Goal: Task Accomplishment & Management: Manage account settings

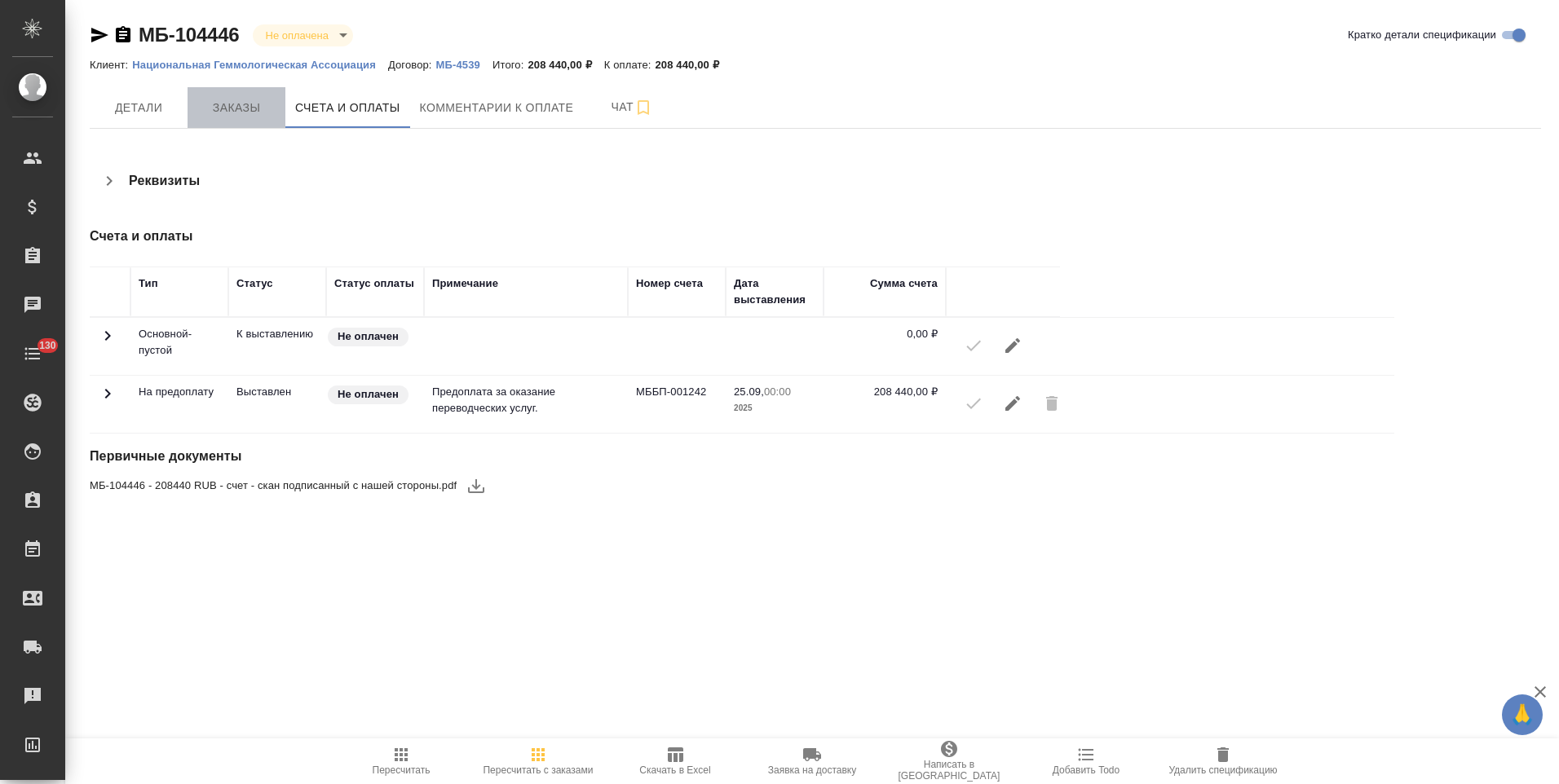
click at [248, 121] on button "Заказы" at bounding box center [236, 107] width 98 height 41
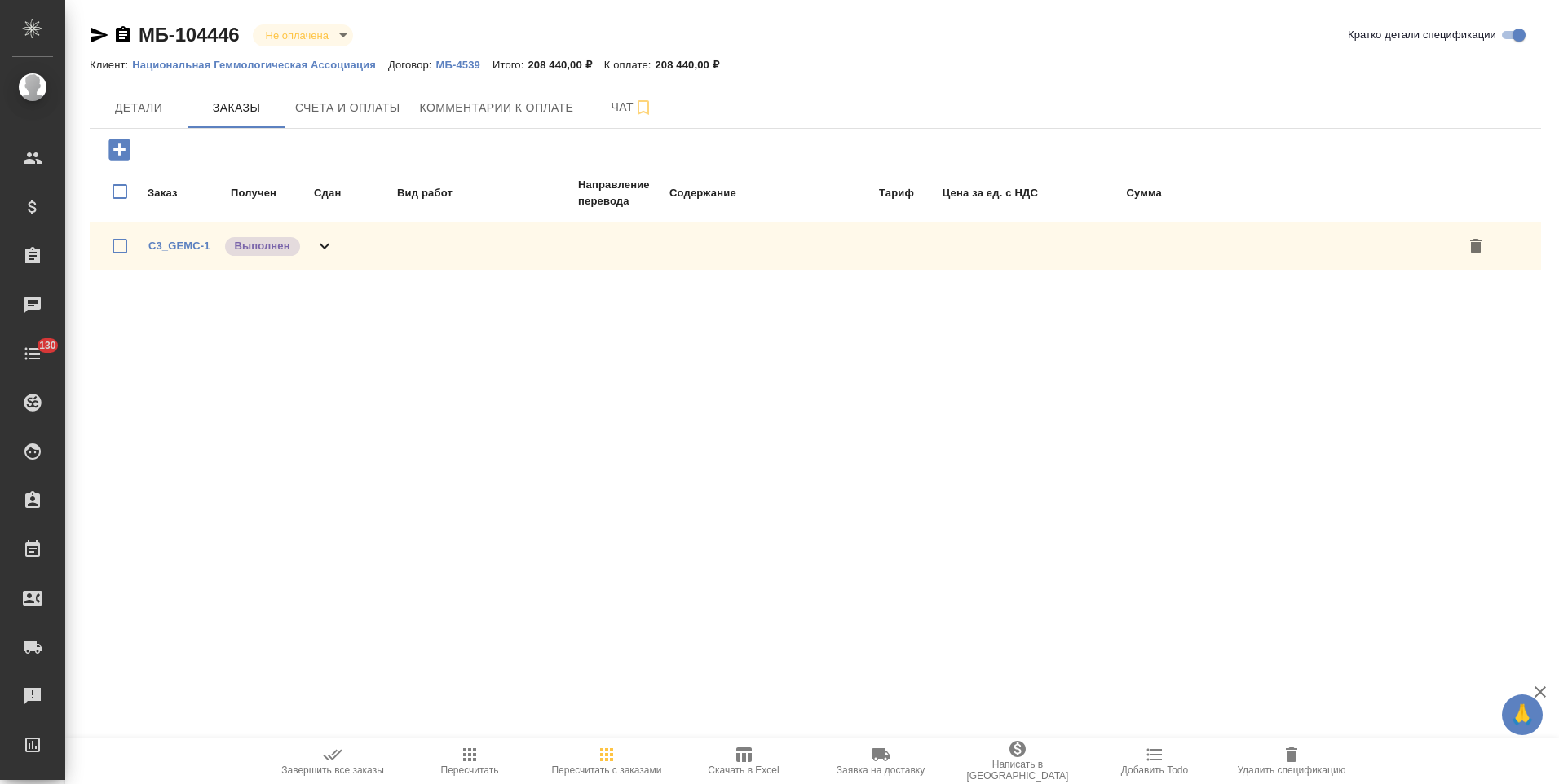
click at [316, 248] on icon at bounding box center [324, 245] width 20 height 20
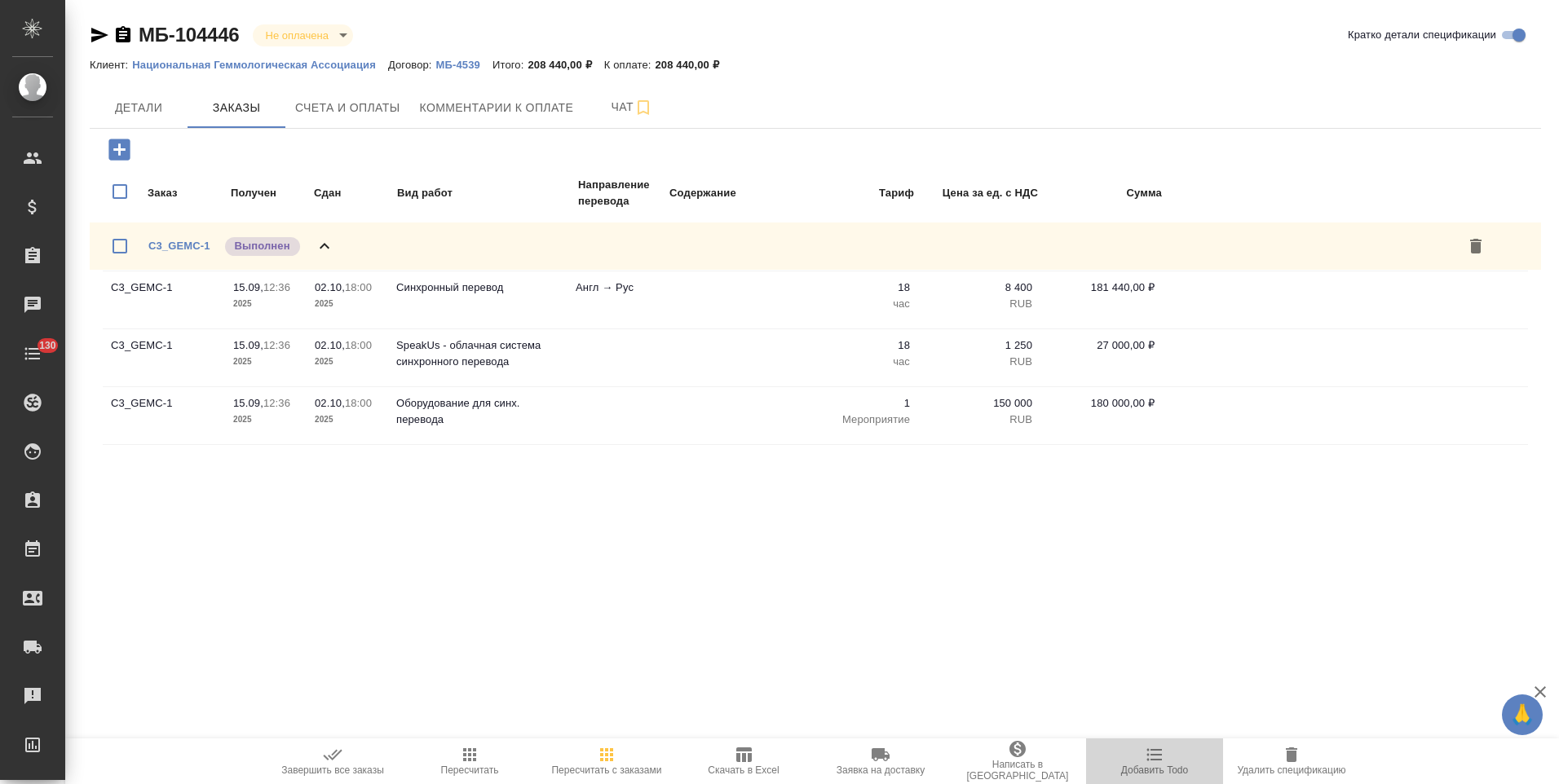
click at [1145, 759] on icon "button" at bounding box center [1154, 754] width 20 height 20
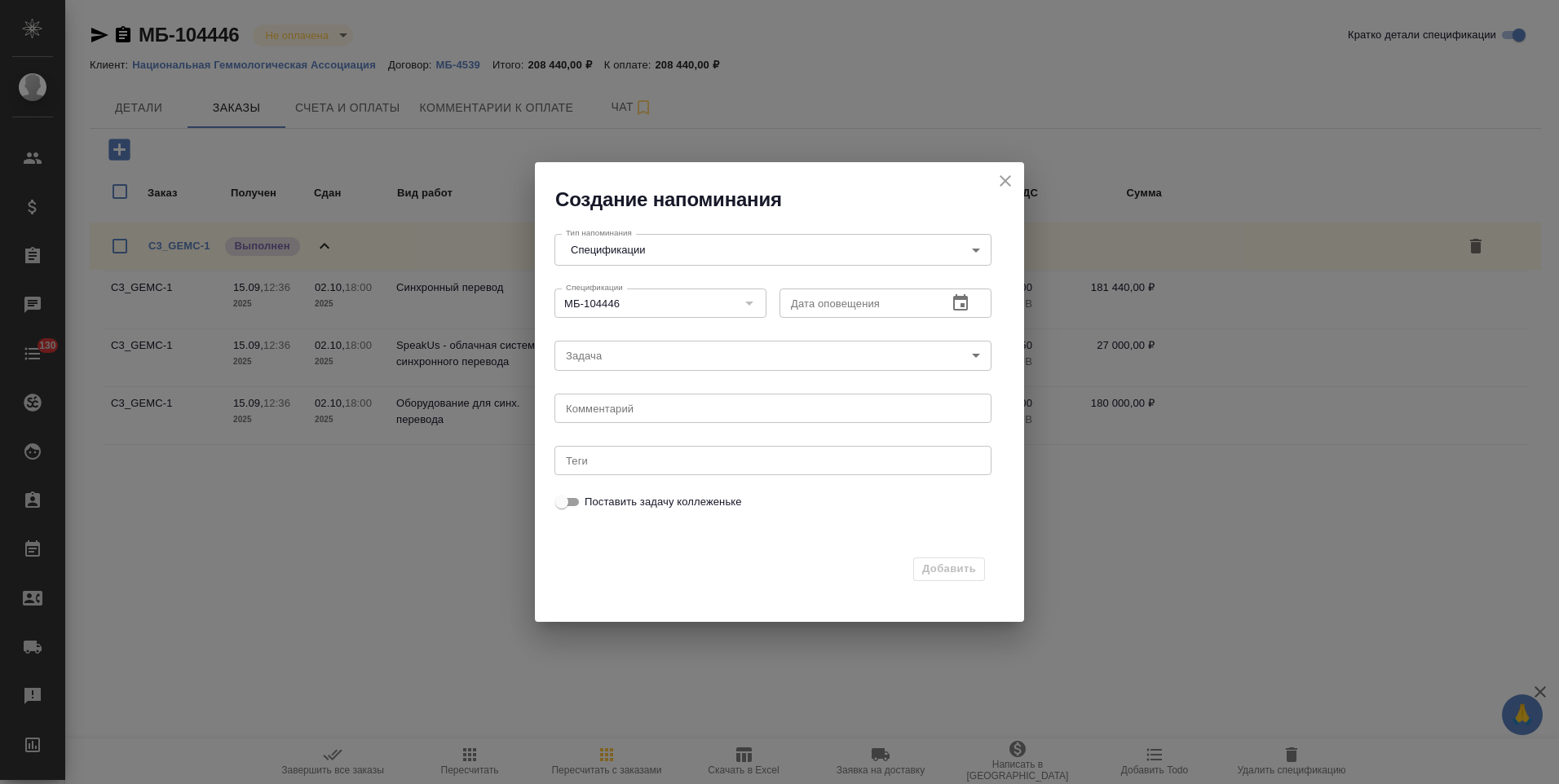
click at [709, 409] on textarea at bounding box center [773, 408] width 414 height 12
type textarea "когда удалять будем для перевыставления? когда акты? кто доплачивать будет?"
click at [957, 306] on icon "button" at bounding box center [960, 302] width 20 height 20
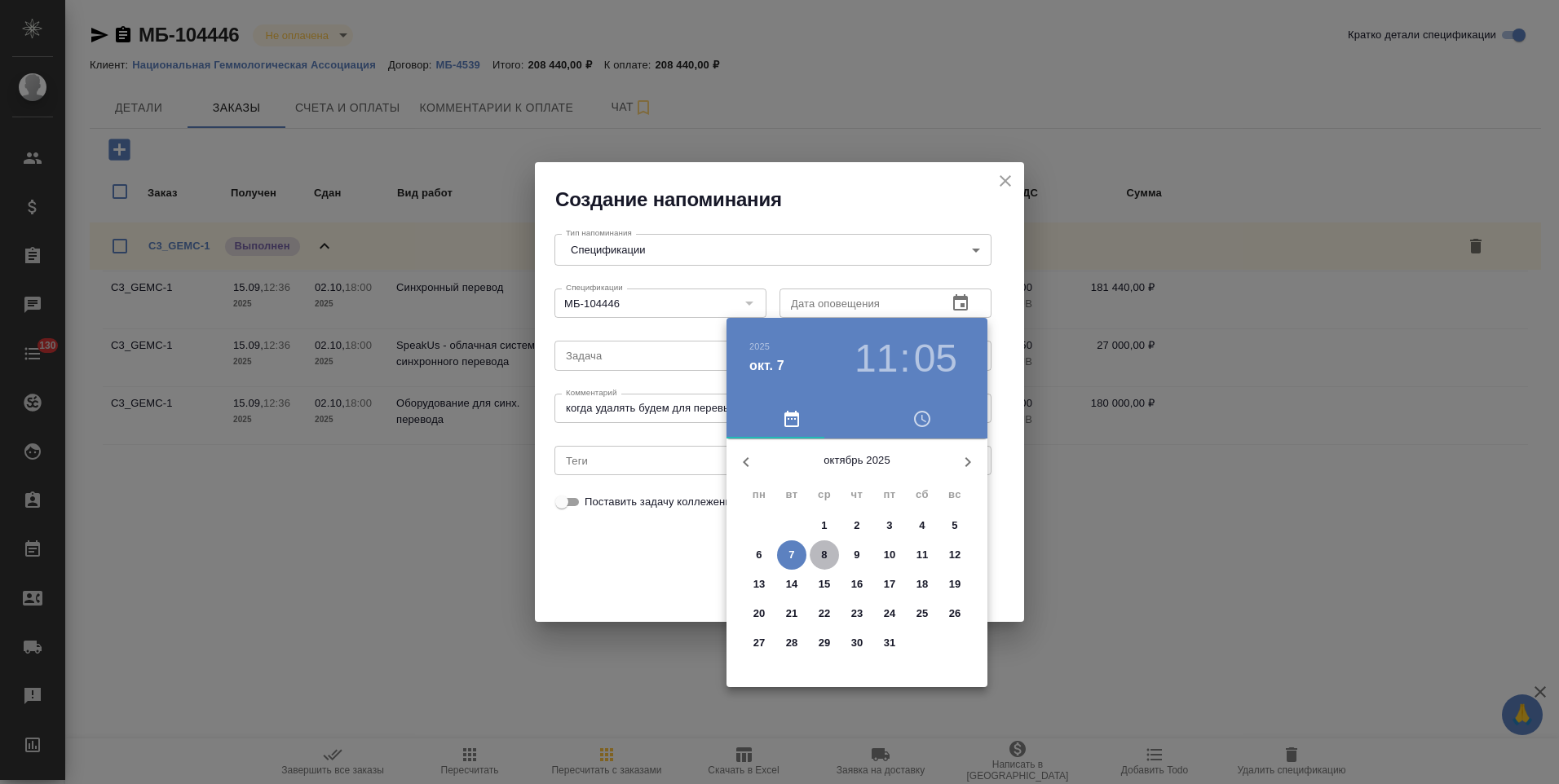
click at [825, 550] on p "8" at bounding box center [824, 554] width 6 height 16
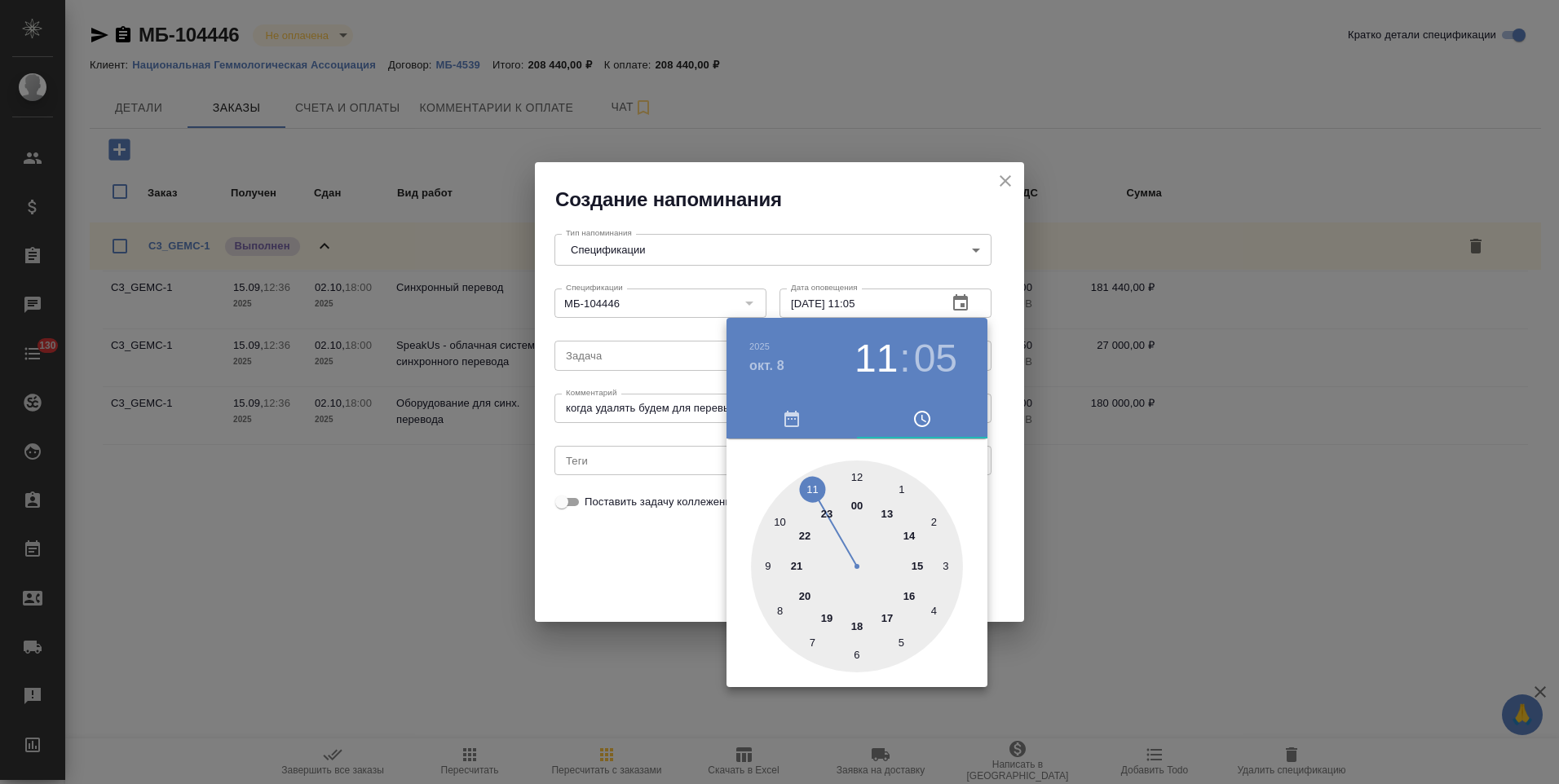
click at [856, 478] on div at bounding box center [856, 566] width 212 height 212
click at [858, 474] on div at bounding box center [856, 566] width 212 height 212
type input "08.10.2025 12:00"
click at [1009, 518] on div at bounding box center [780, 392] width 1559 height 784
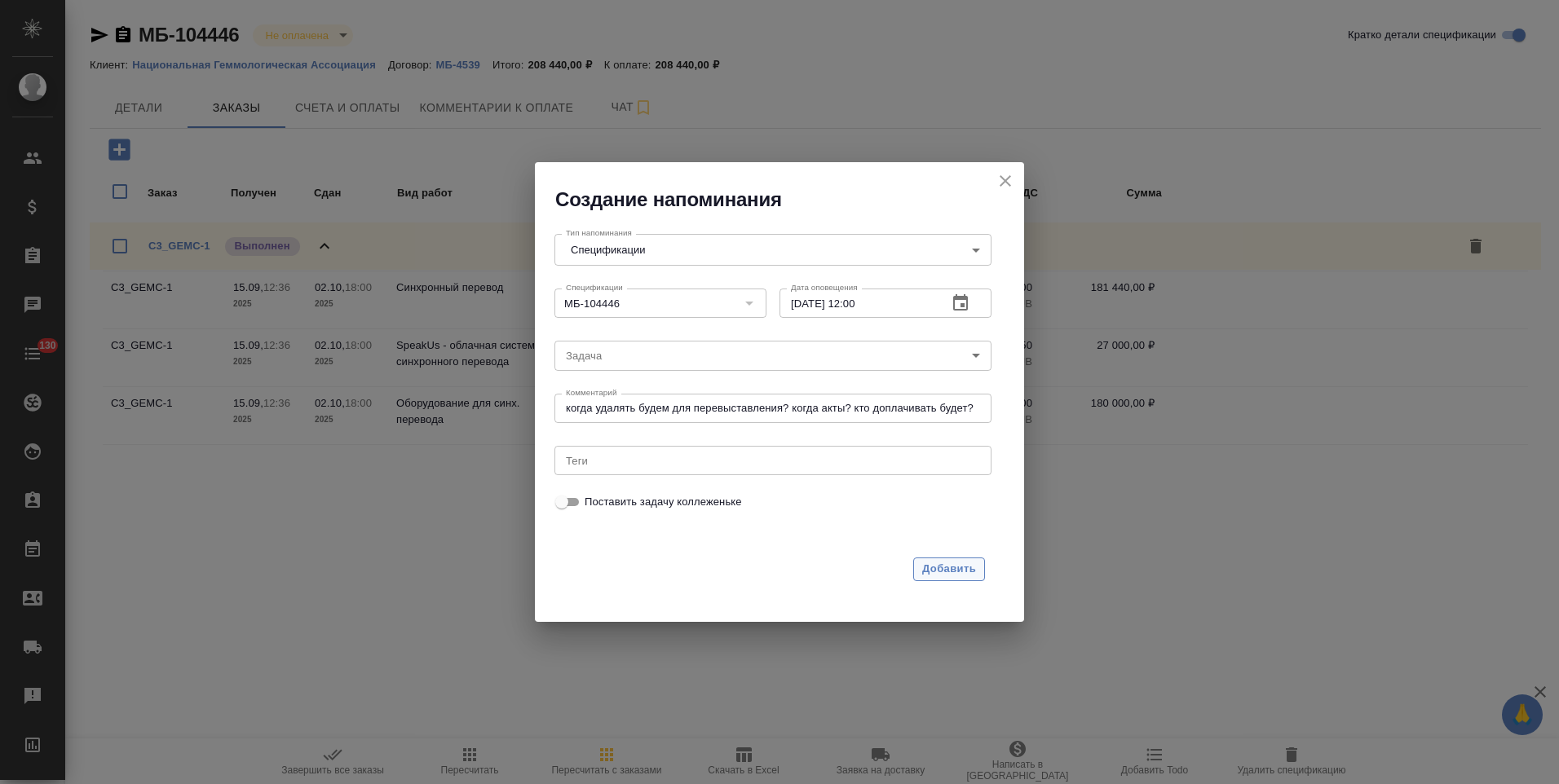
click at [963, 567] on span "Добавить" at bounding box center [949, 569] width 54 height 19
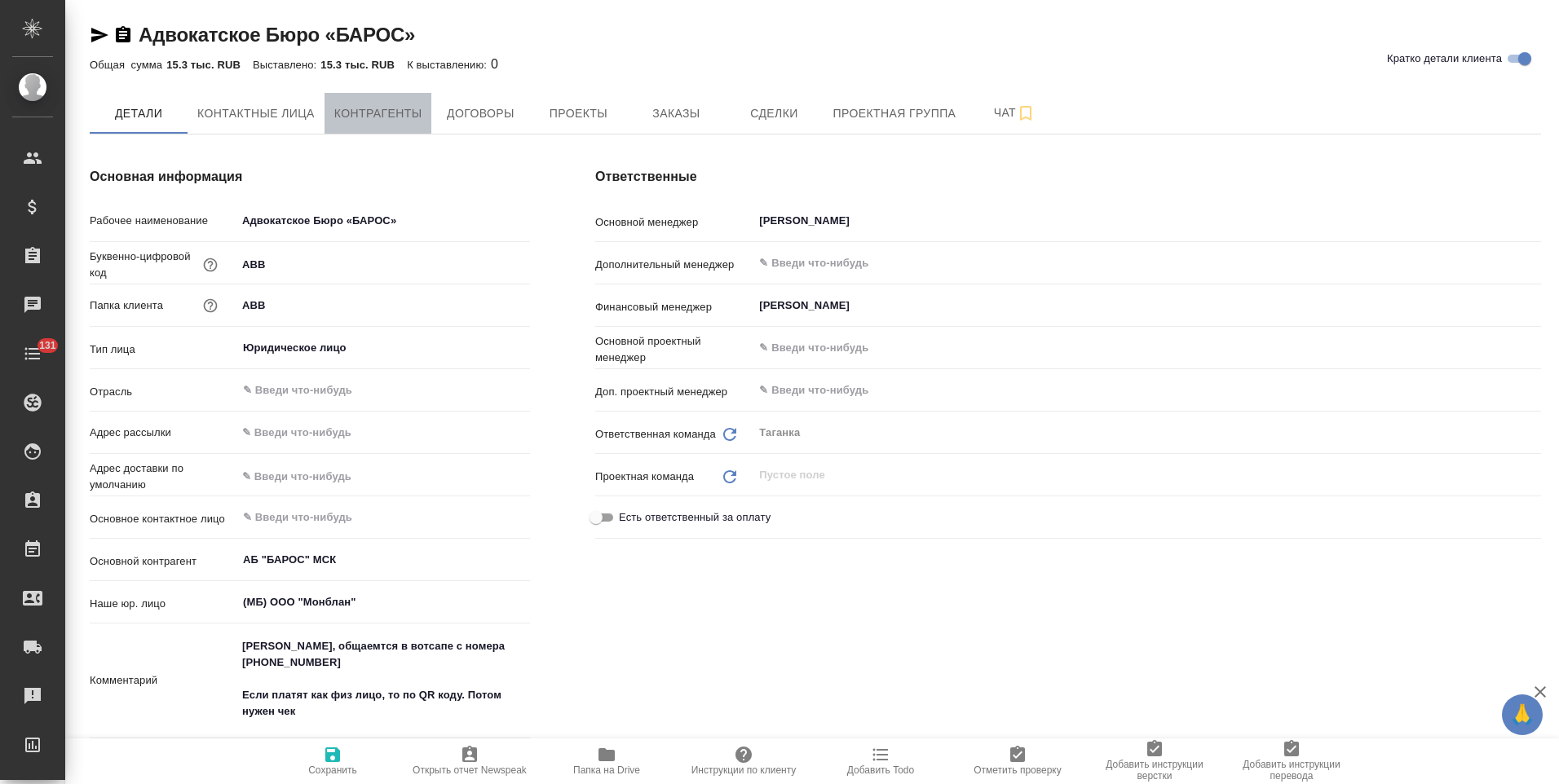
click at [357, 119] on span "Контрагенты" at bounding box center [378, 114] width 88 height 21
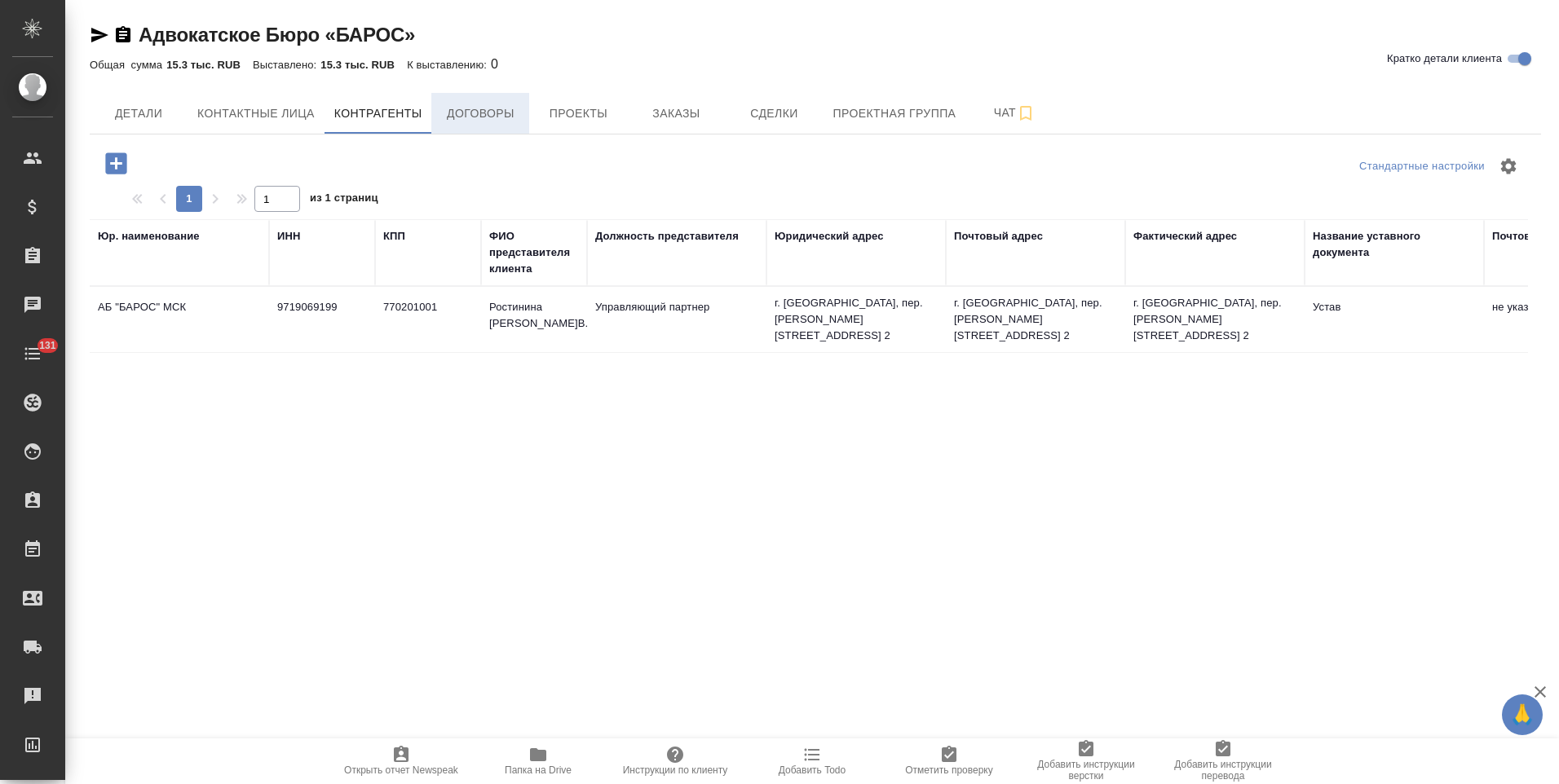
click at [500, 130] on button "Договоры" at bounding box center [480, 114] width 98 height 41
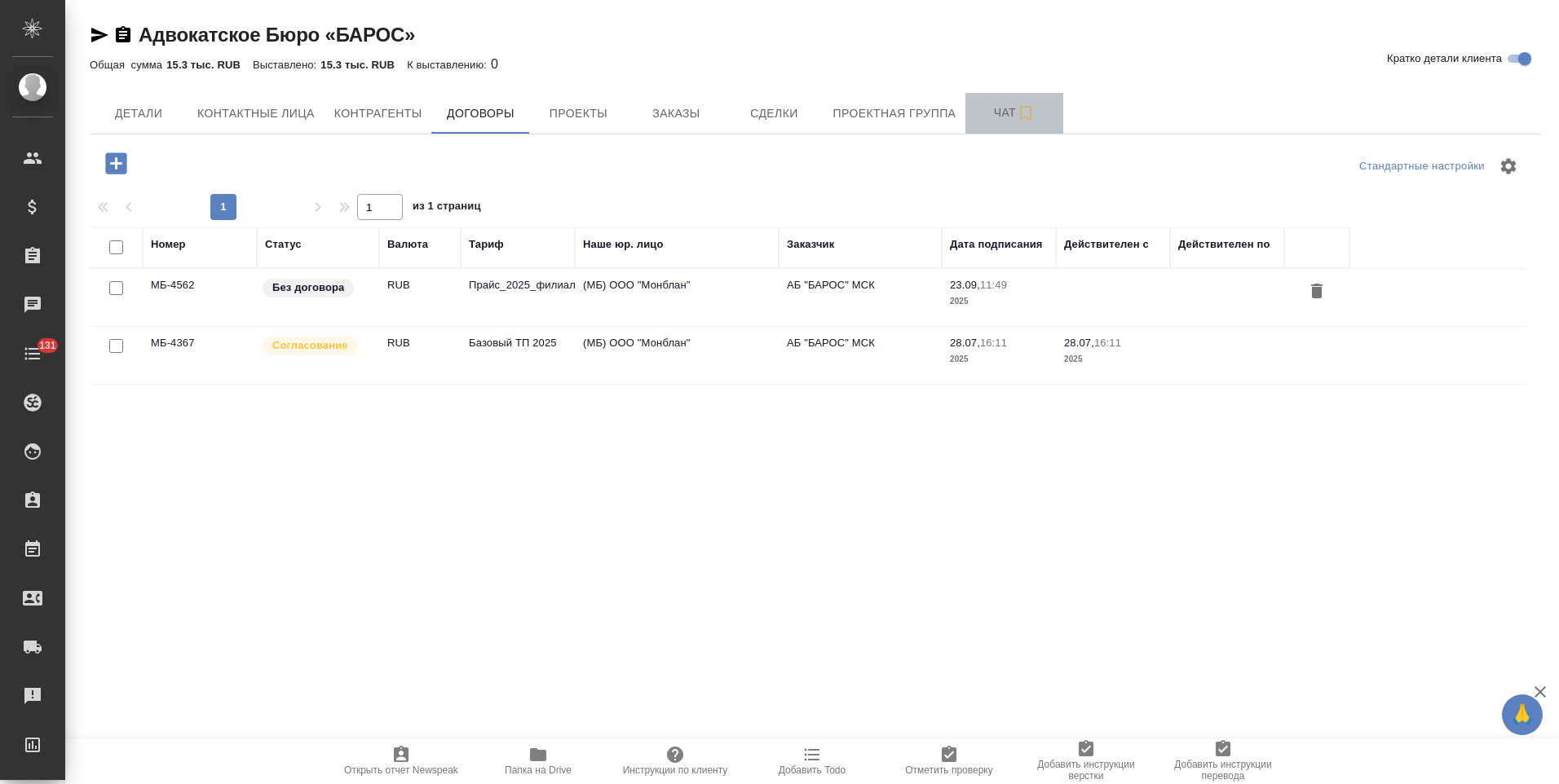
click at [987, 117] on span "Чат" at bounding box center [1015, 113] width 78 height 21
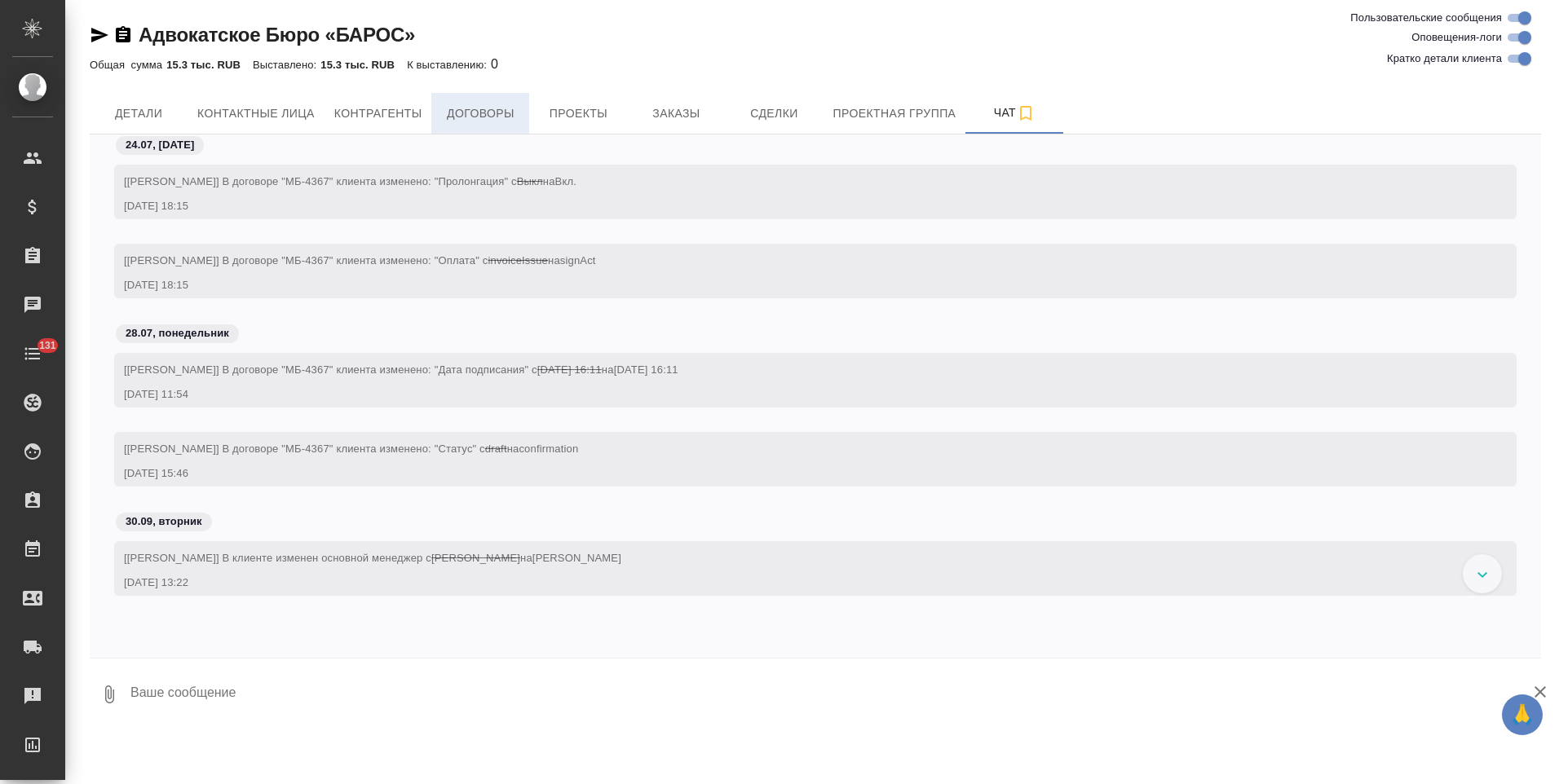
click at [484, 113] on span "Договоры" at bounding box center [481, 114] width 78 height 21
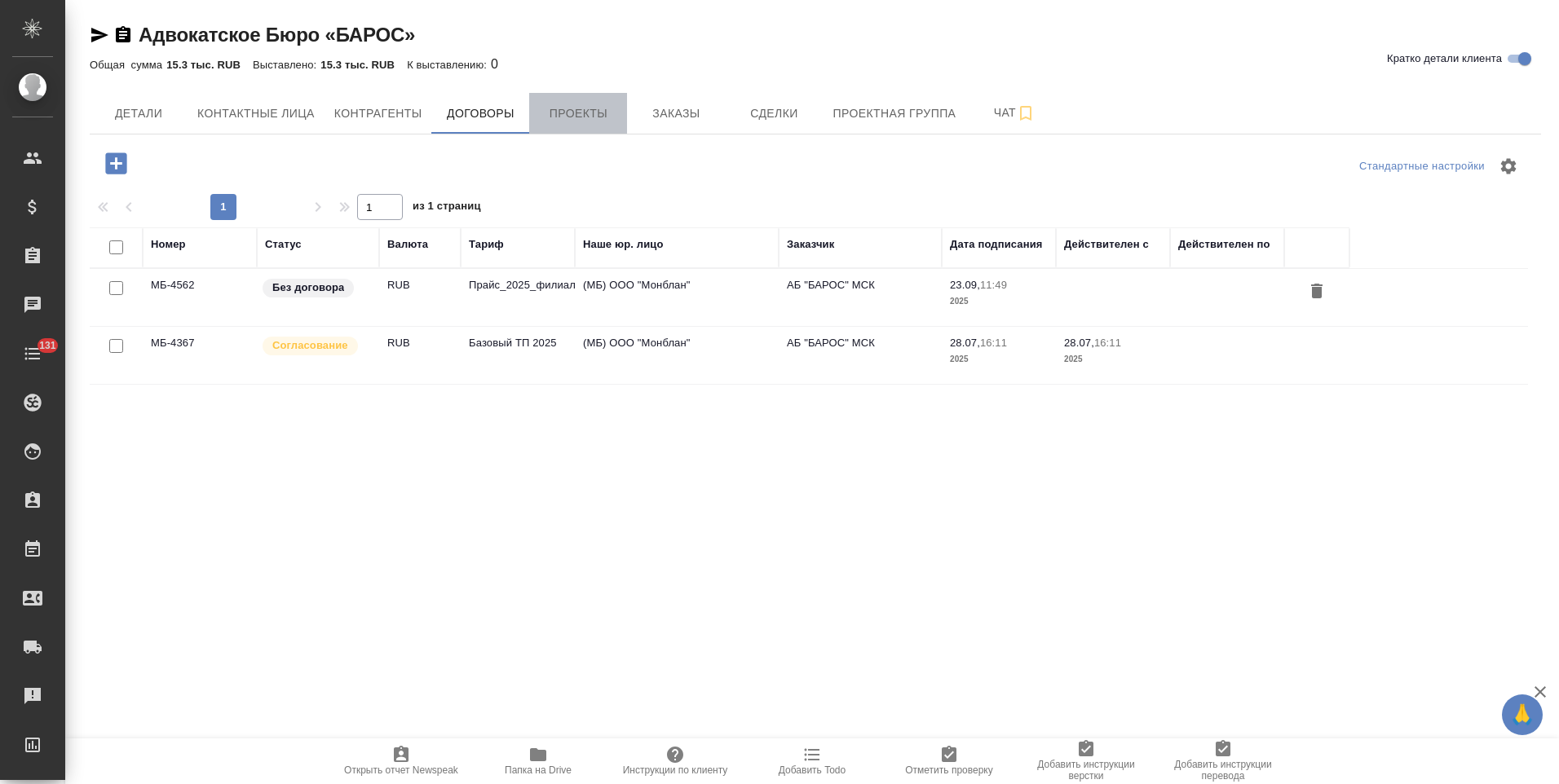
click at [596, 115] on span "Проекты" at bounding box center [578, 114] width 78 height 21
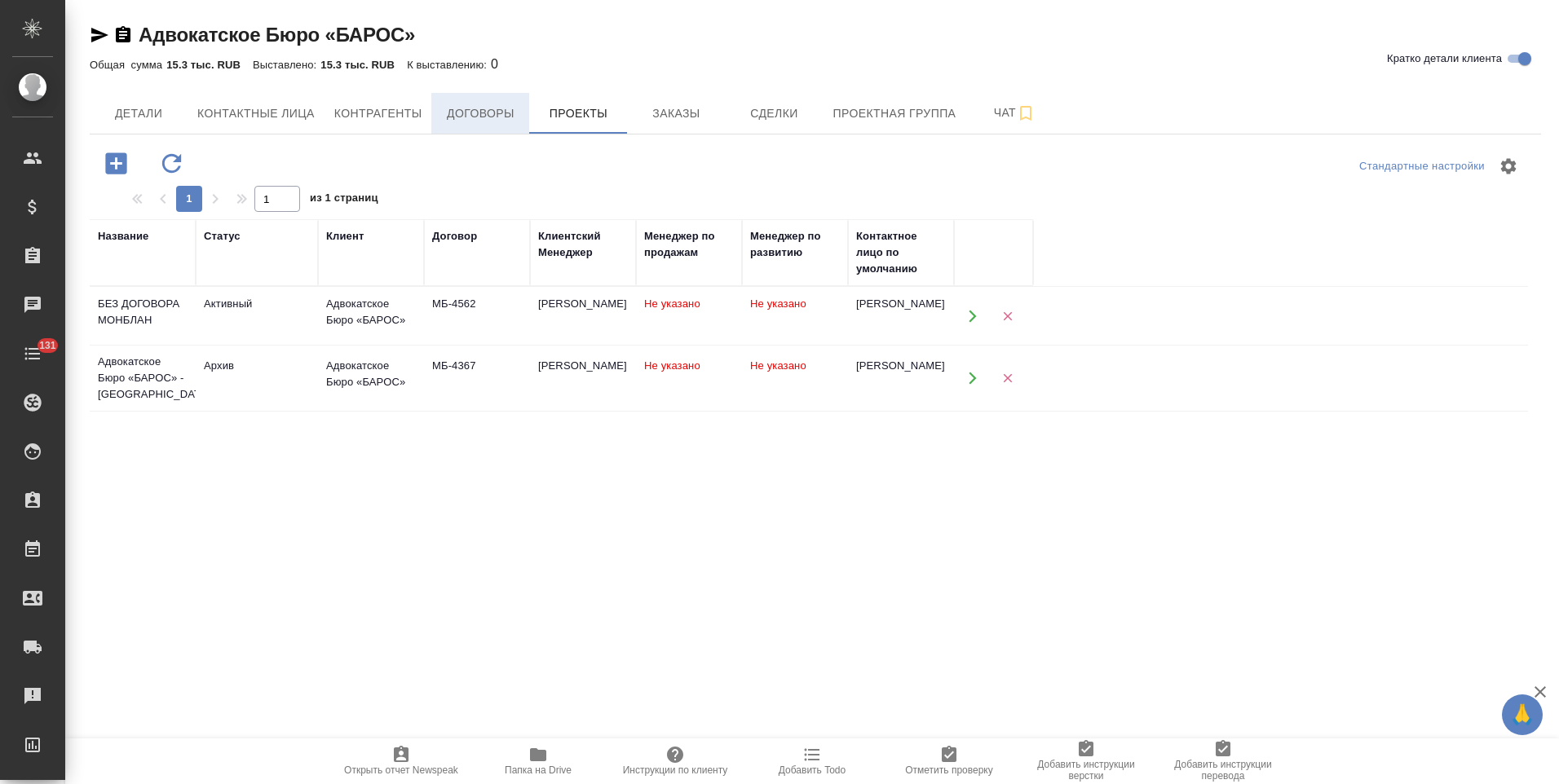
click at [471, 113] on span "Договоры" at bounding box center [481, 114] width 78 height 21
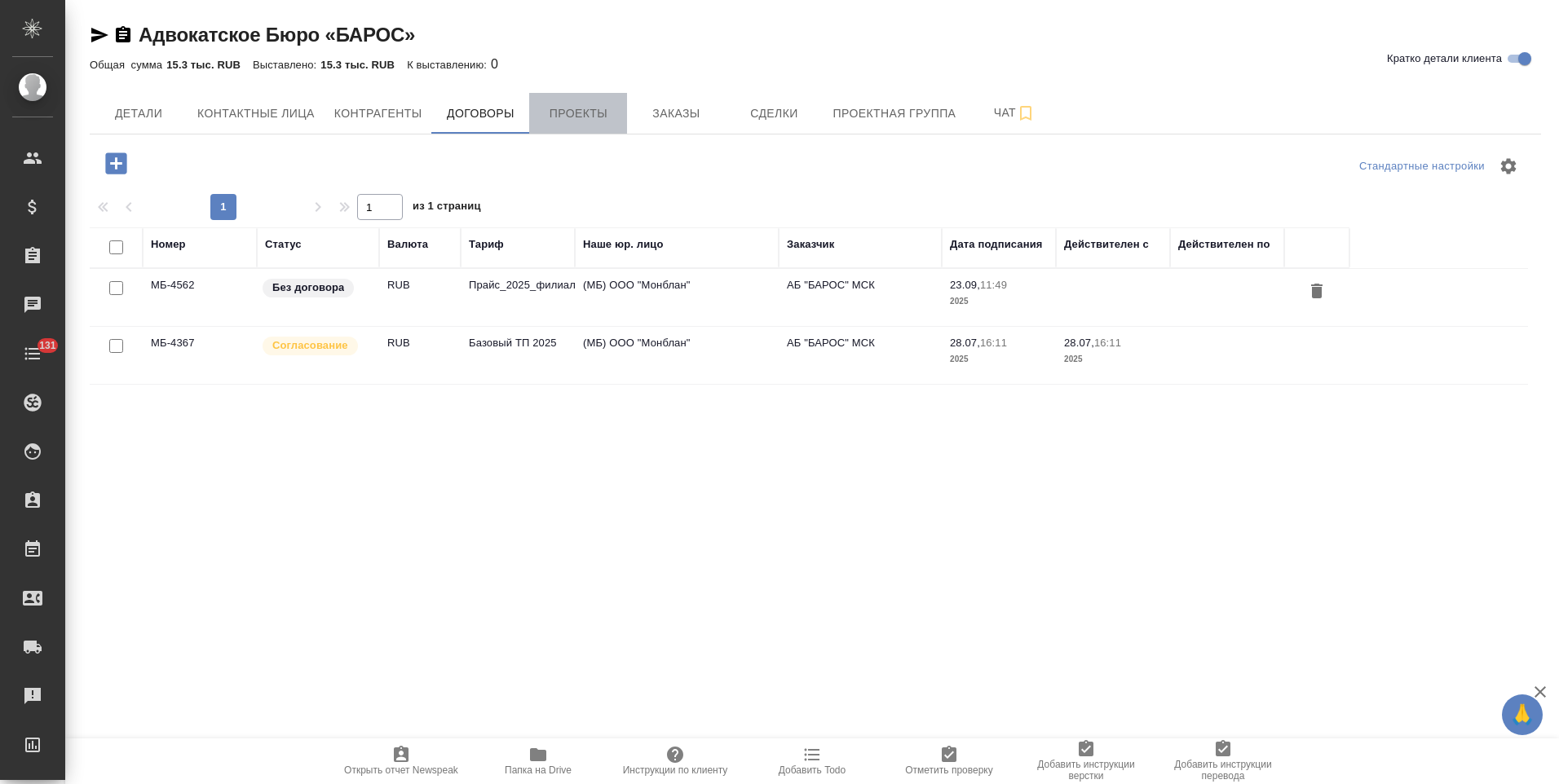
click at [564, 119] on span "Проекты" at bounding box center [578, 114] width 78 height 21
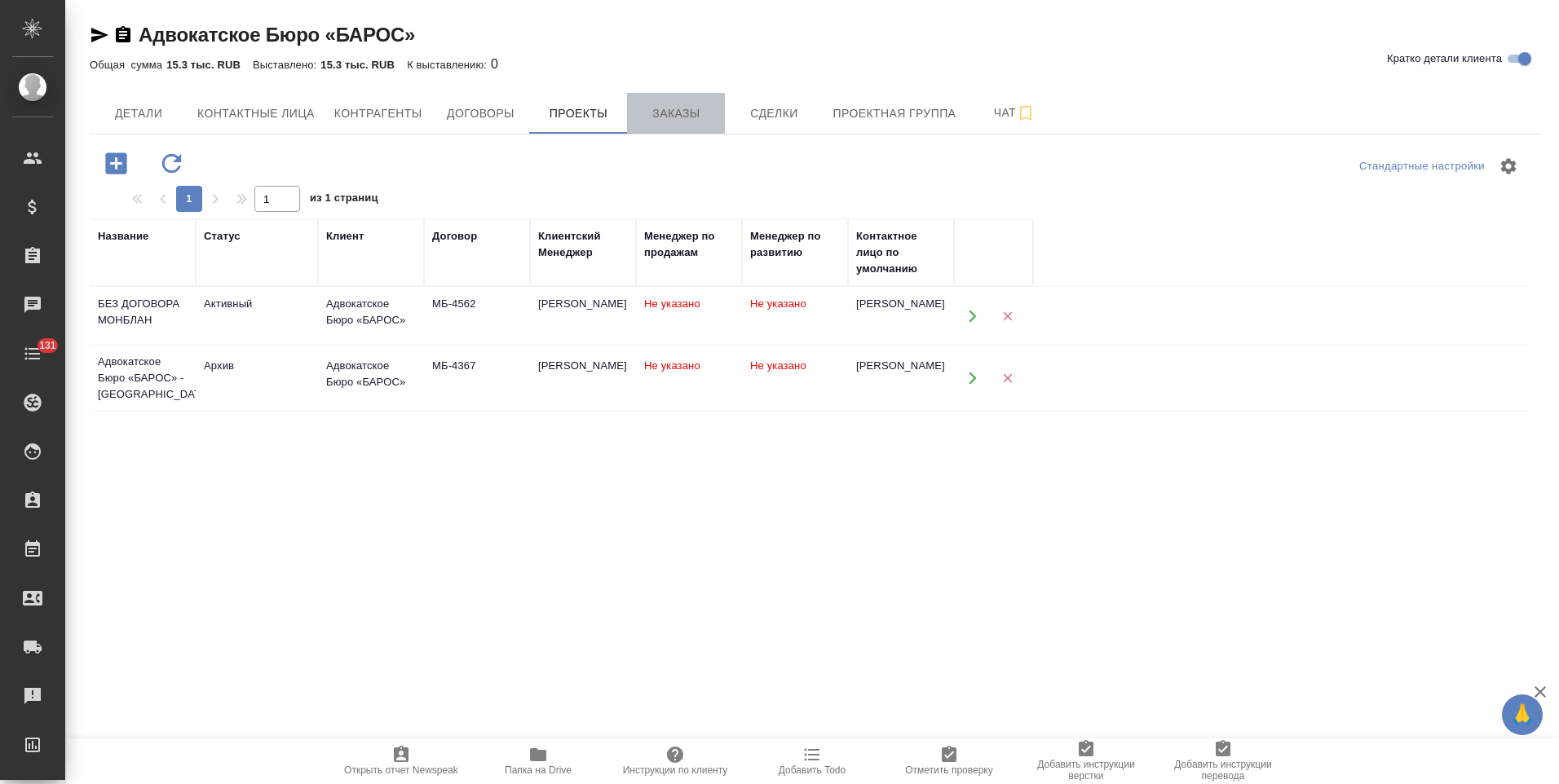
click at [664, 121] on span "Заказы" at bounding box center [676, 114] width 78 height 21
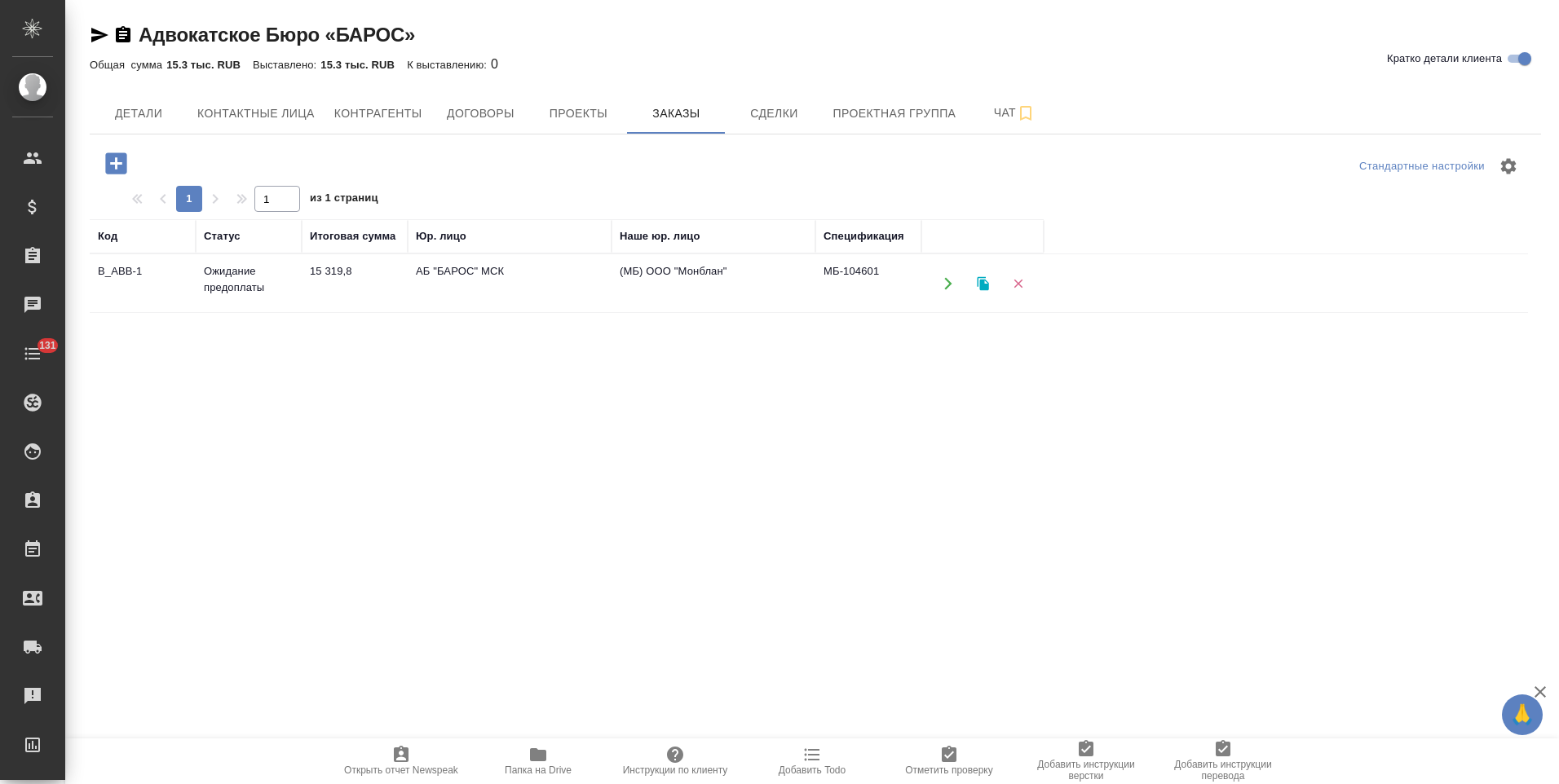
click at [668, 281] on td "(МБ) ООО "Монблан"" at bounding box center [713, 283] width 204 height 57
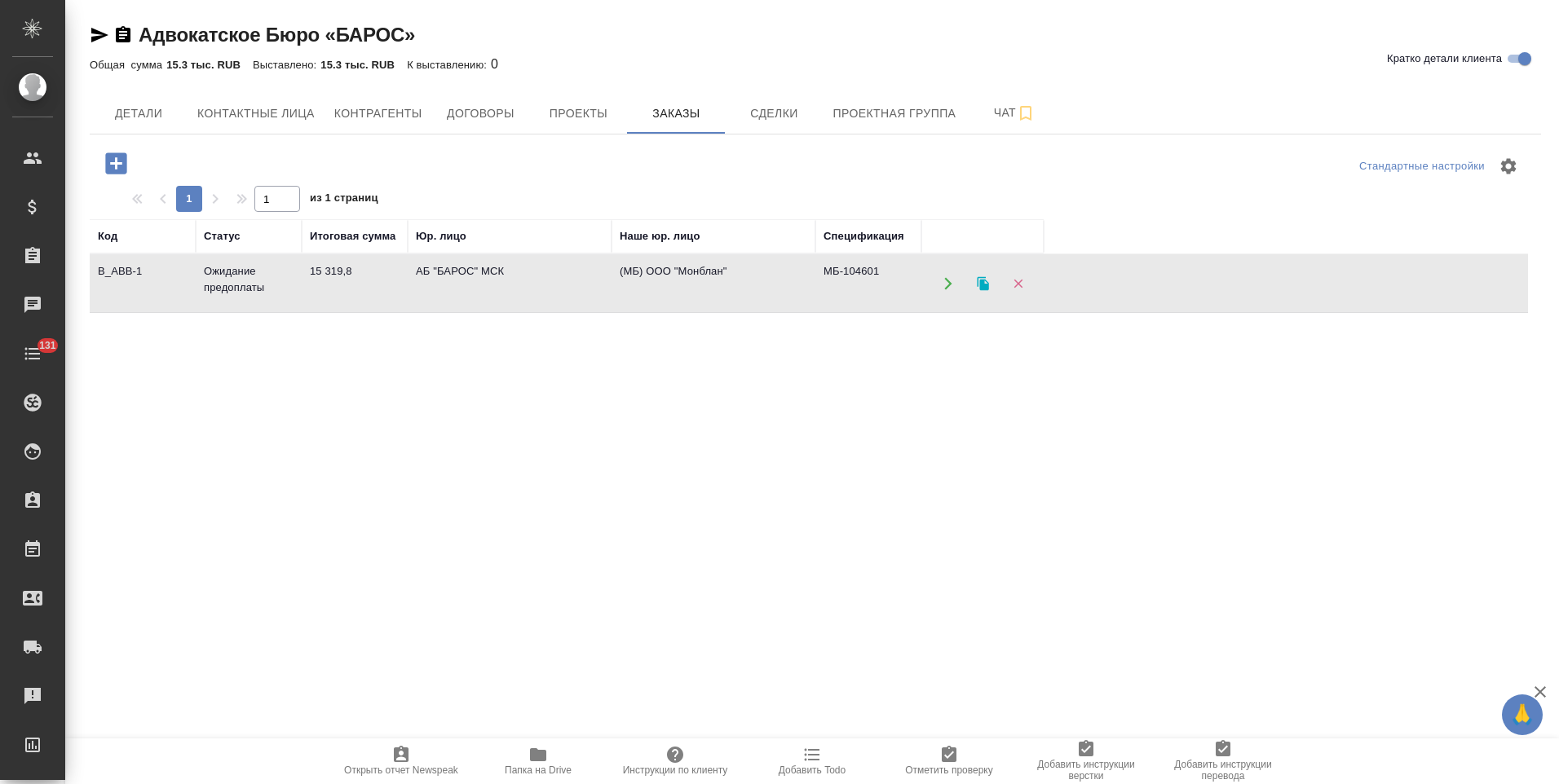
click at [668, 281] on td "(МБ) ООО "Монблан"" at bounding box center [713, 283] width 204 height 57
click at [555, 111] on span "Проекты" at bounding box center [578, 114] width 78 height 21
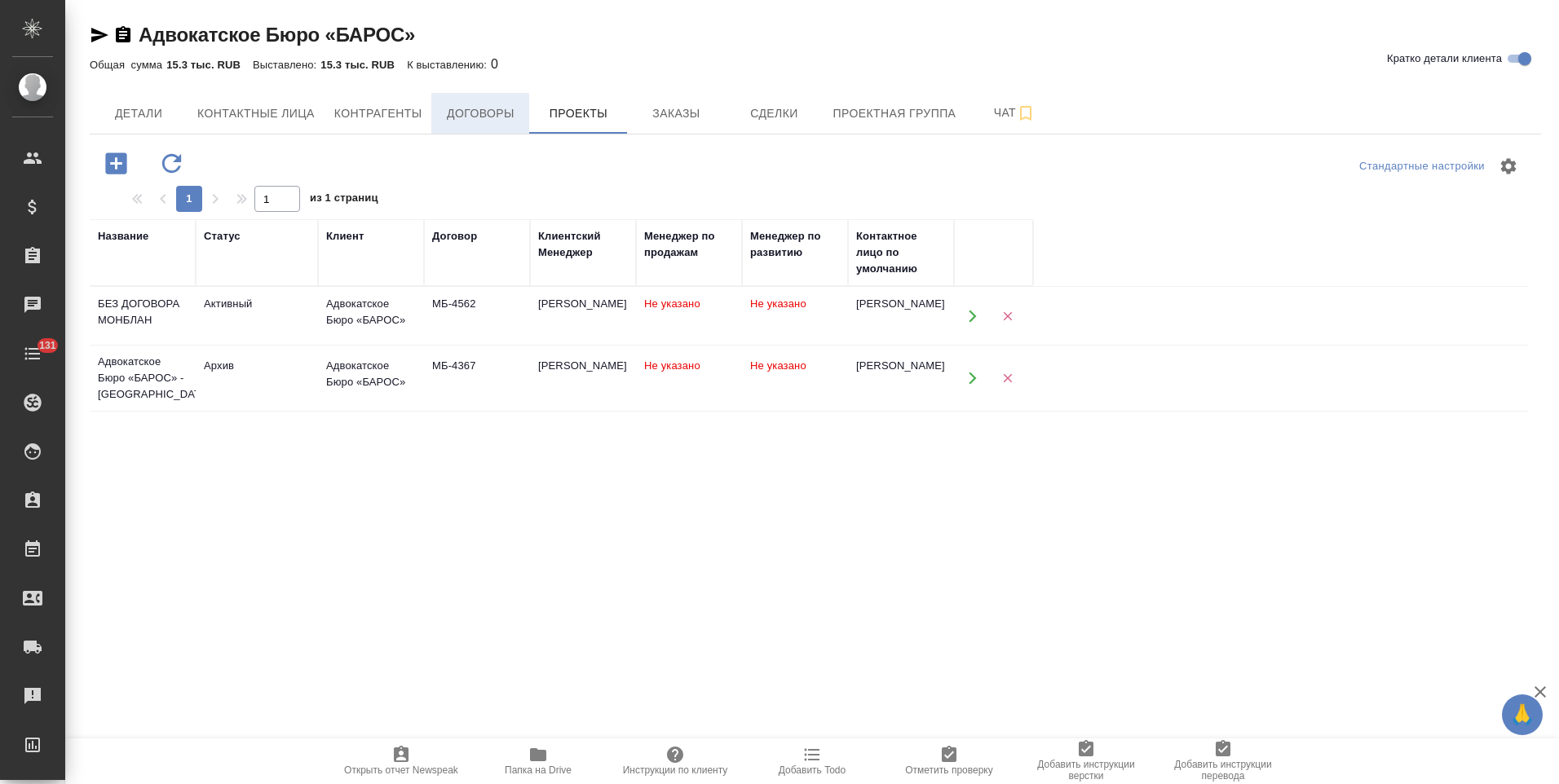
click at [486, 114] on span "Договоры" at bounding box center [481, 114] width 78 height 21
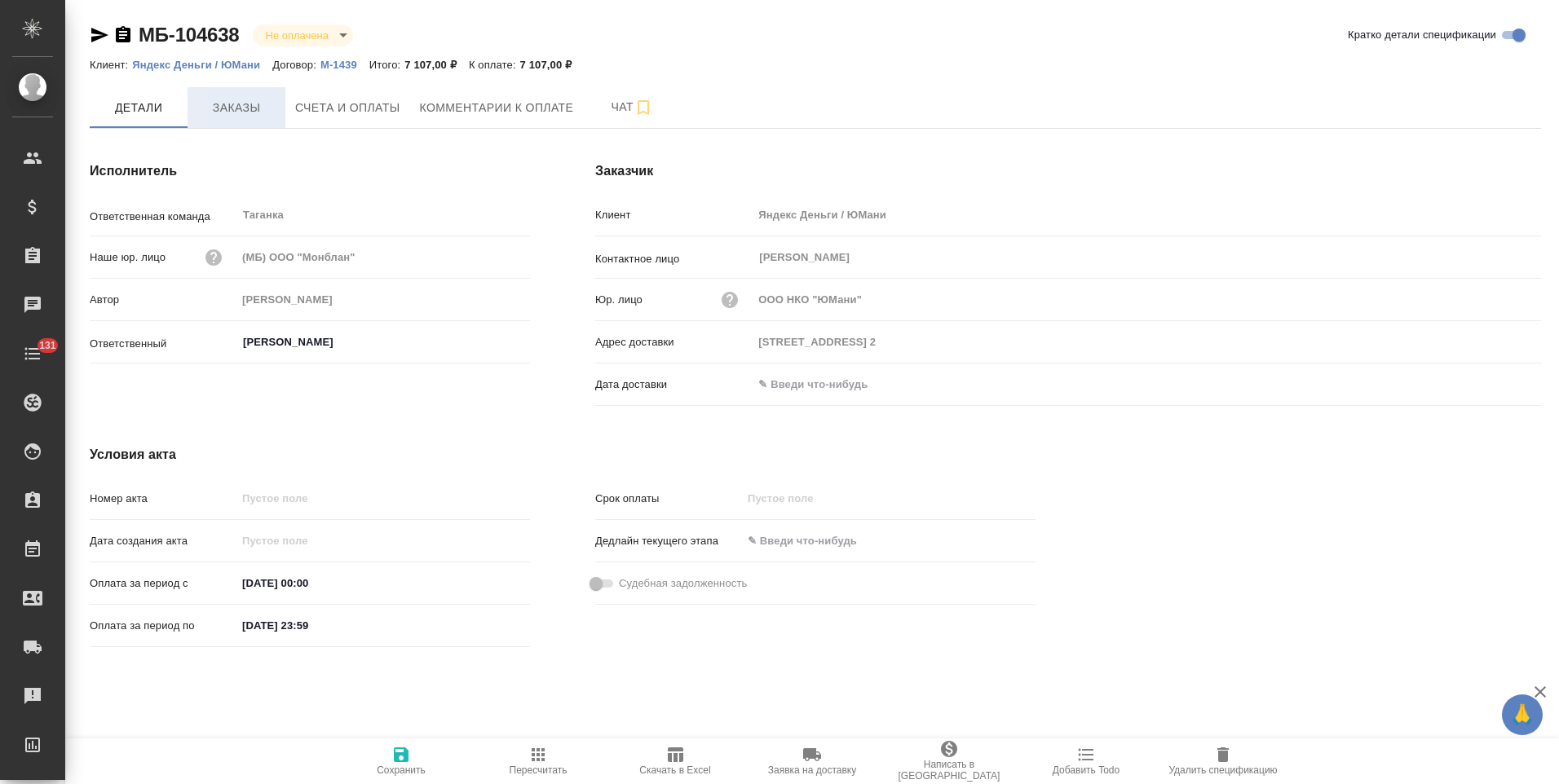
click at [248, 119] on button "Заказы" at bounding box center [236, 107] width 98 height 41
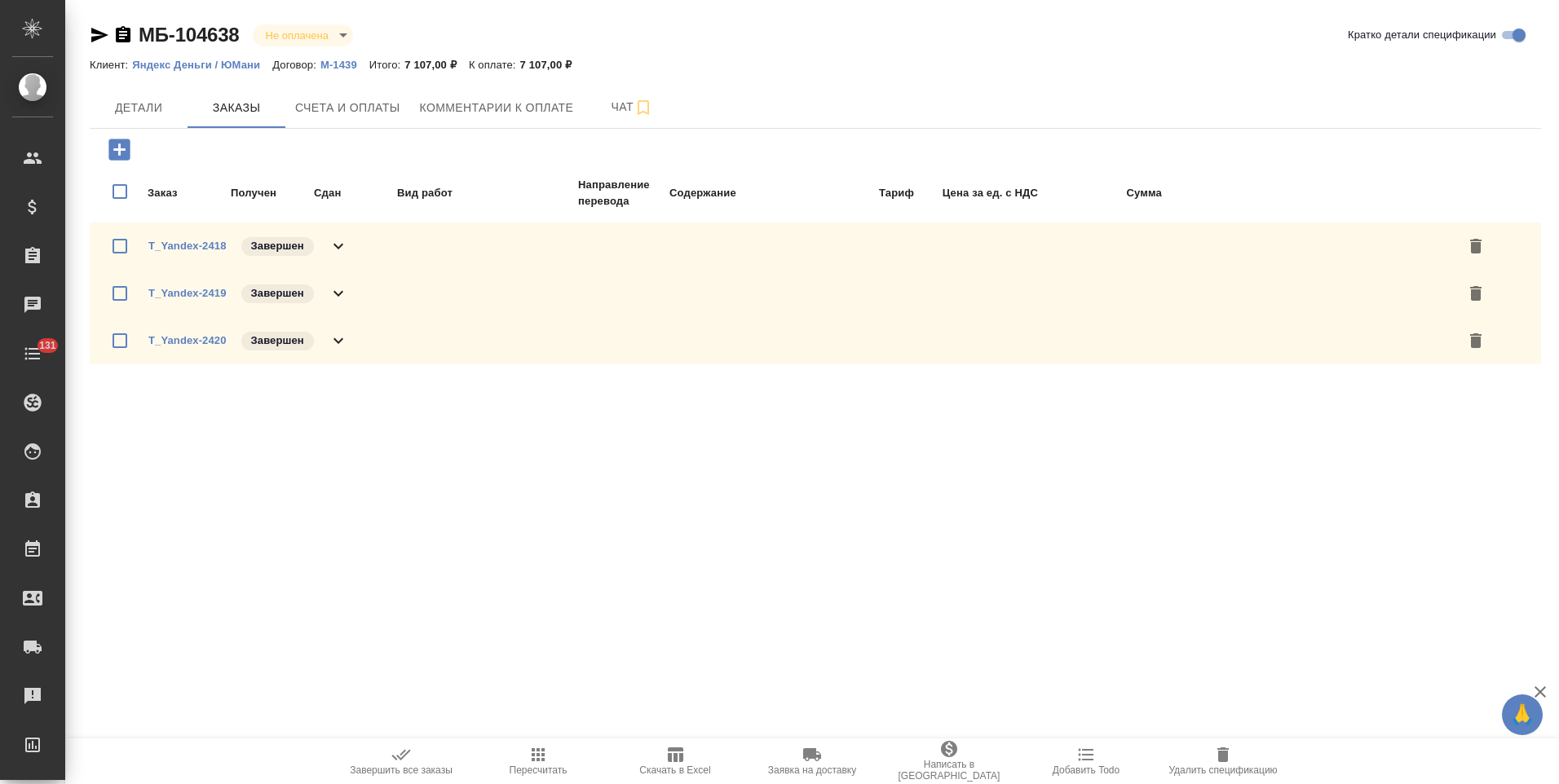
click at [338, 247] on icon at bounding box center [338, 246] width 9 height 6
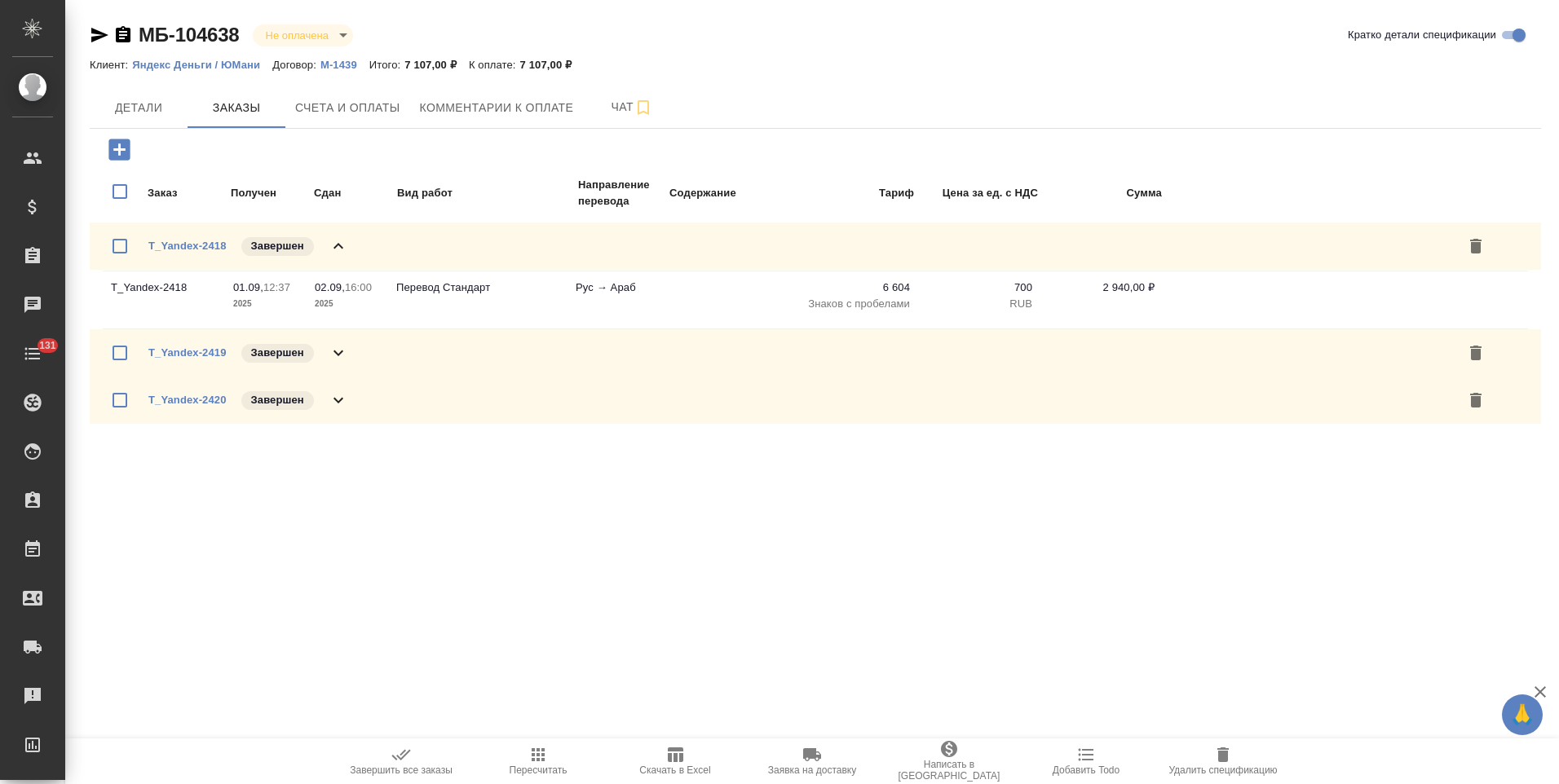
click at [338, 247] on icon at bounding box center [338, 245] width 20 height 20
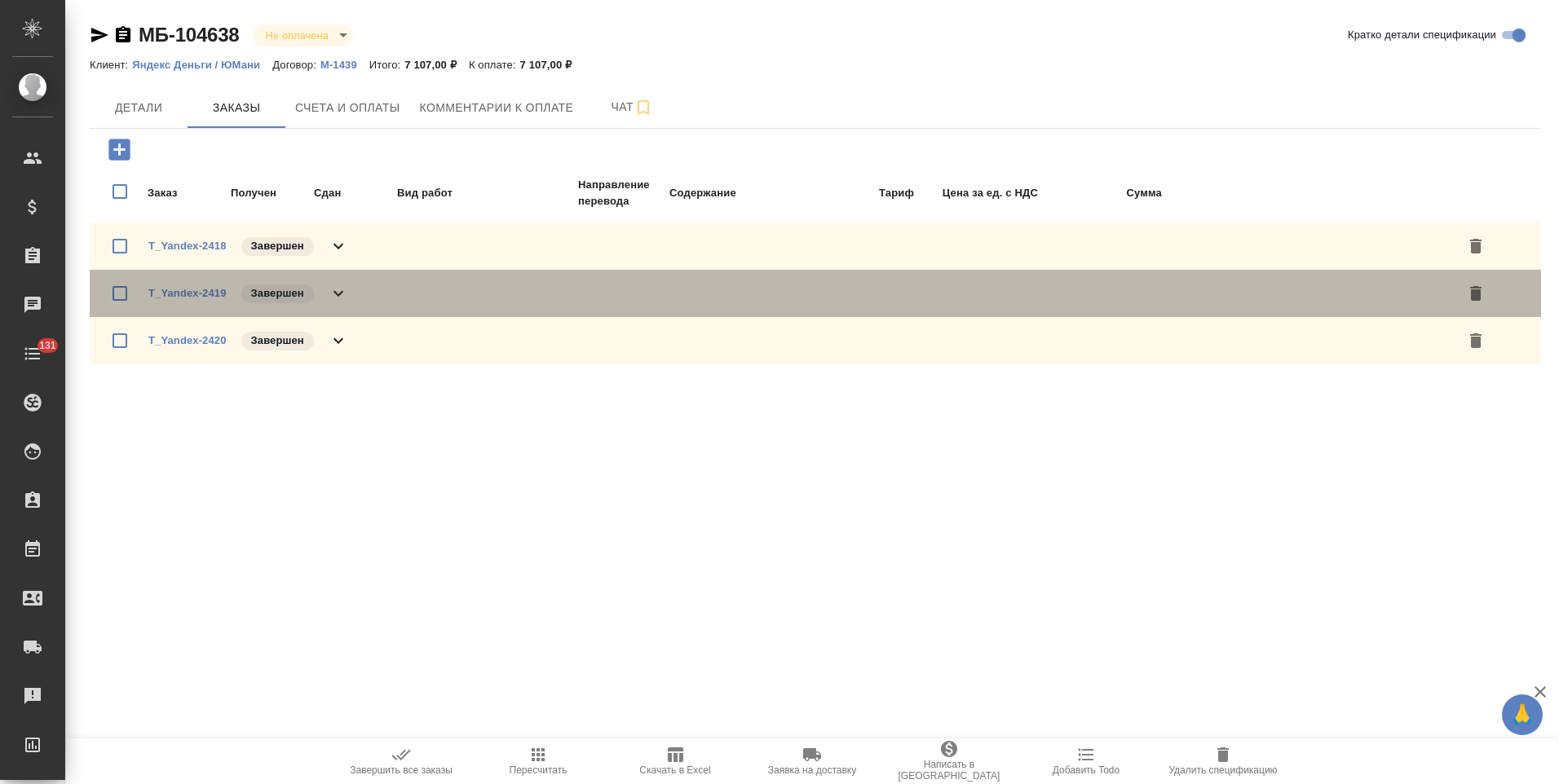
click at [346, 287] on icon at bounding box center [338, 293] width 20 height 20
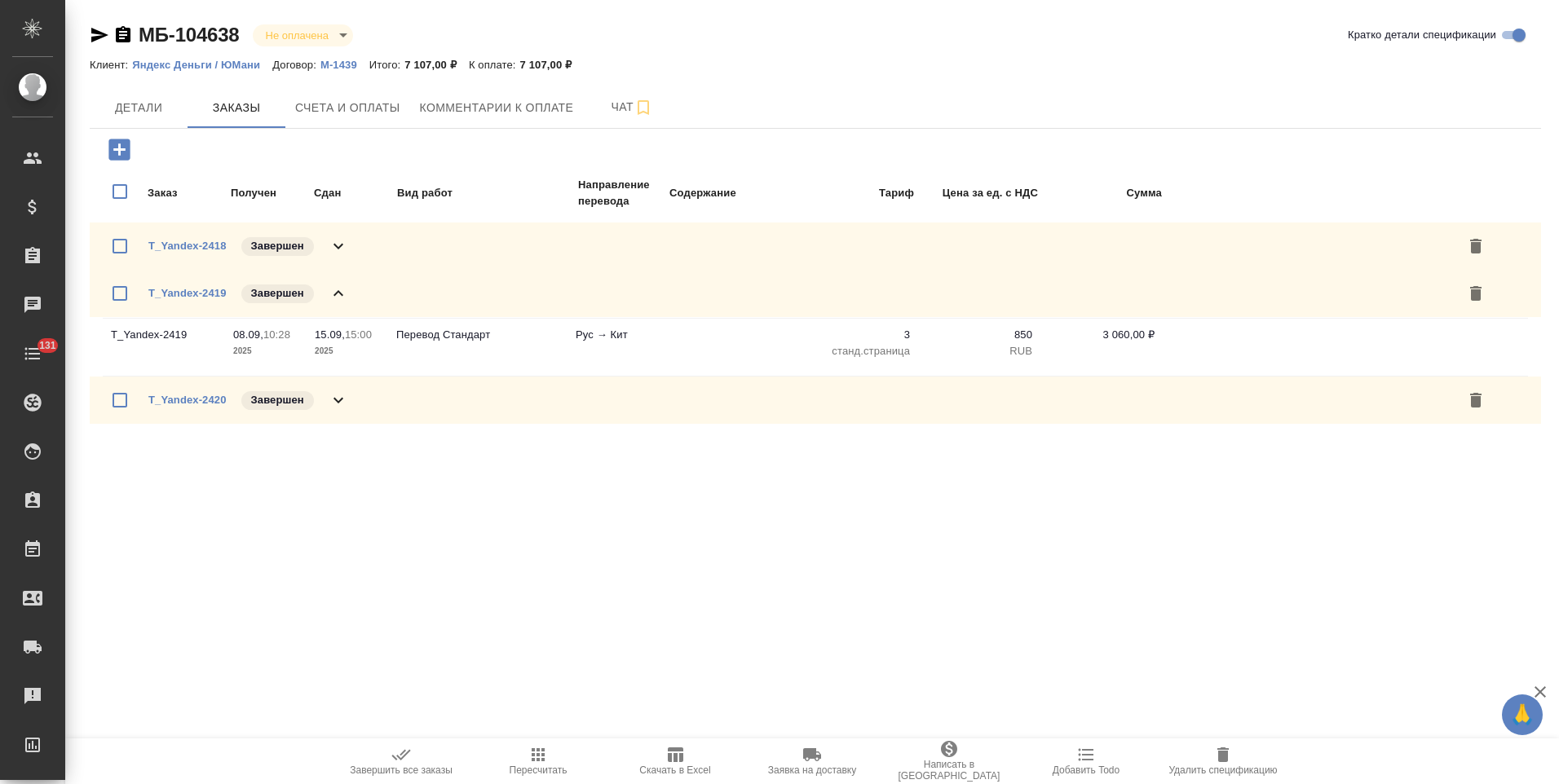
click at [346, 287] on icon at bounding box center [338, 293] width 20 height 20
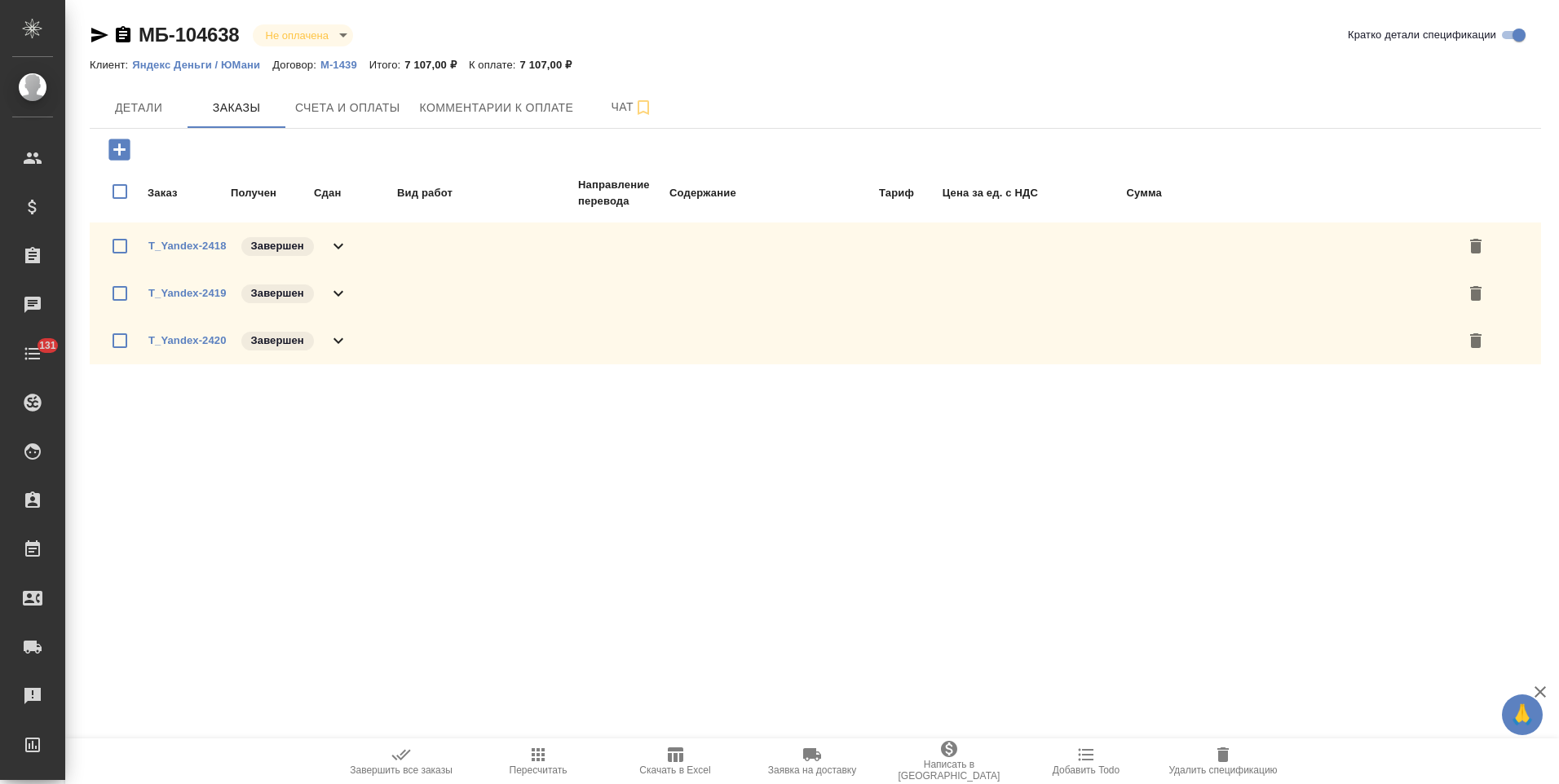
click at [344, 334] on icon at bounding box center [338, 341] width 20 height 20
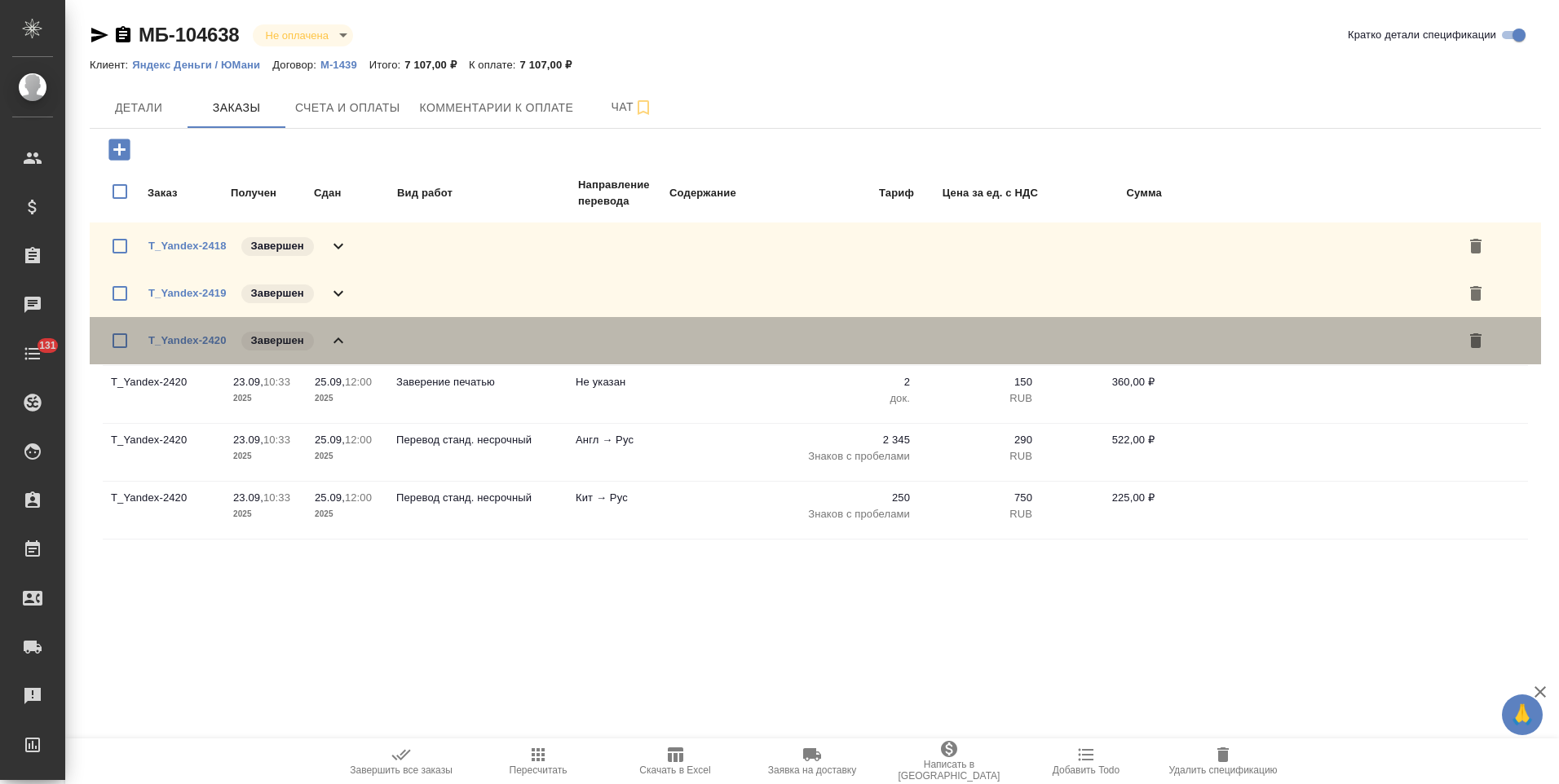
click at [344, 334] on icon at bounding box center [338, 341] width 20 height 20
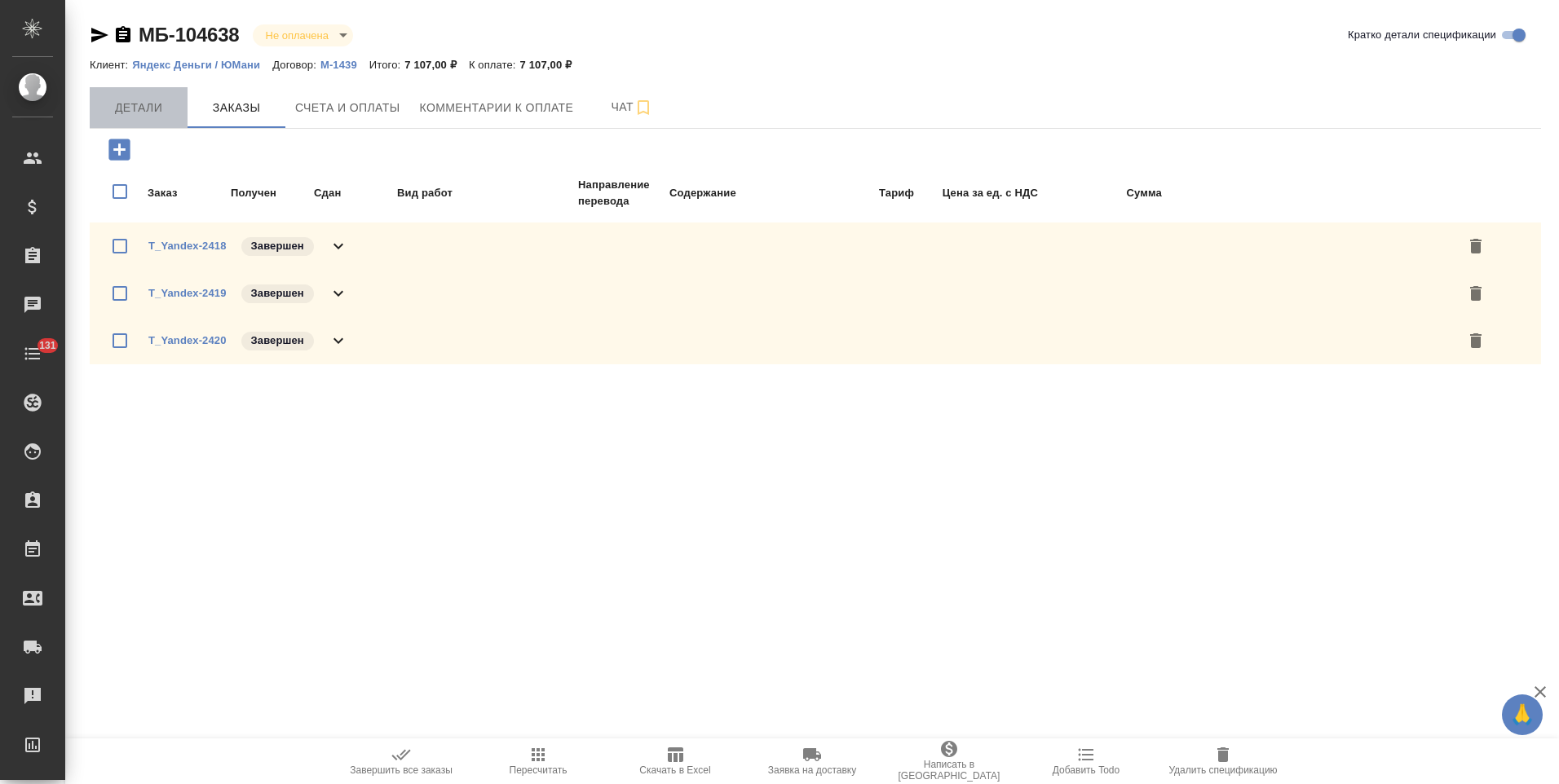
click at [161, 119] on button "Детали" at bounding box center [138, 107] width 98 height 41
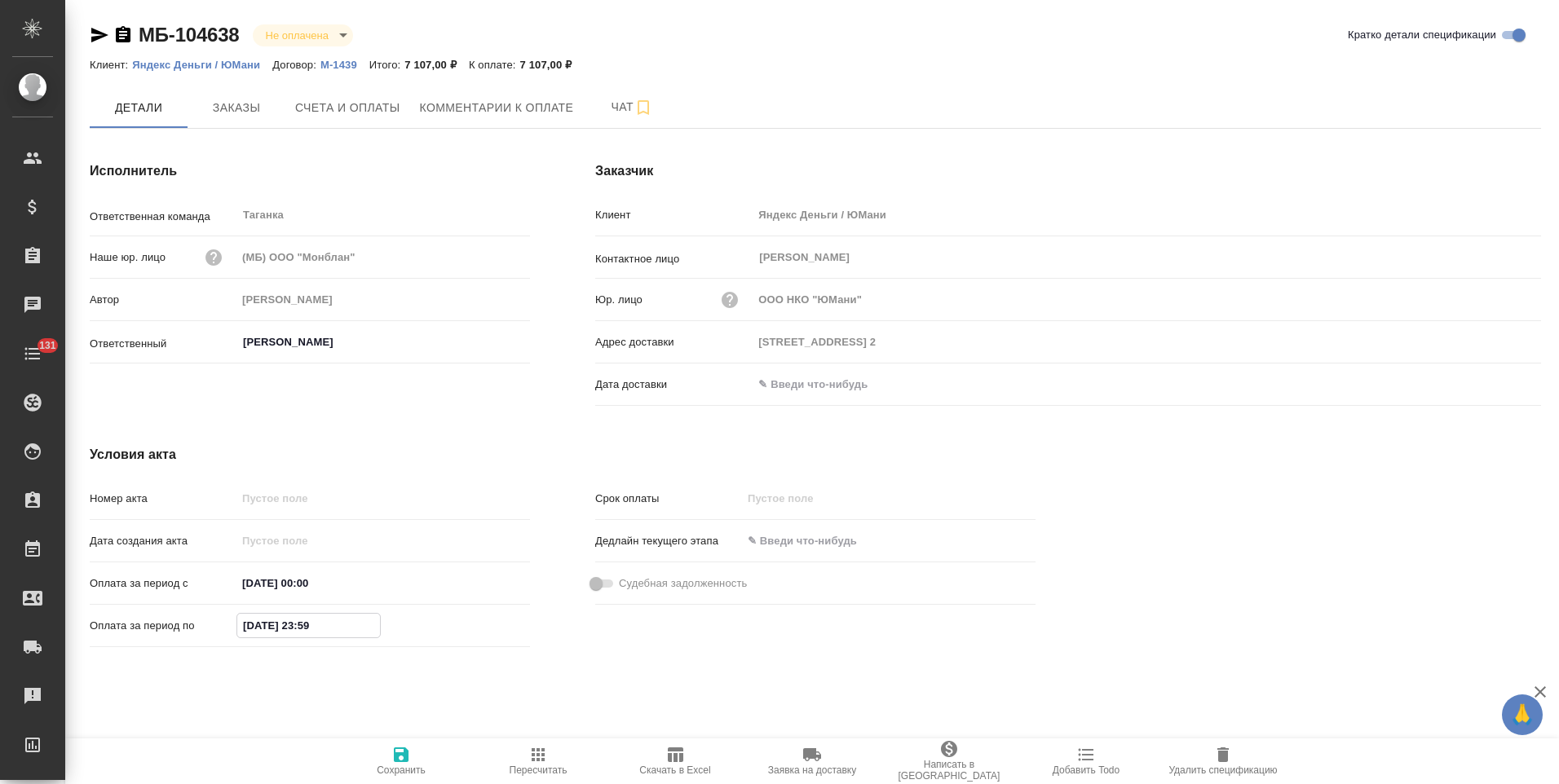
drag, startPoint x: 254, startPoint y: 629, endPoint x: 243, endPoint y: 582, distance: 48.3
click at [232, 612] on div "Оплата за период по 25.09.2025 23:59" at bounding box center [310, 625] width 441 height 29
type input "30.09.2025 23:59"
click at [401, 757] on icon "button" at bounding box center [400, 754] width 20 height 20
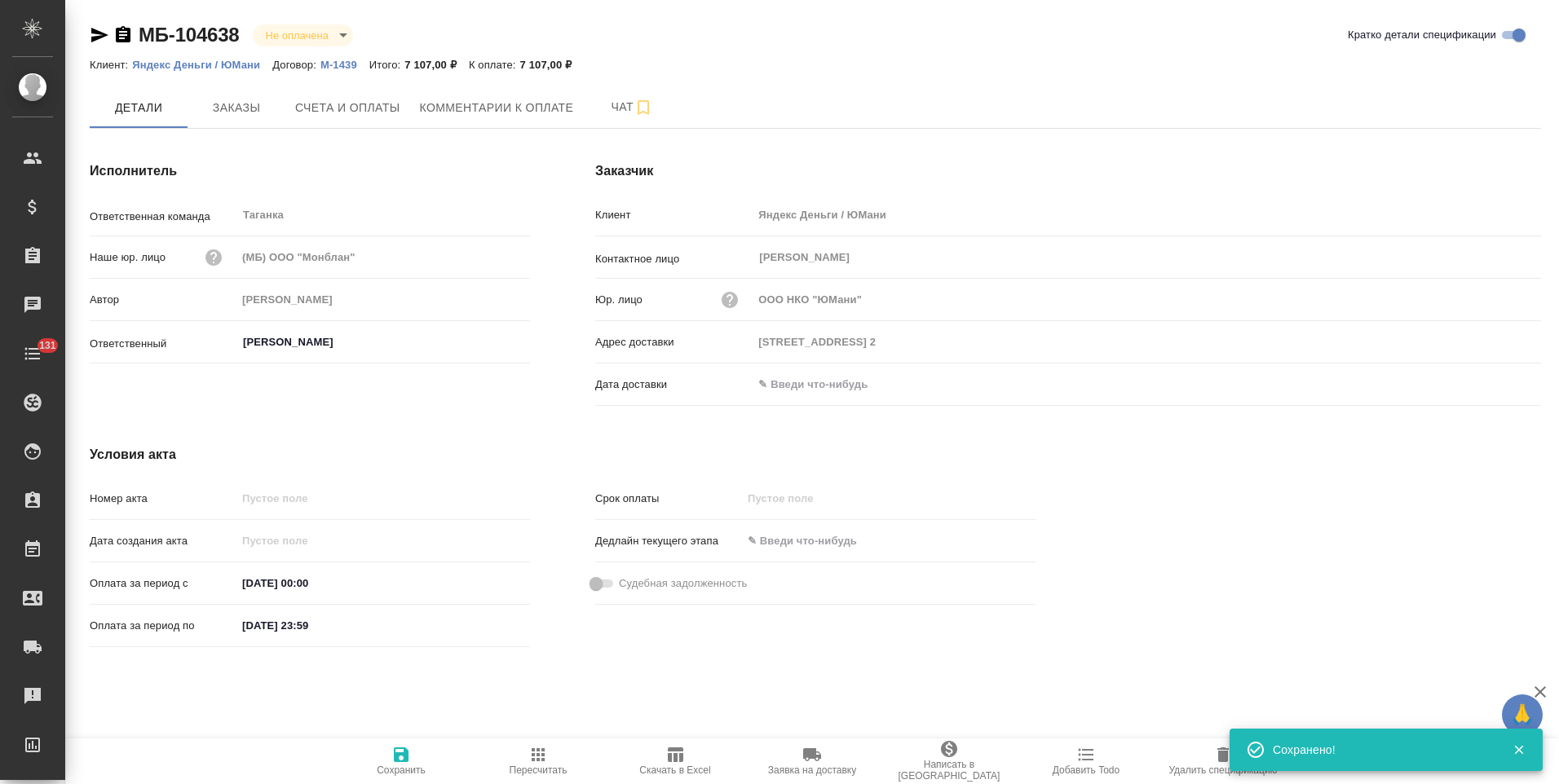
click at [333, 66] on p "М-1439" at bounding box center [344, 64] width 49 height 12
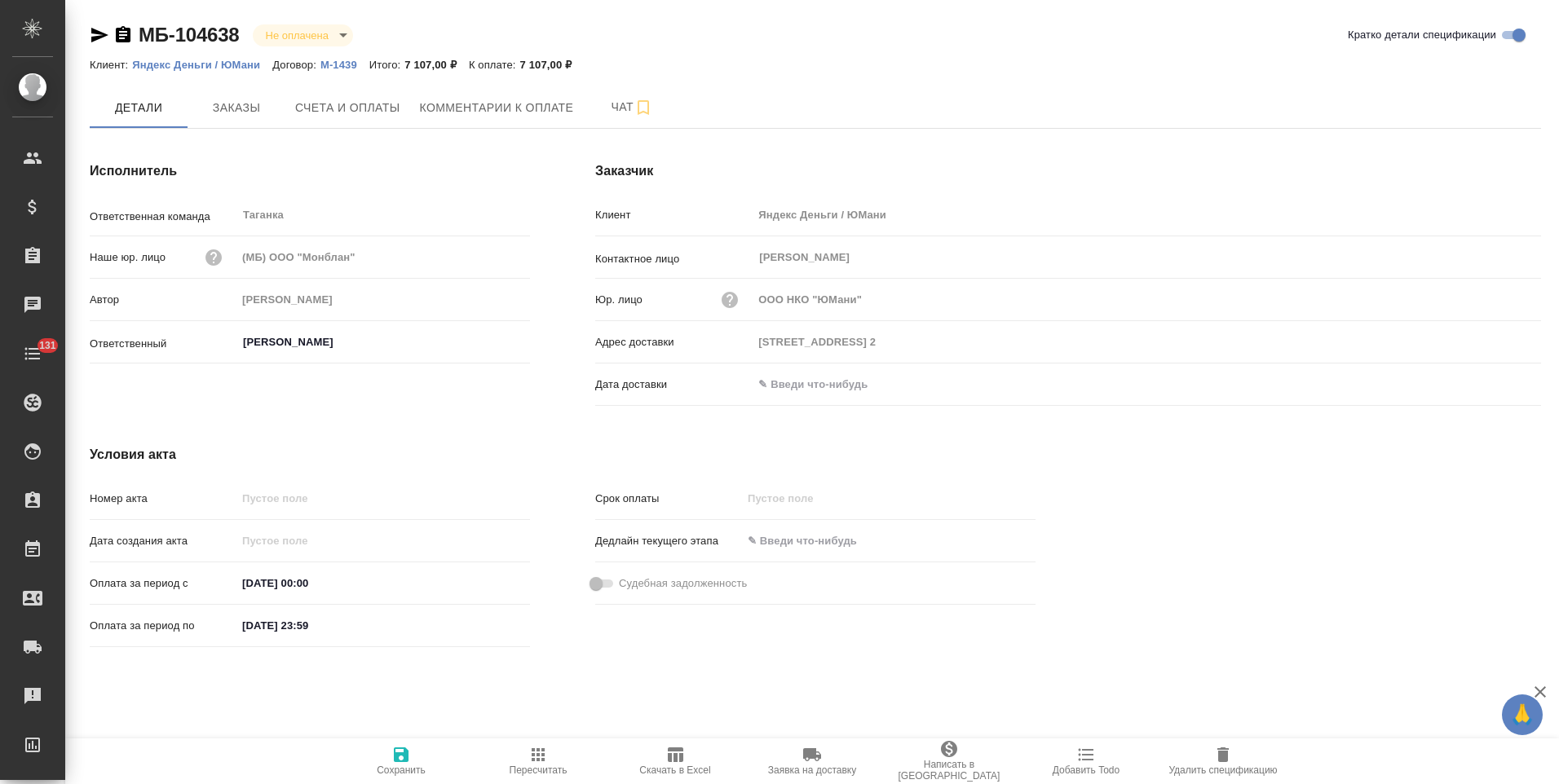
click at [241, 67] on p "Яндекс Деньги / ЮМани" at bounding box center [202, 64] width 140 height 12
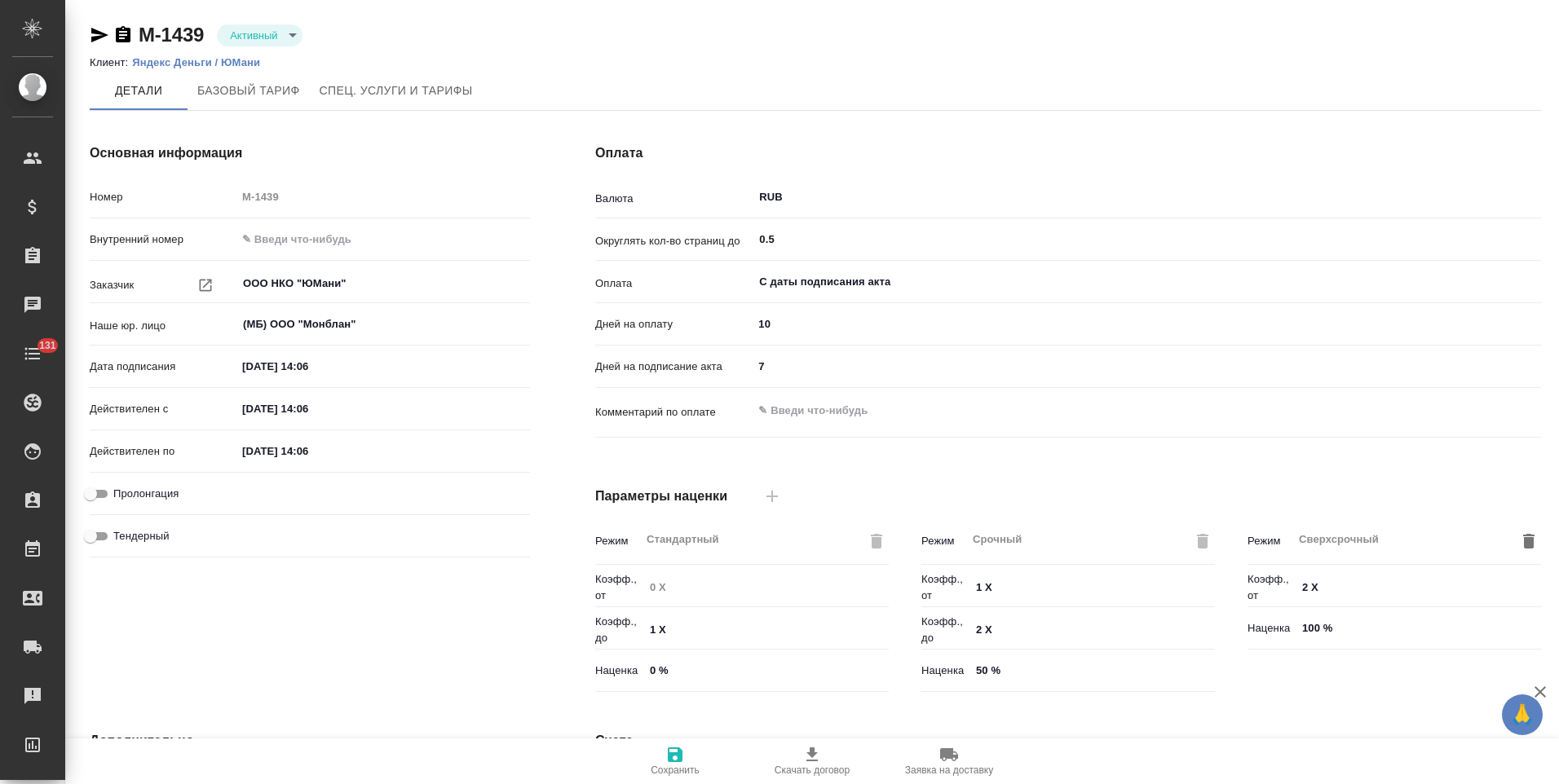
type input "Стандартный шаблон - 30-70-100 - ВЫБЕРИ МЕНЯ!"
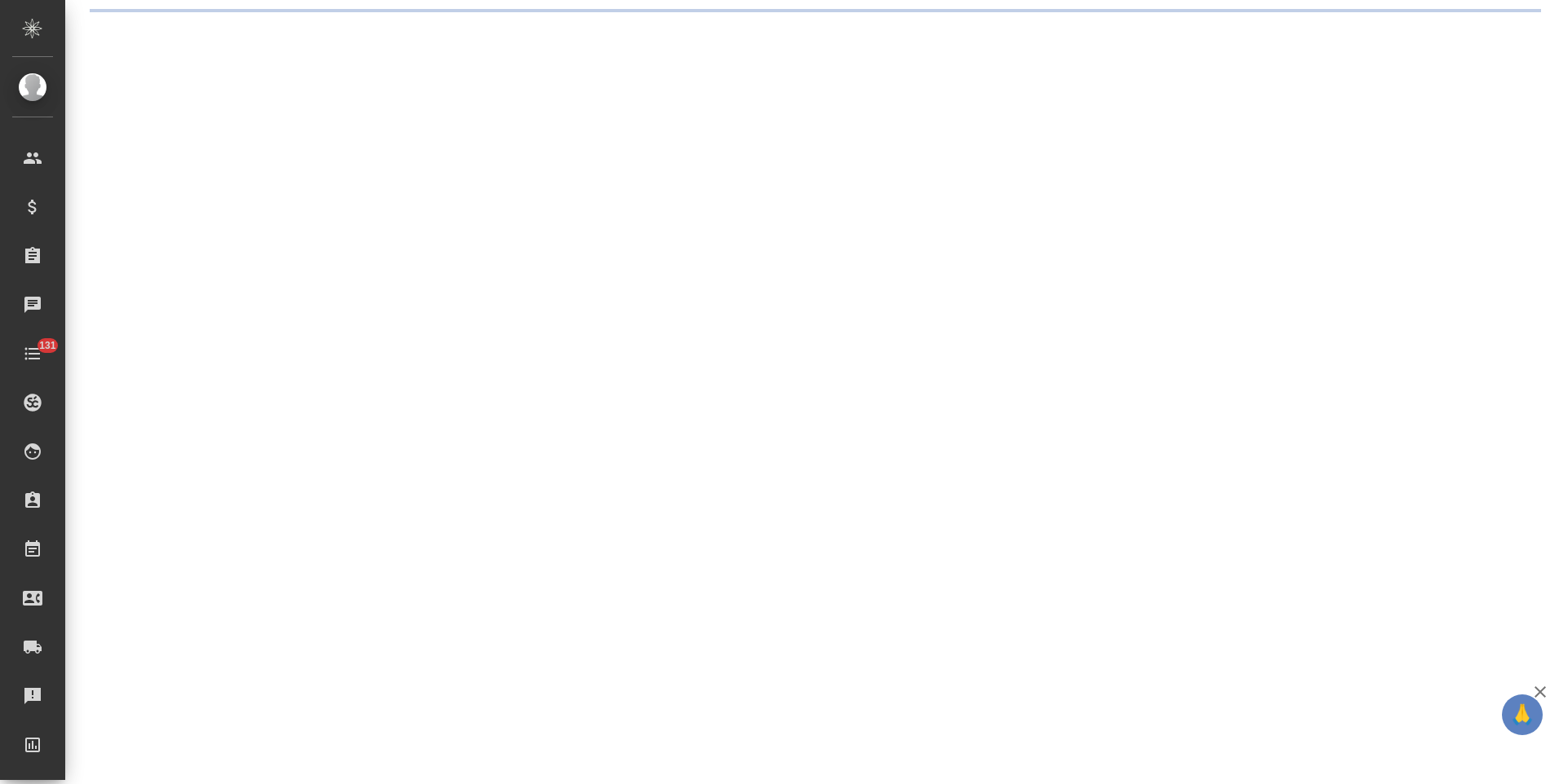
select select "RU"
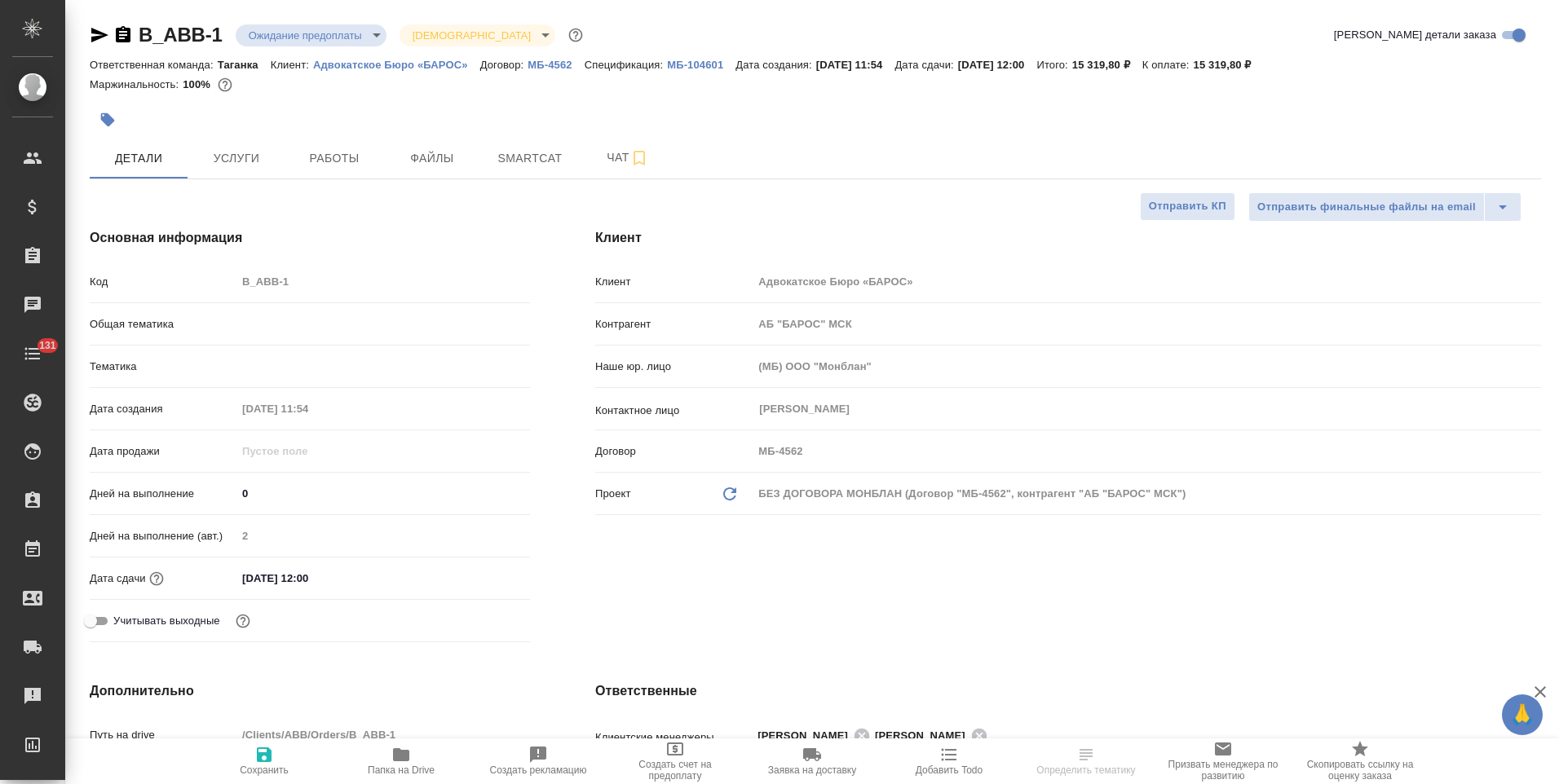
type textarea "x"
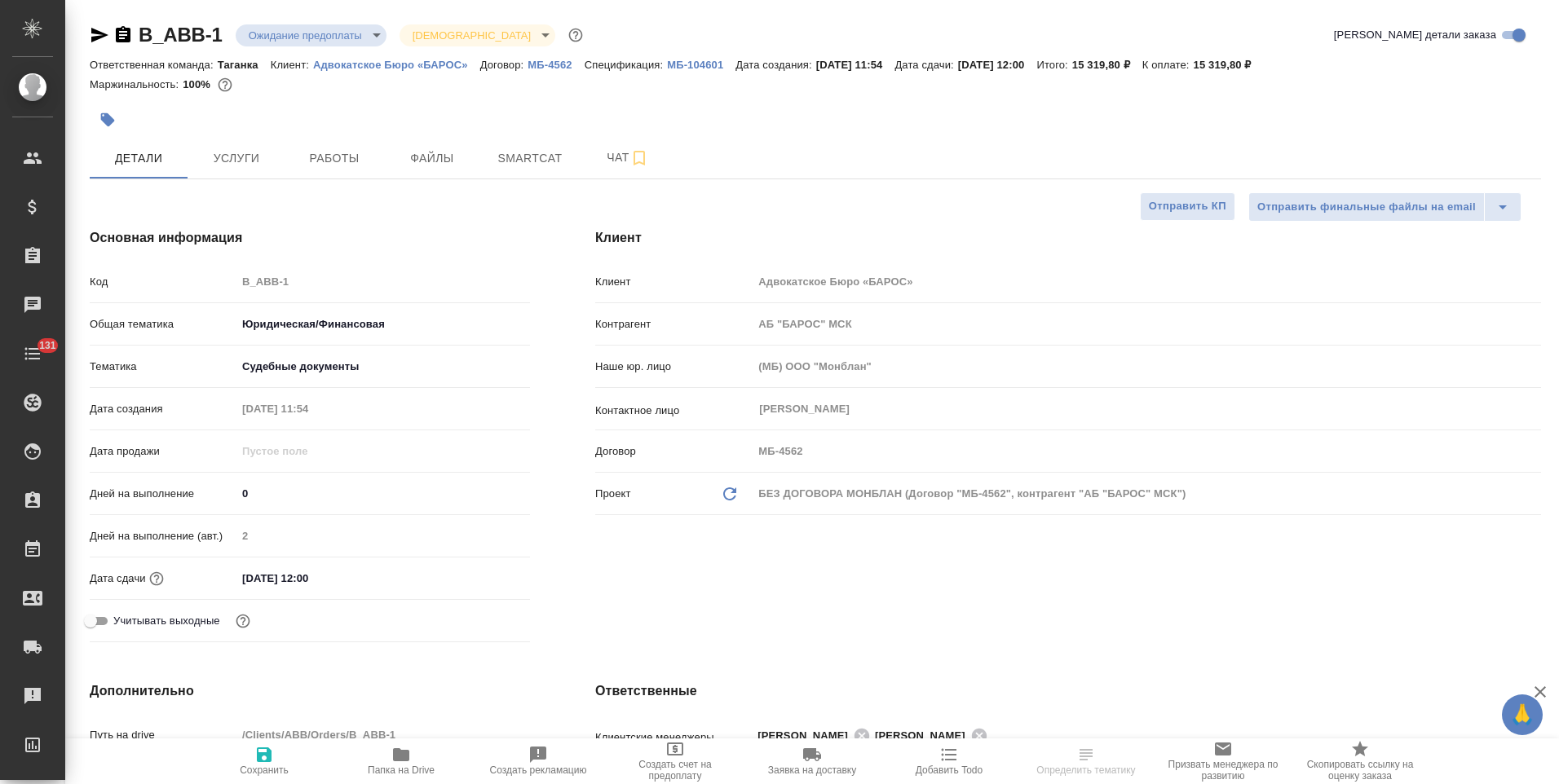
type textarea "x"
select select "RU"
type textarea "x"
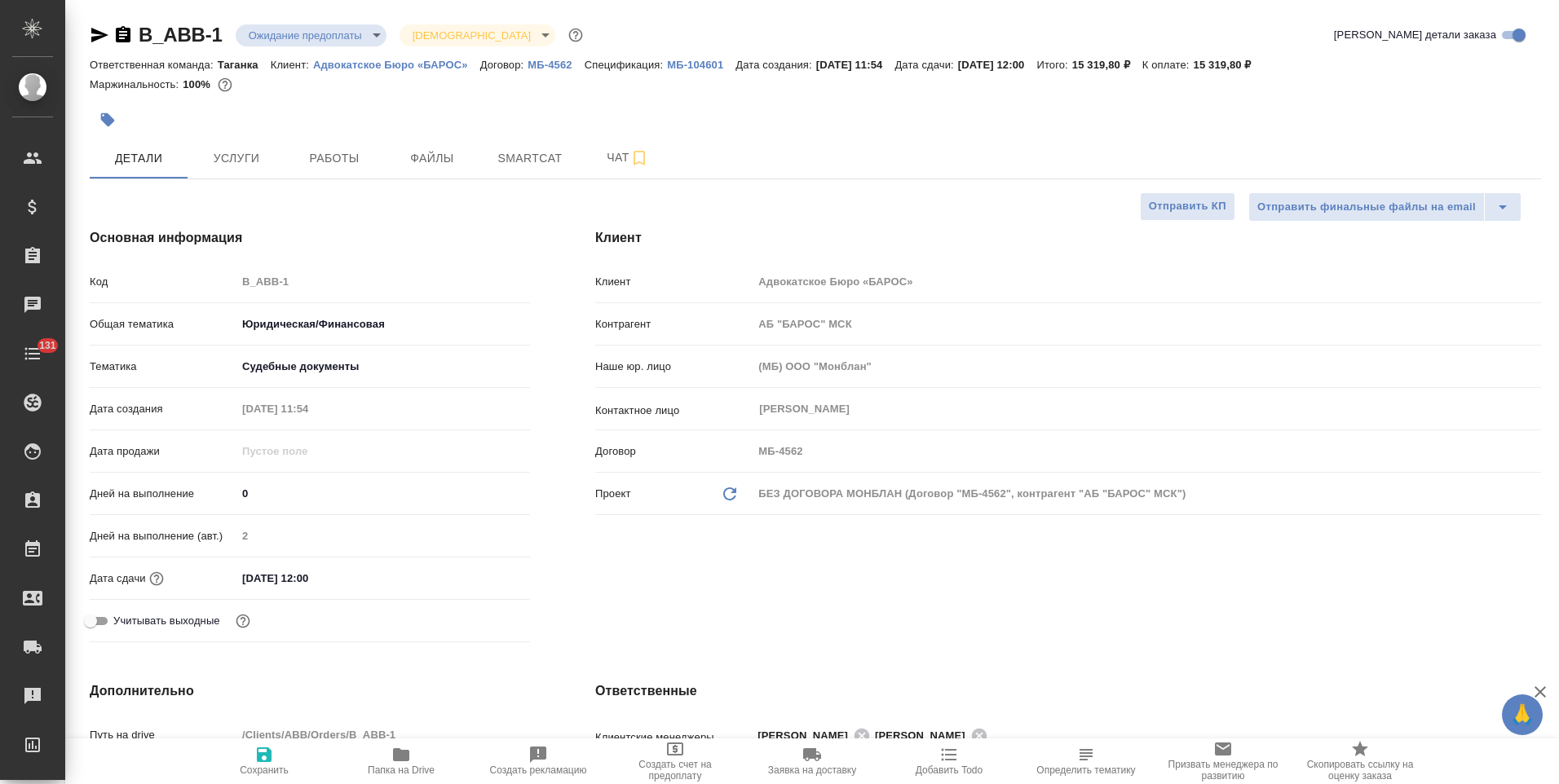
type textarea "x"
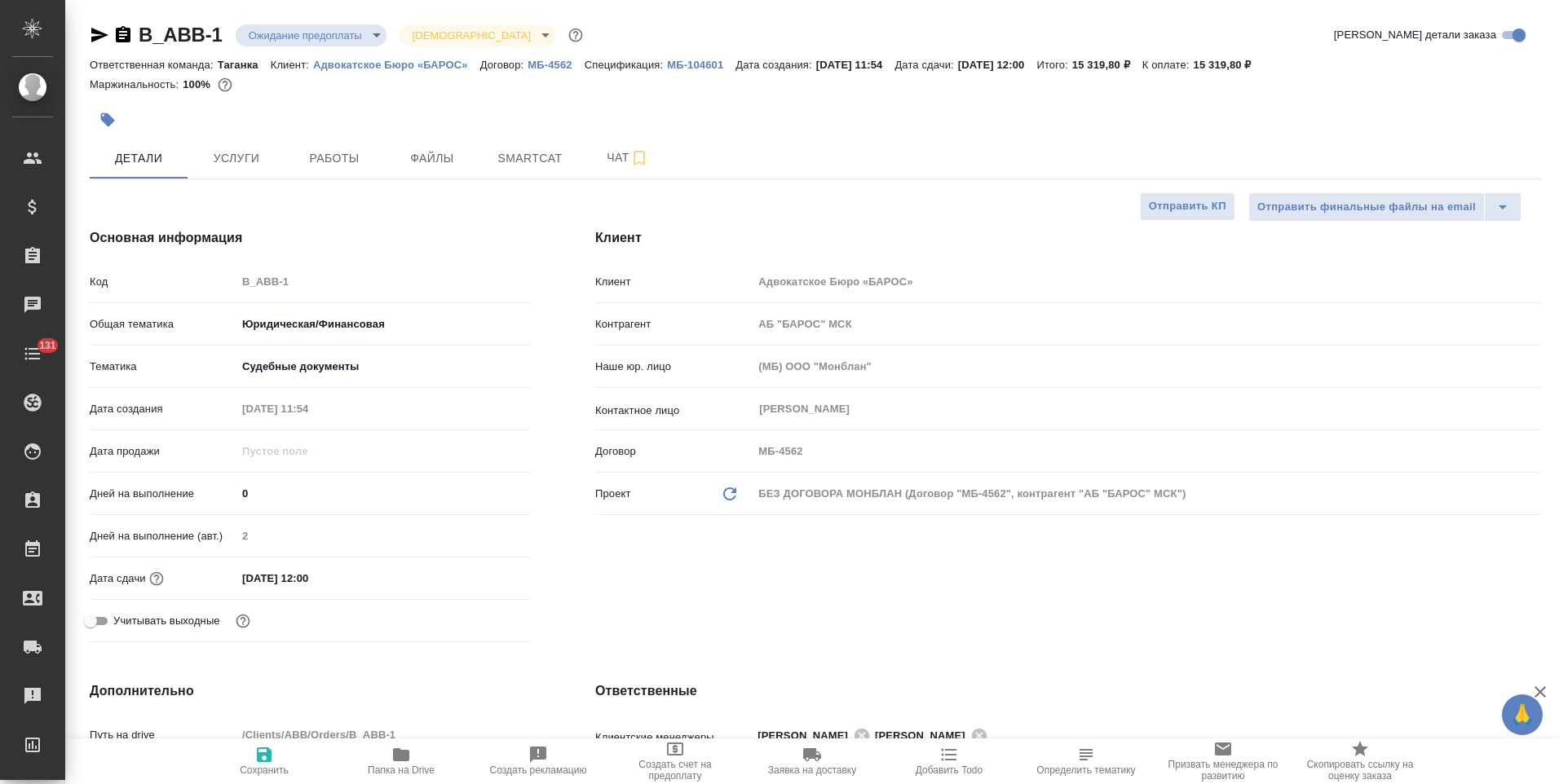
type textarea "x"
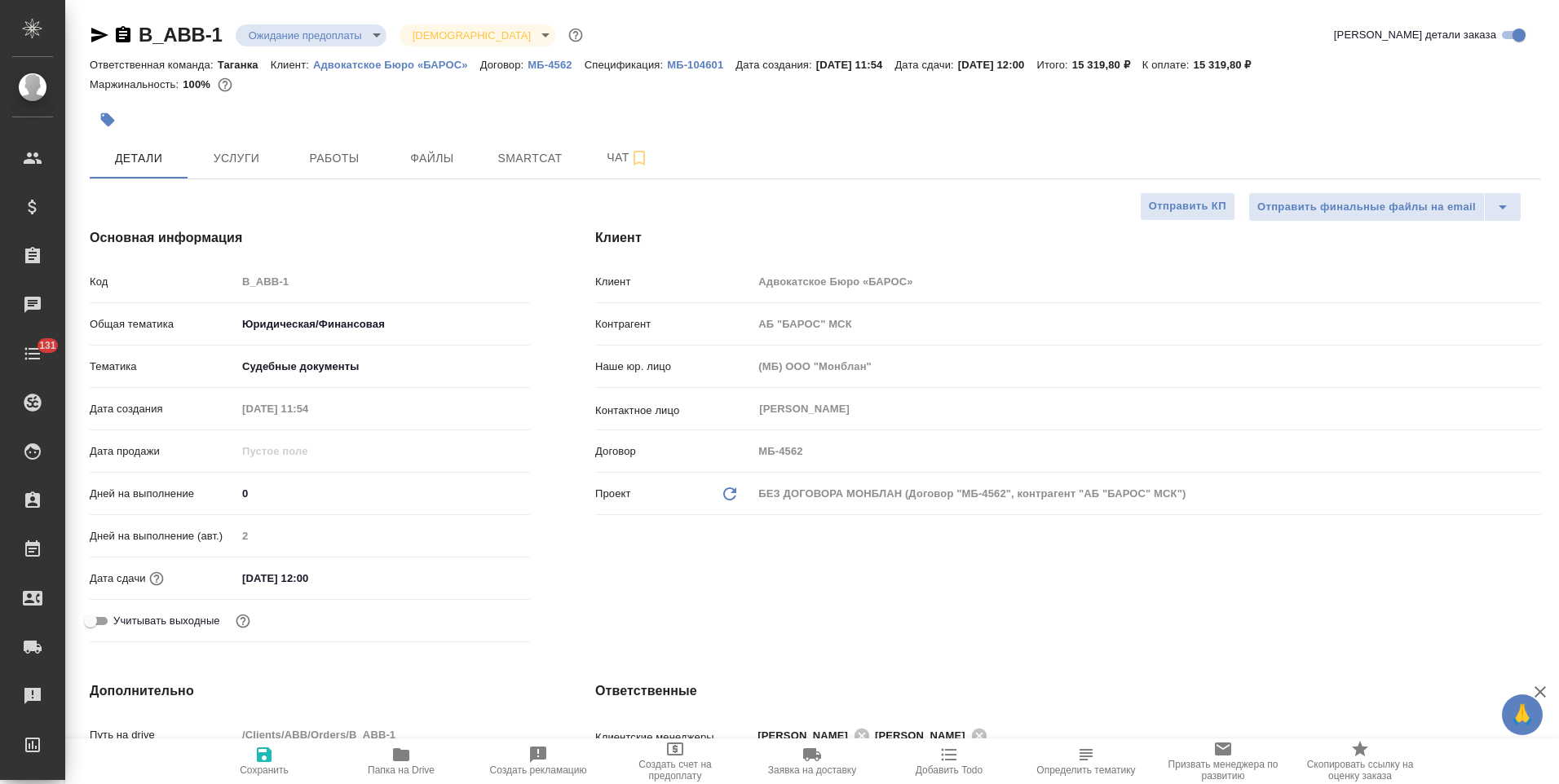
type textarea "x"
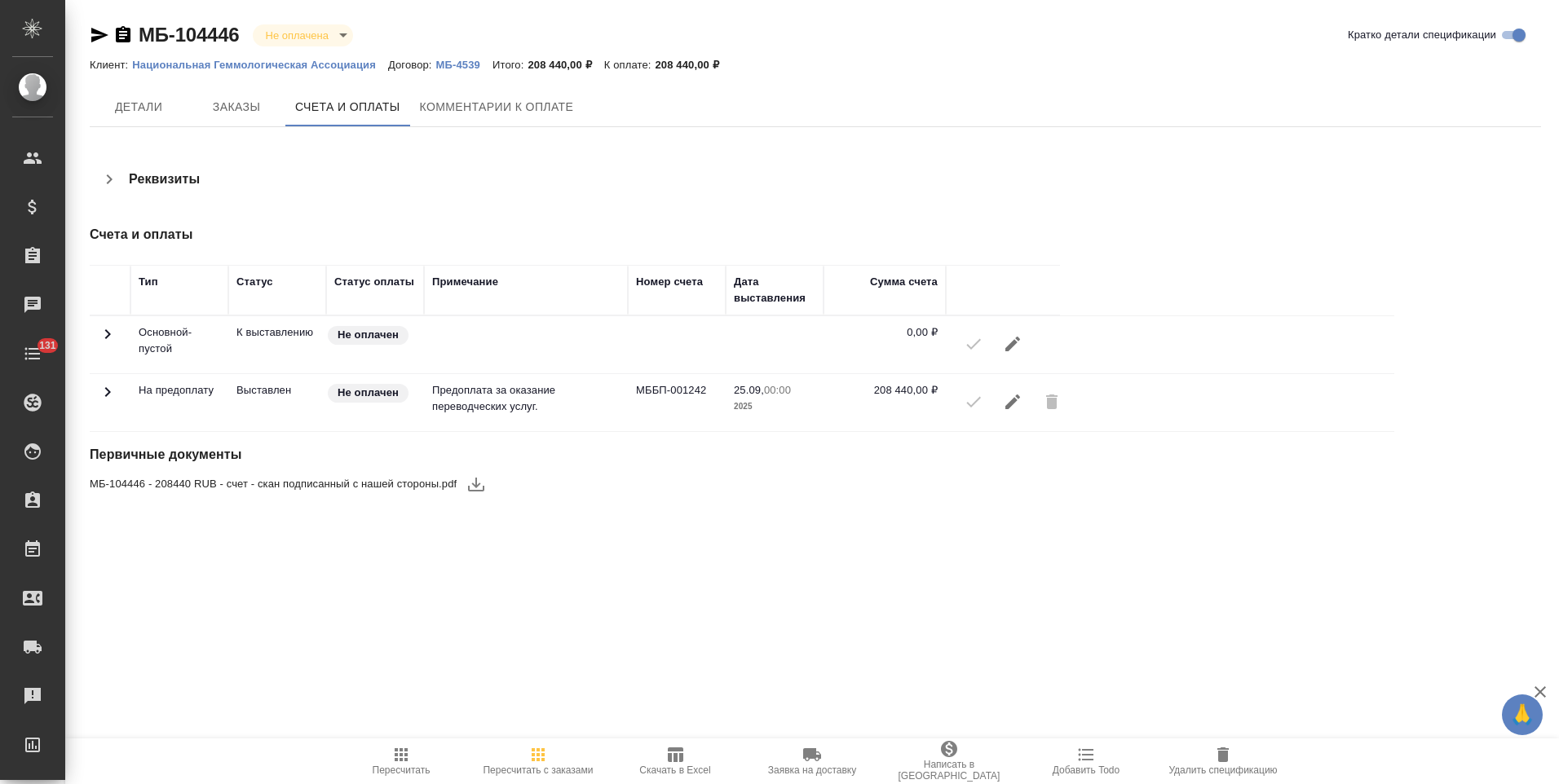
click at [120, 38] on icon "button" at bounding box center [122, 35] width 20 height 20
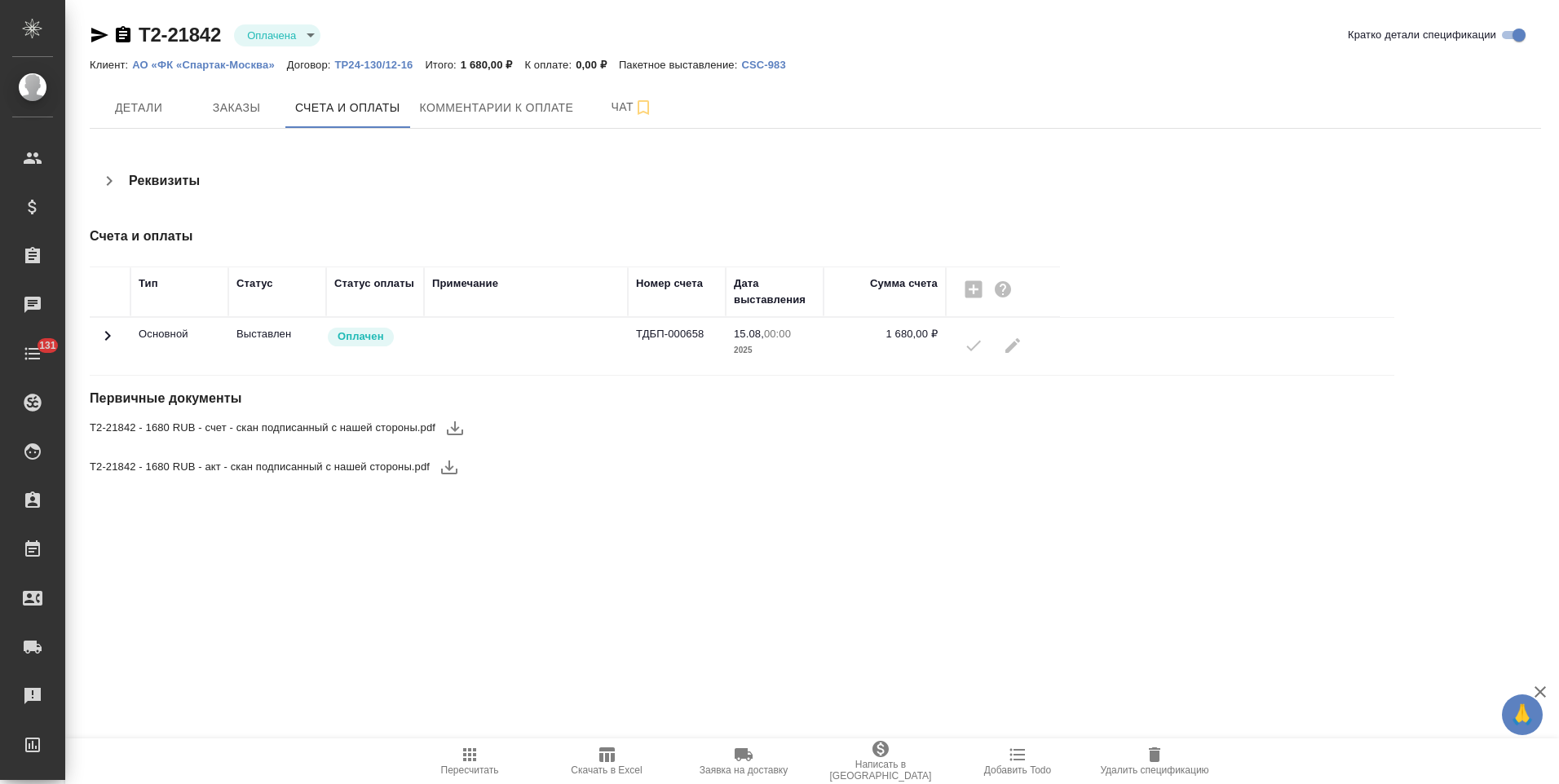
click at [109, 336] on icon at bounding box center [108, 336] width 6 height 9
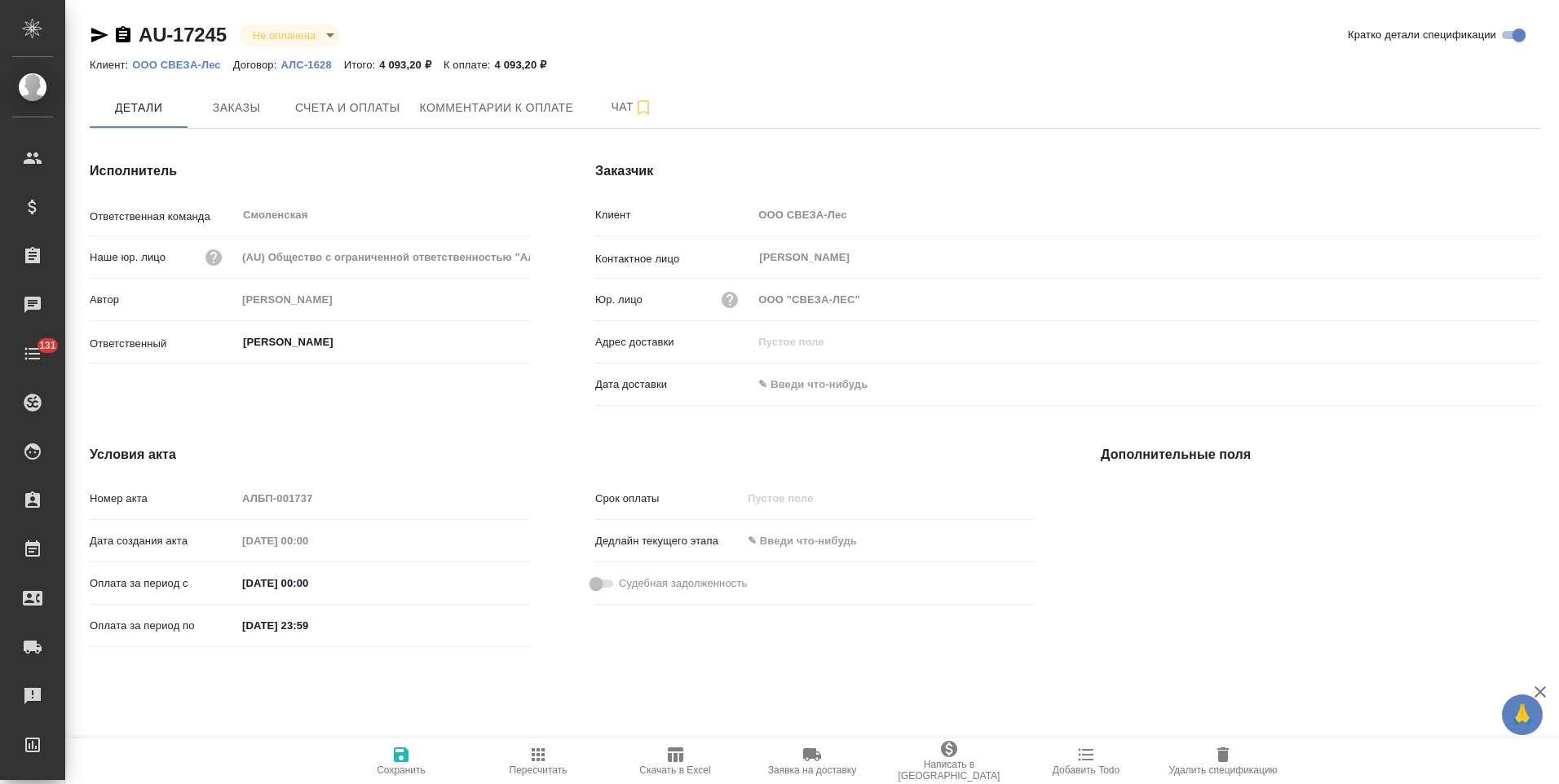
click at [126, 37] on icon "button" at bounding box center [123, 34] width 15 height 16
click at [338, 113] on span "Счета и оплаты" at bounding box center [347, 108] width 105 height 21
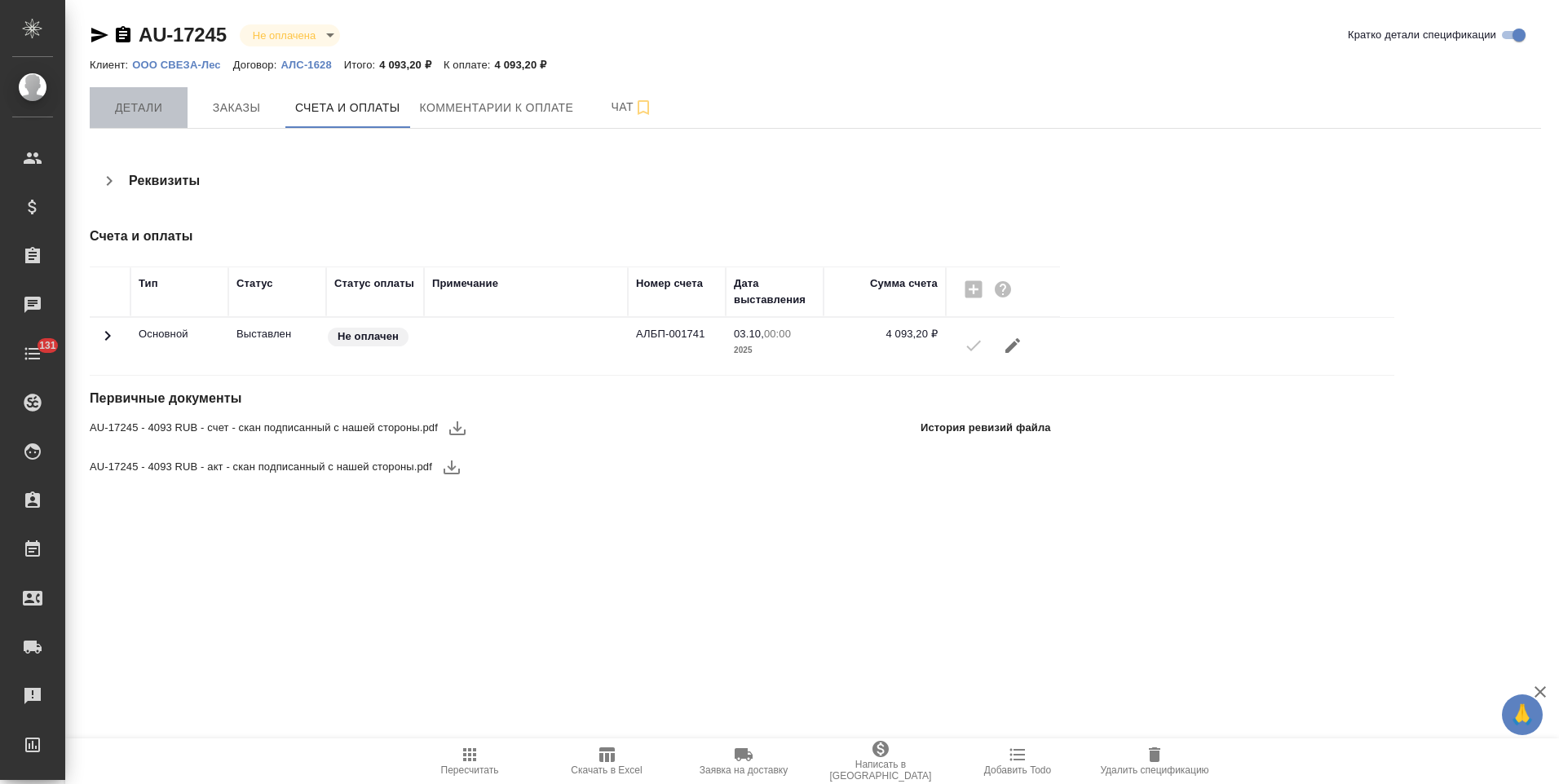
click at [153, 114] on span "Детали" at bounding box center [139, 108] width 78 height 21
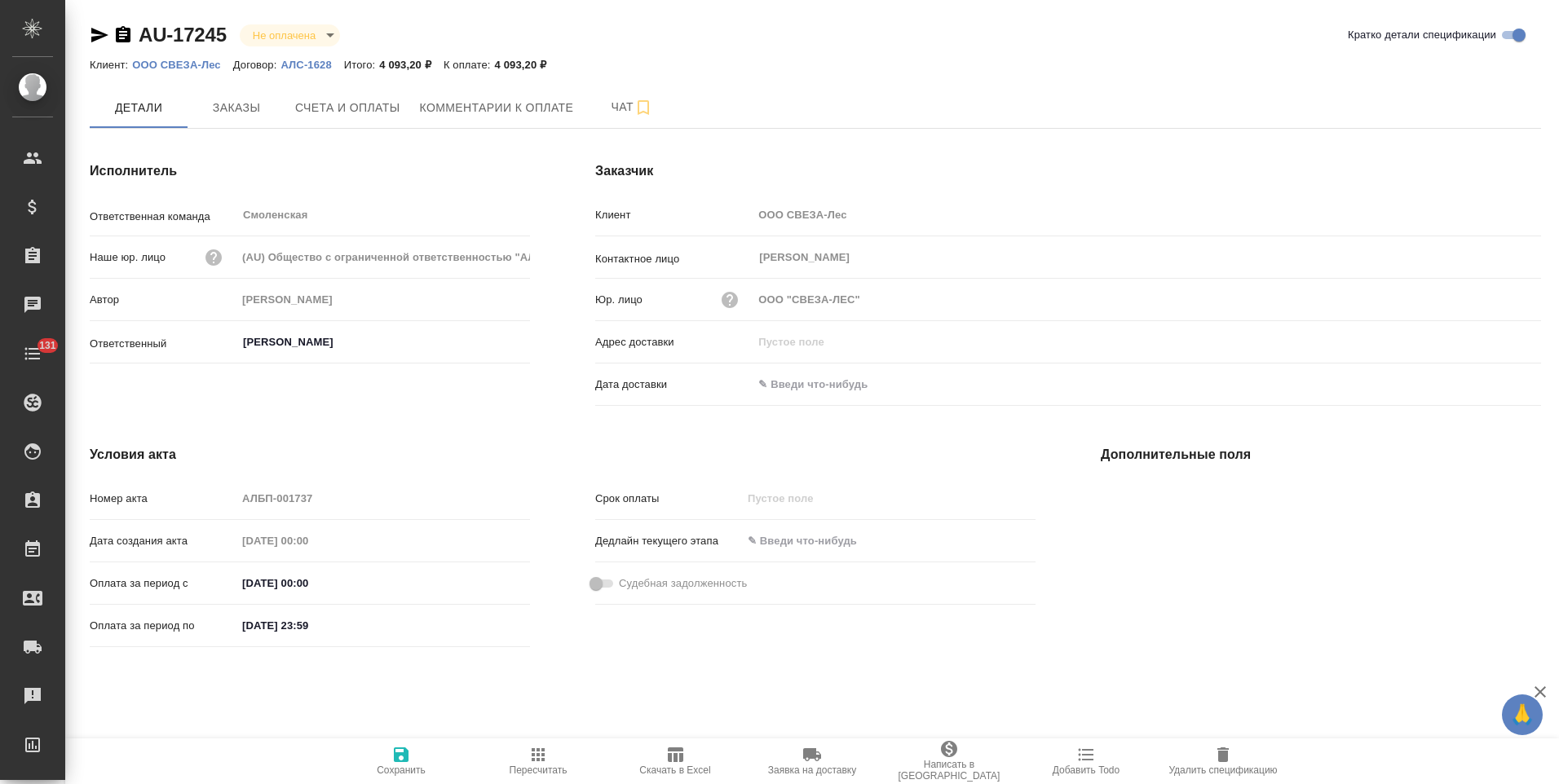
click at [786, 386] on input "text" at bounding box center [823, 384] width 143 height 23
click at [1494, 379] on icon "button" at bounding box center [1494, 382] width 15 height 16
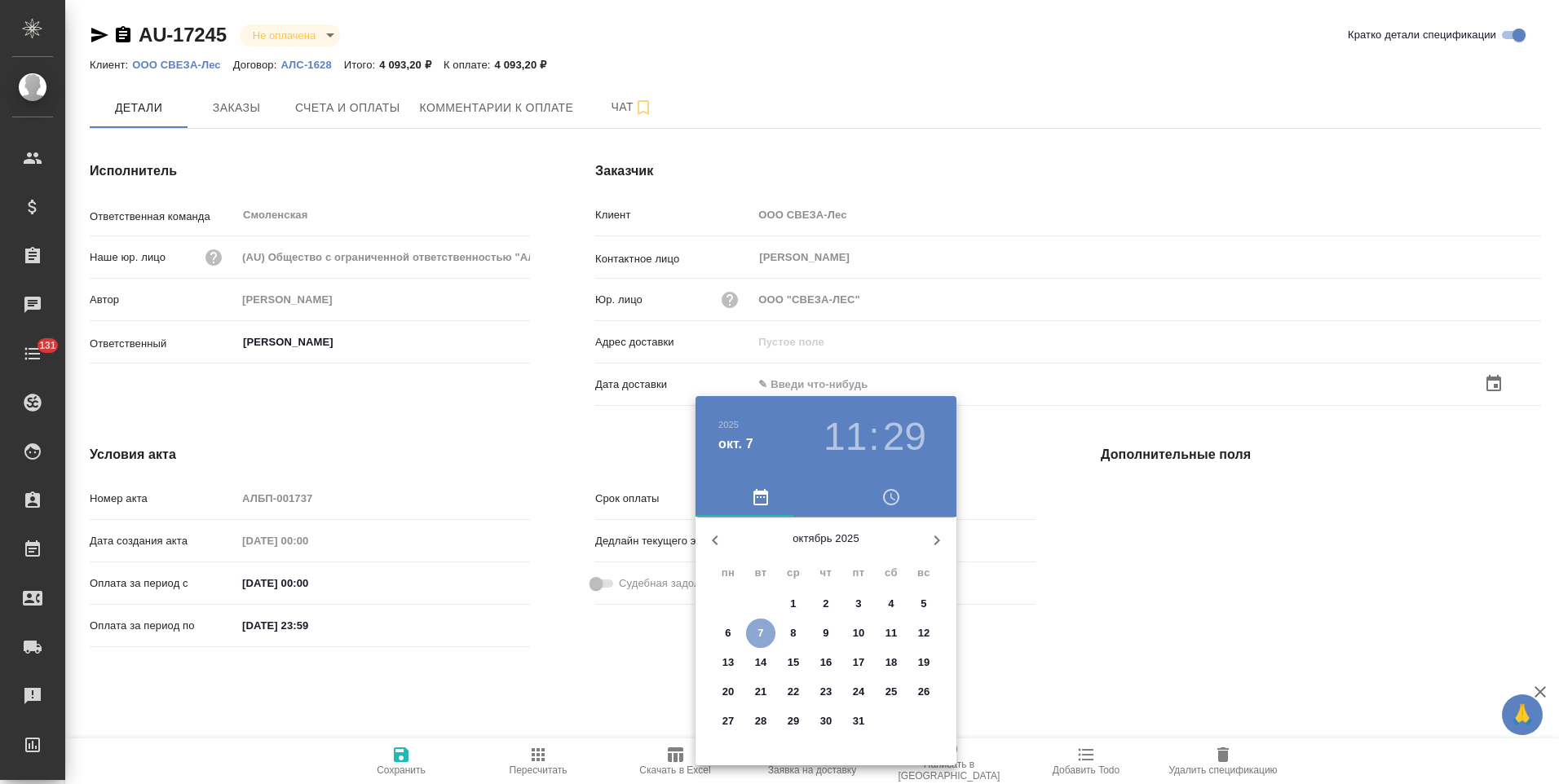
click at [756, 635] on span "7" at bounding box center [760, 633] width 29 height 16
type input "07.10.2025 11:29"
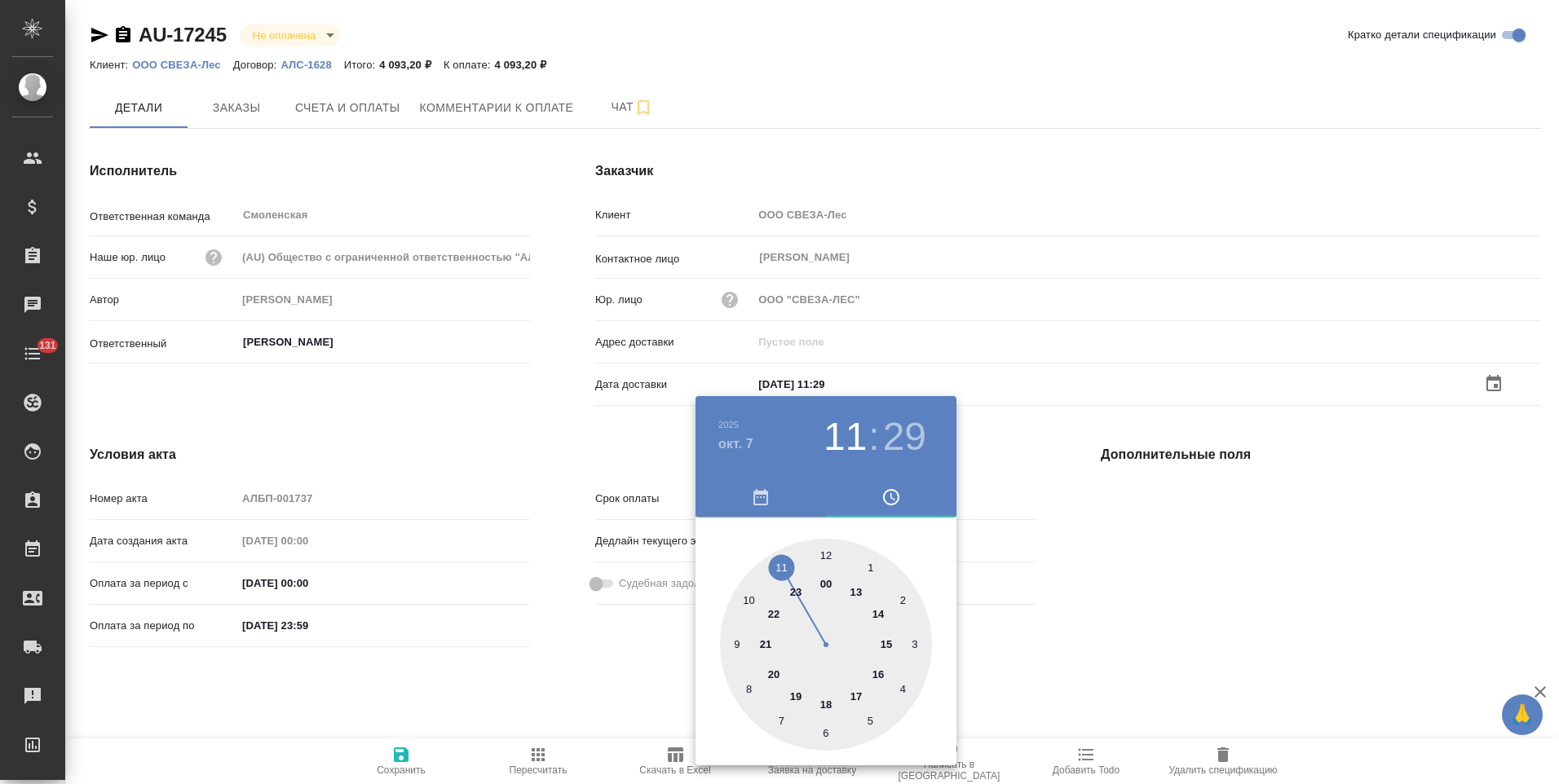
click at [596, 648] on div at bounding box center [780, 392] width 1559 height 784
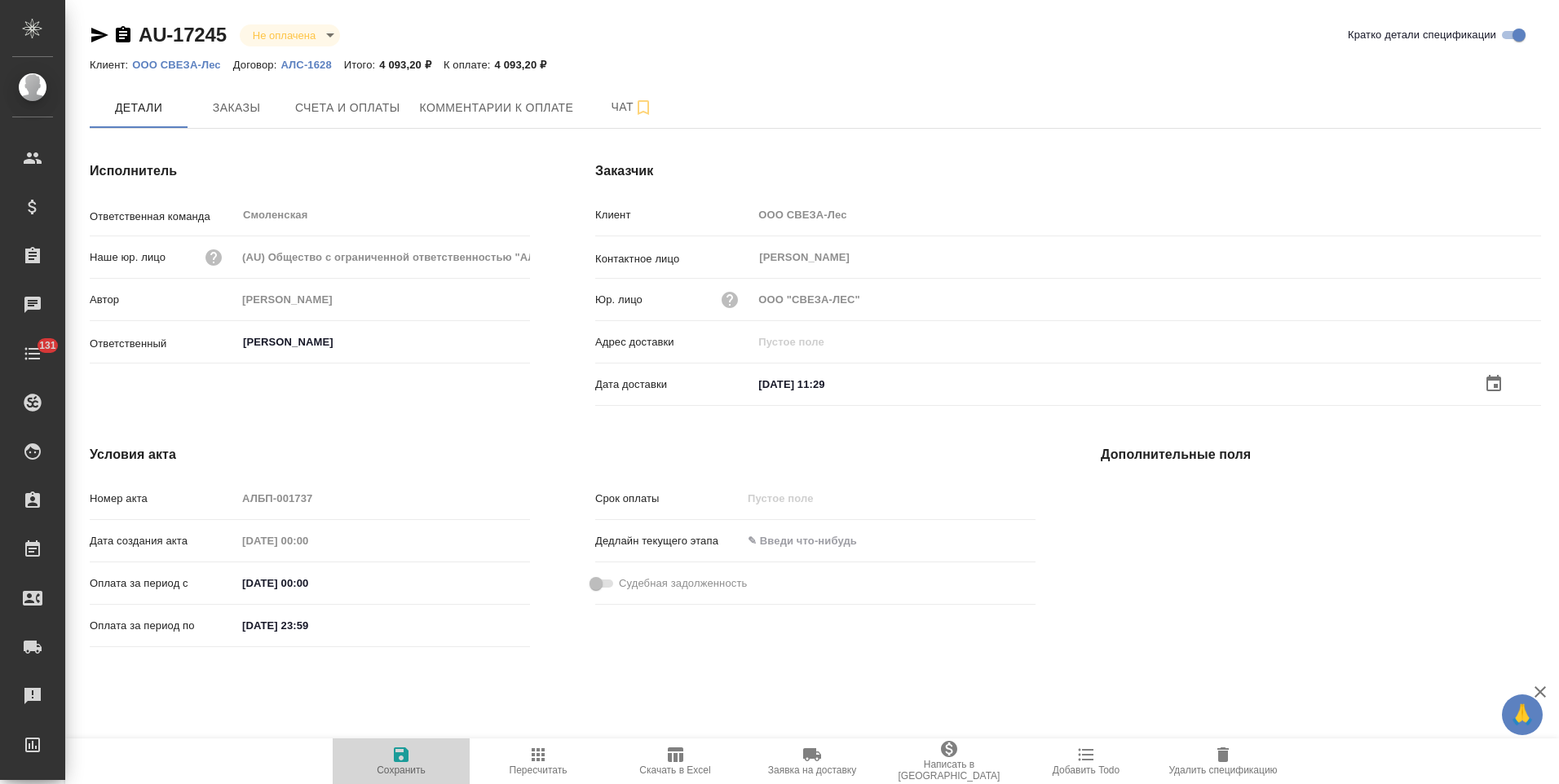
click at [403, 765] on span "Сохранить" at bounding box center [401, 770] width 49 height 11
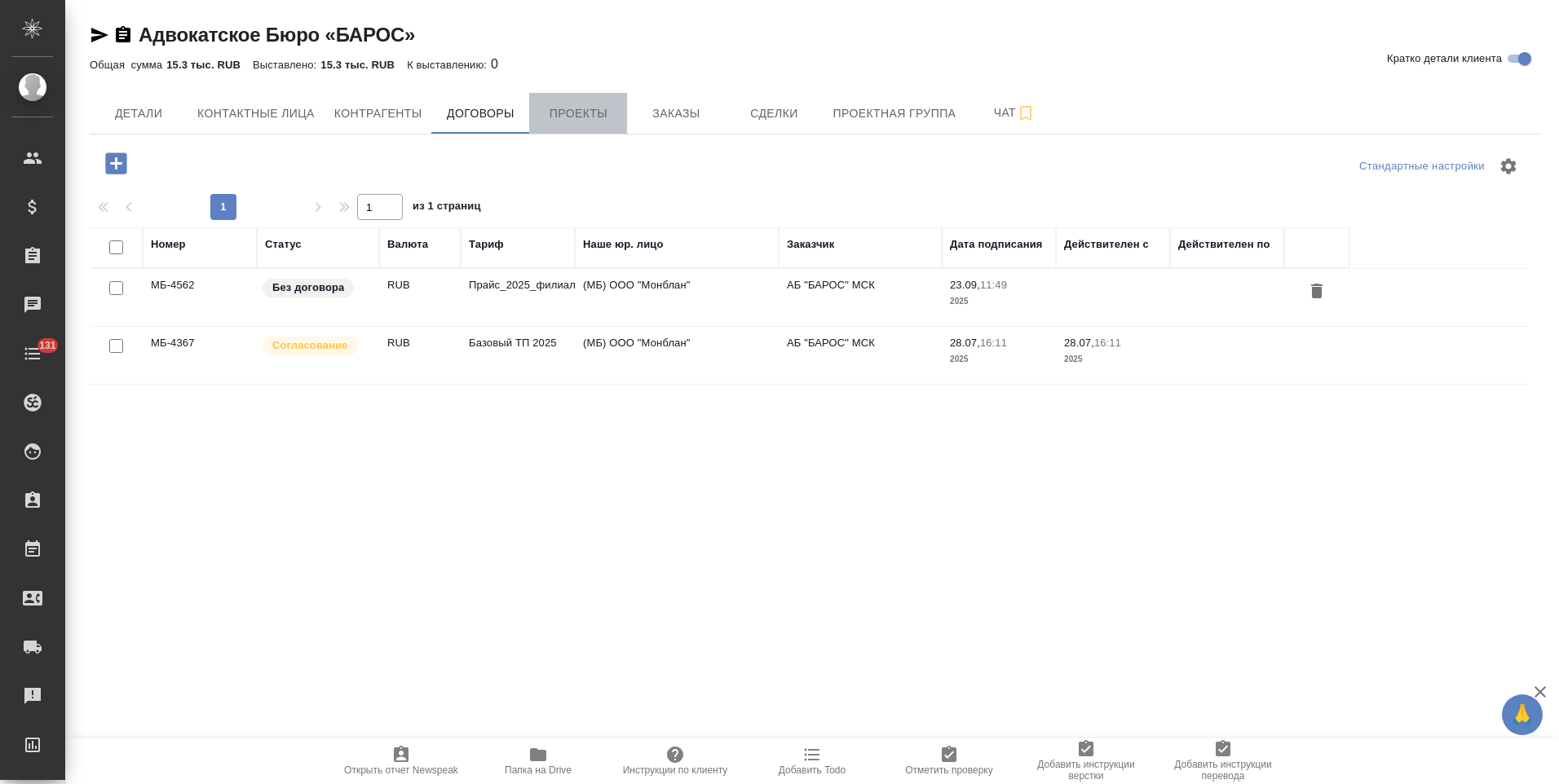
click at [609, 123] on span "Проекты" at bounding box center [578, 114] width 78 height 21
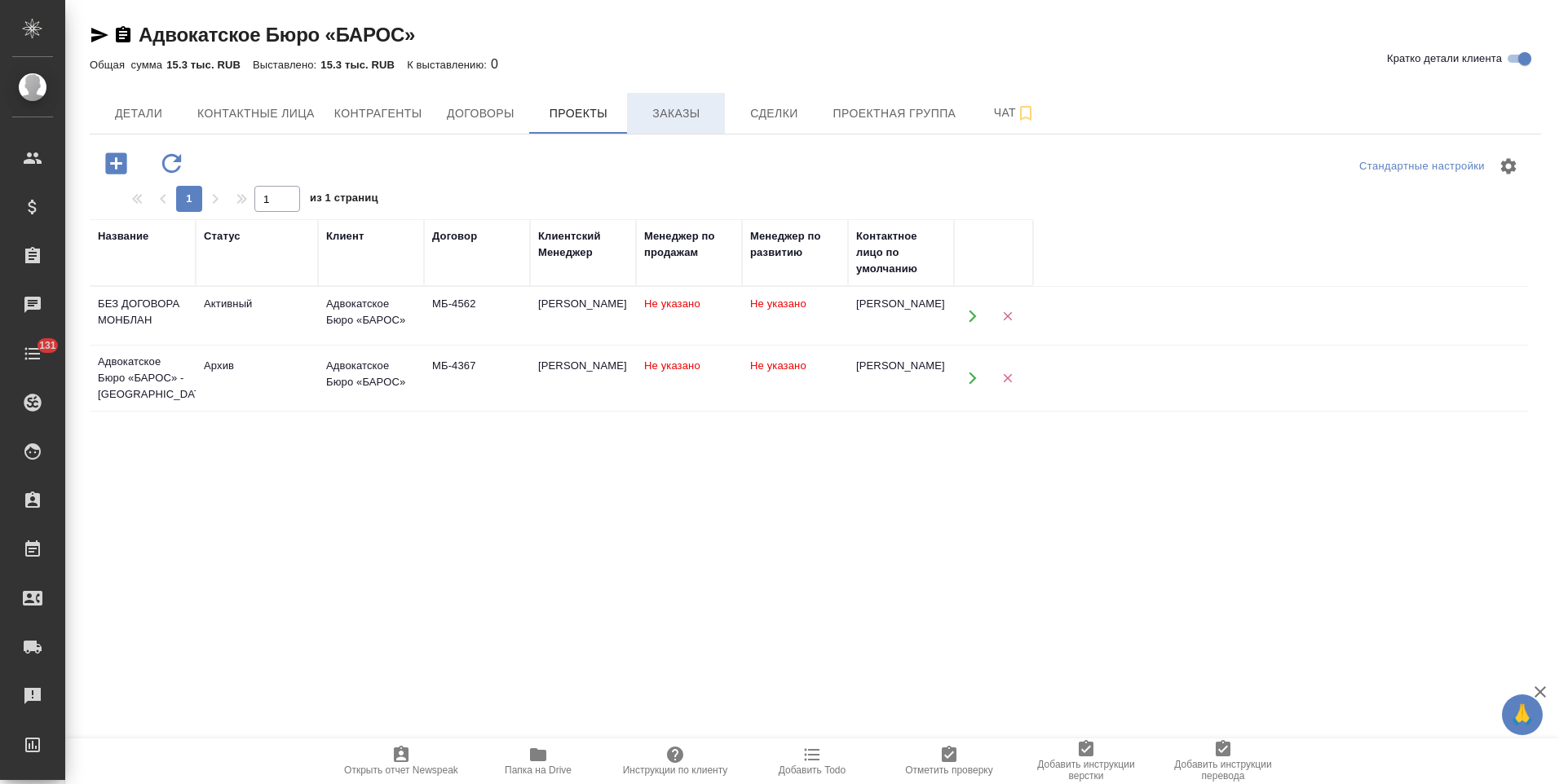
click at [671, 110] on span "Заказы" at bounding box center [676, 114] width 78 height 21
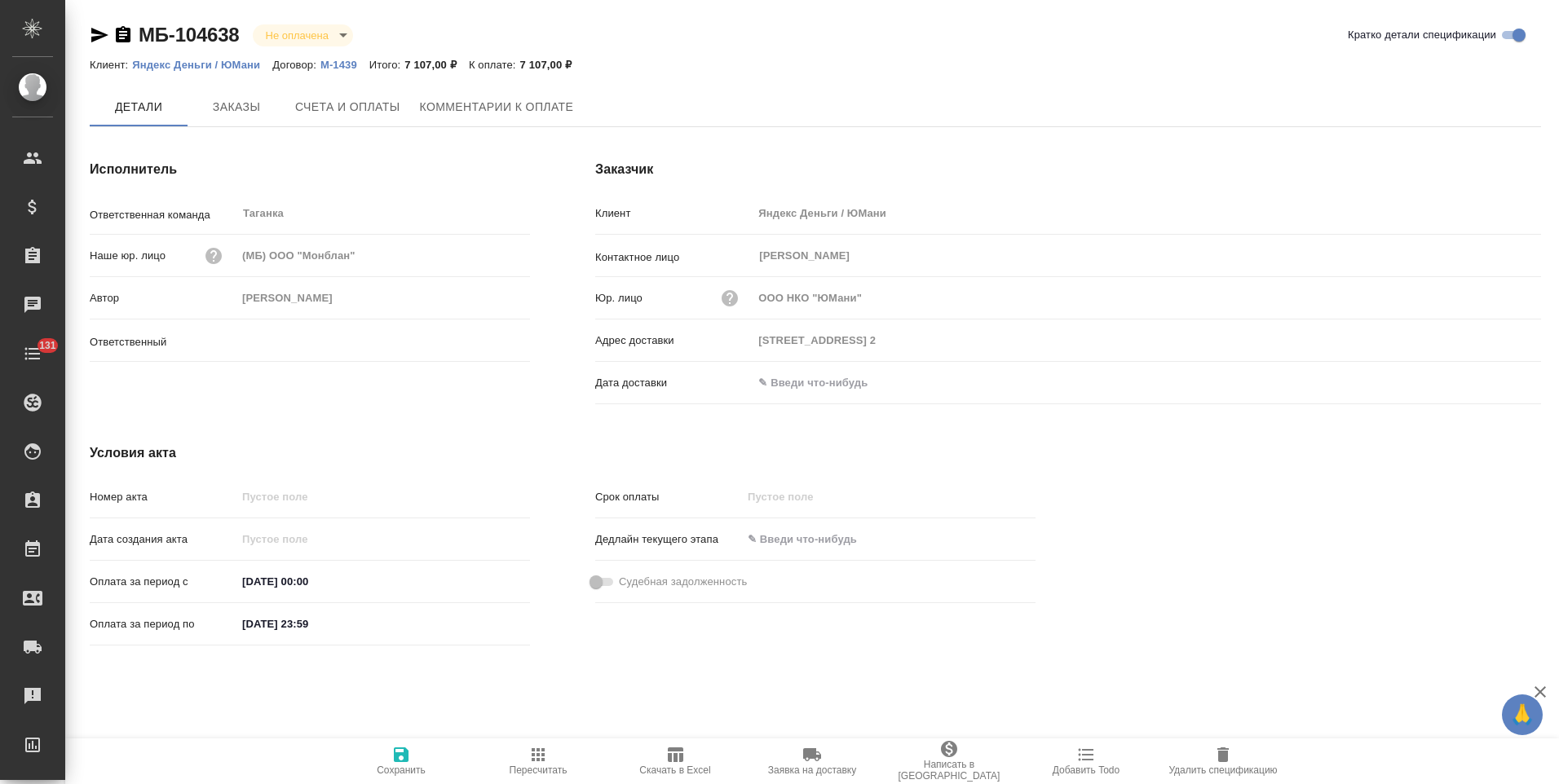
type input "[PERSON_NAME]"
drag, startPoint x: 123, startPoint y: 36, endPoint x: 134, endPoint y: 49, distance: 17.0
click at [123, 36] on icon "button" at bounding box center [123, 34] width 15 height 16
click at [344, 107] on span "Счета и оплаты" at bounding box center [347, 108] width 105 height 21
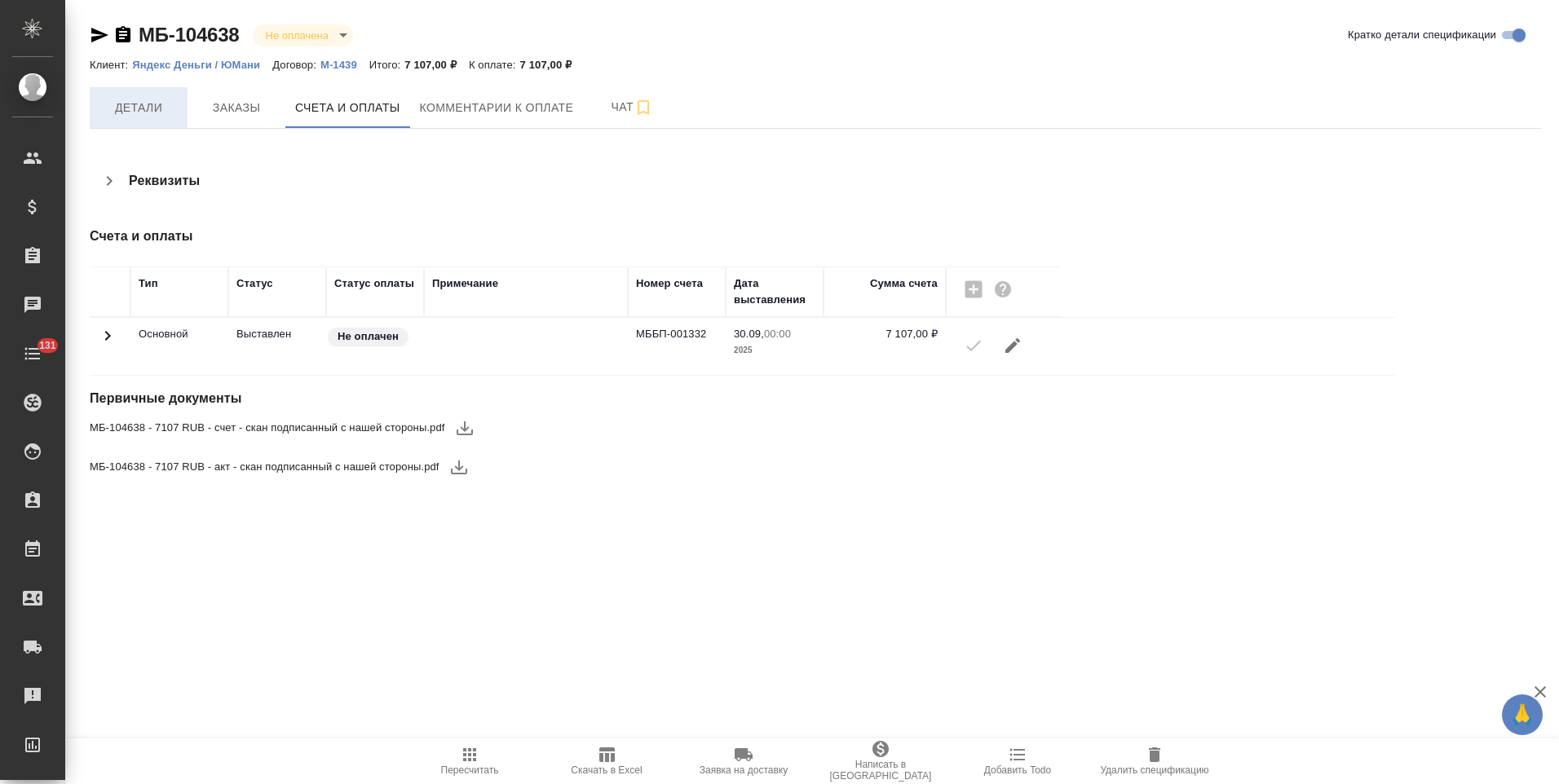
click at [136, 111] on span "Детали" at bounding box center [139, 108] width 78 height 21
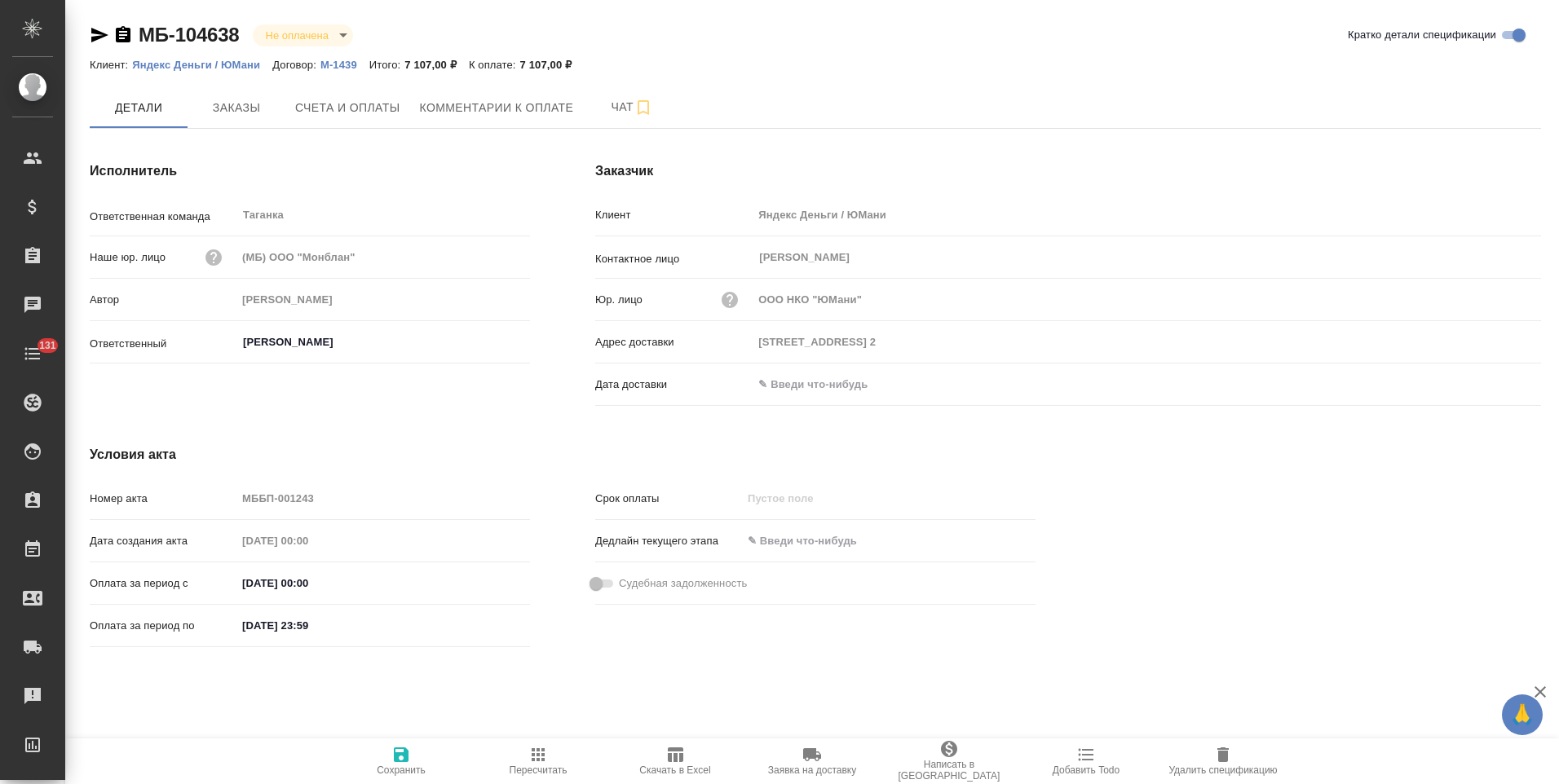
click at [824, 382] on input "text" at bounding box center [823, 384] width 143 height 23
click at [1490, 385] on icon "button" at bounding box center [1494, 383] width 20 height 20
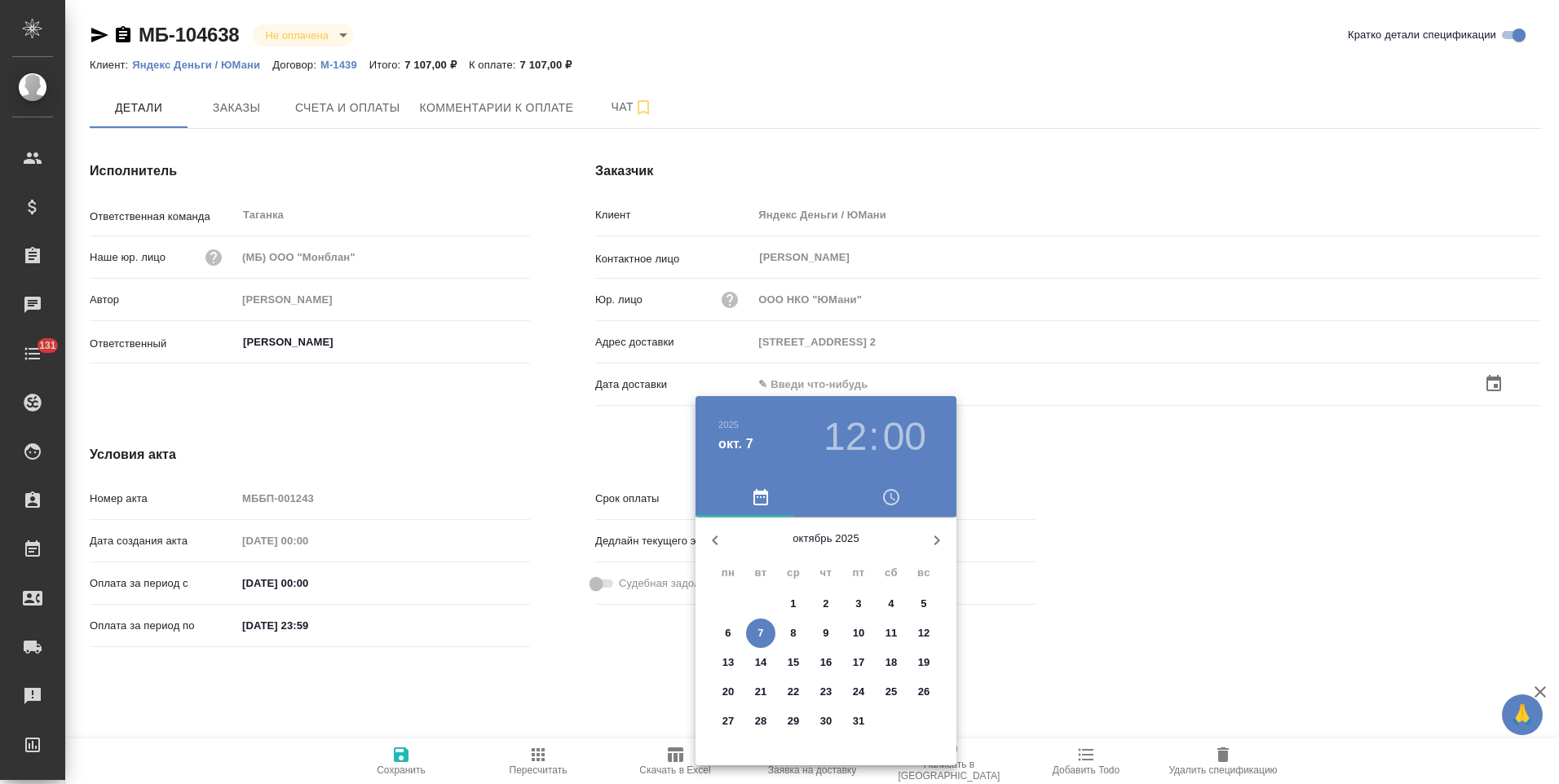
click at [766, 634] on span "7" at bounding box center [760, 633] width 29 height 16
type input "[DATE] 12:00"
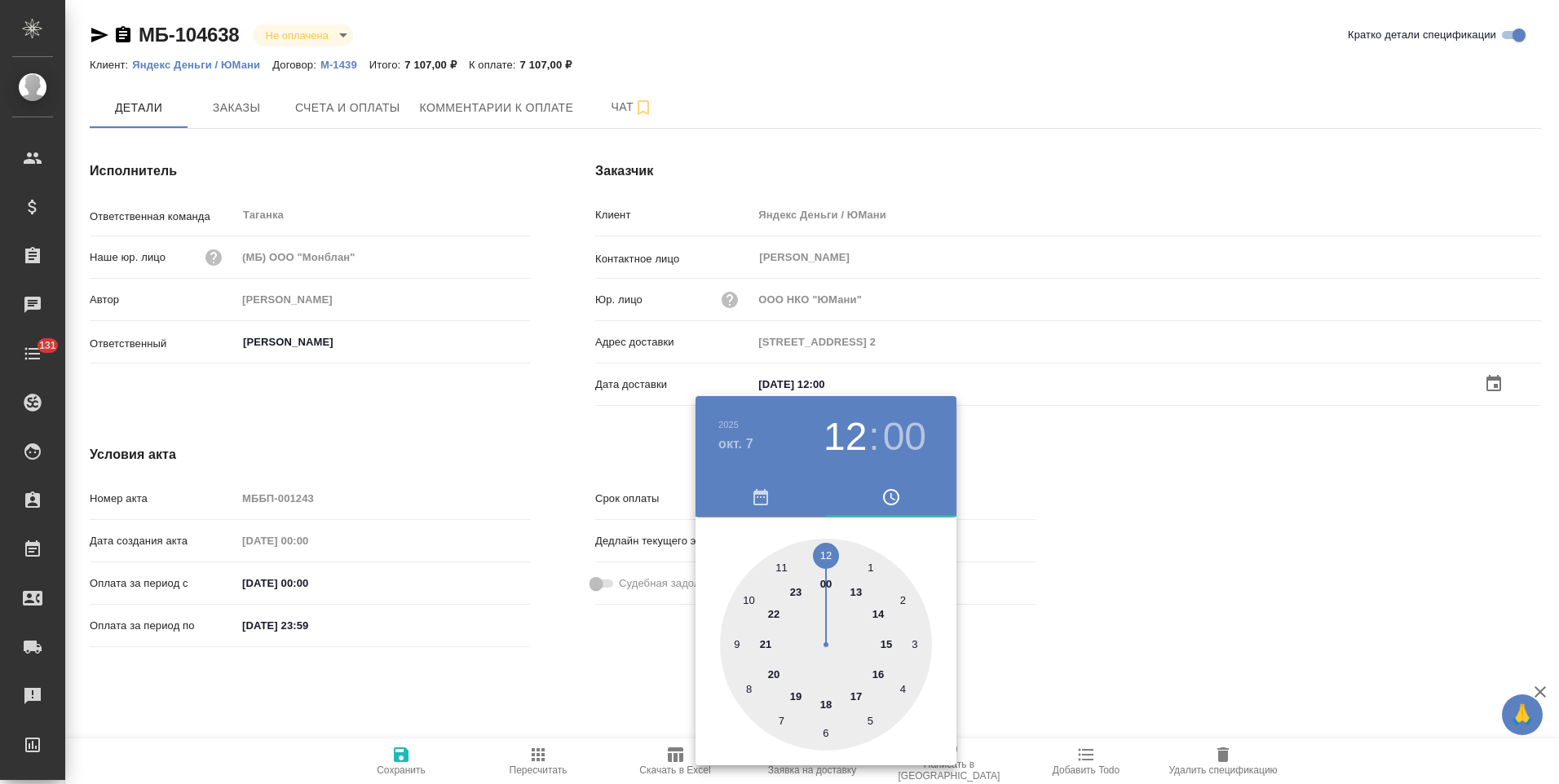
click at [605, 679] on div at bounding box center [780, 392] width 1559 height 784
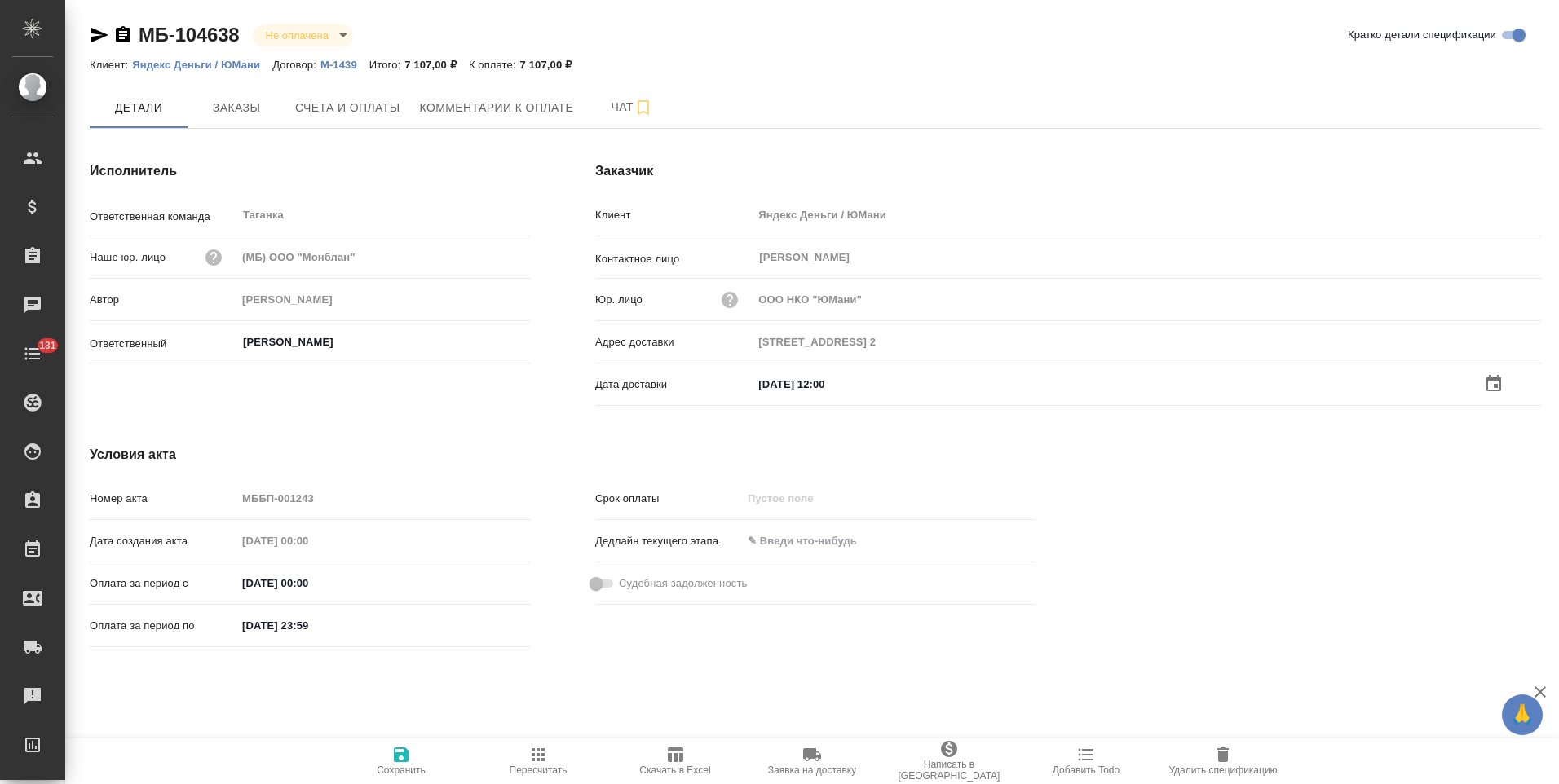
click at [405, 757] on icon "button" at bounding box center [401, 755] width 15 height 15
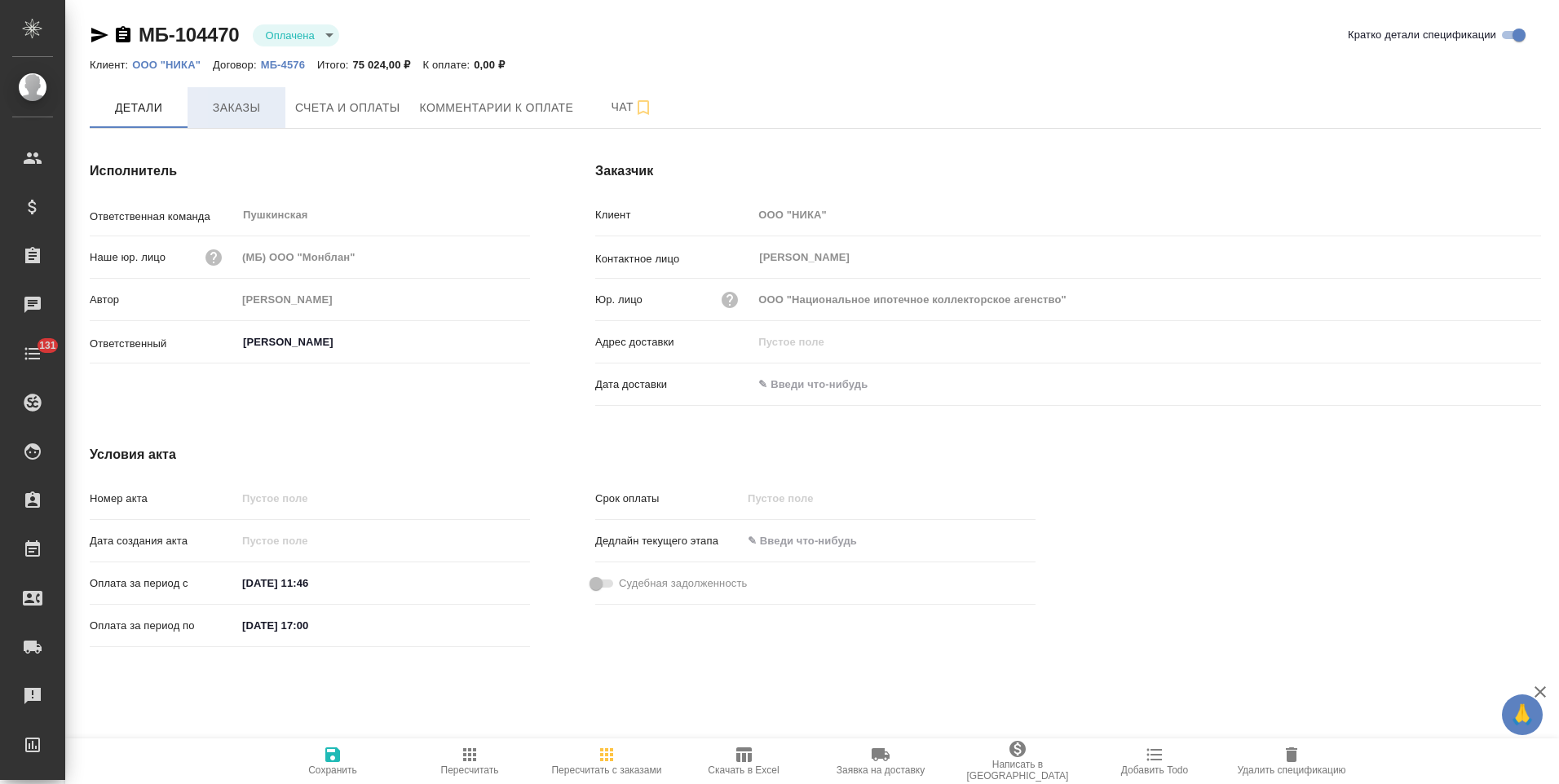
click at [261, 119] on button "Заказы" at bounding box center [236, 107] width 98 height 41
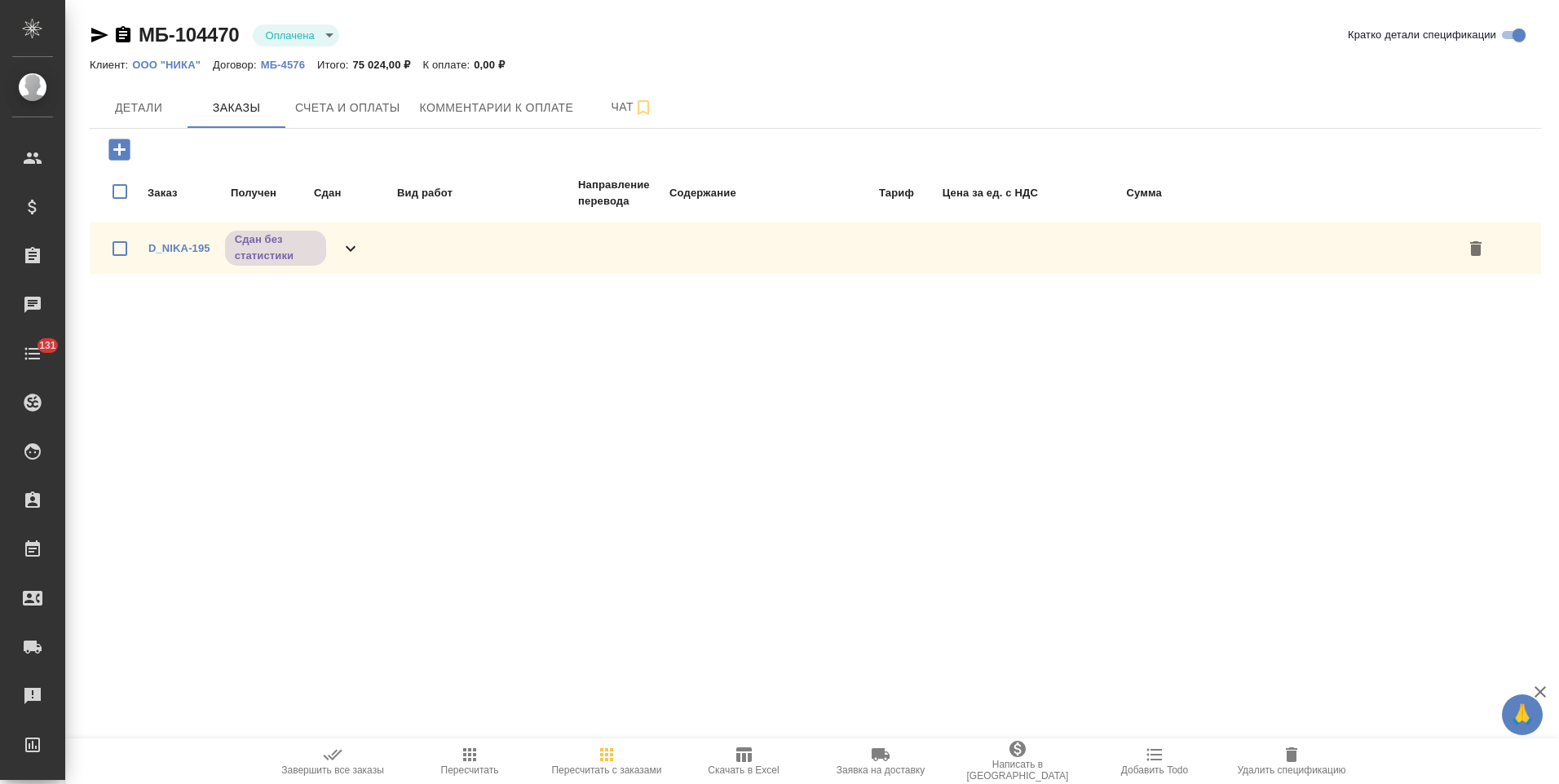
click at [358, 248] on icon at bounding box center [350, 248] width 20 height 20
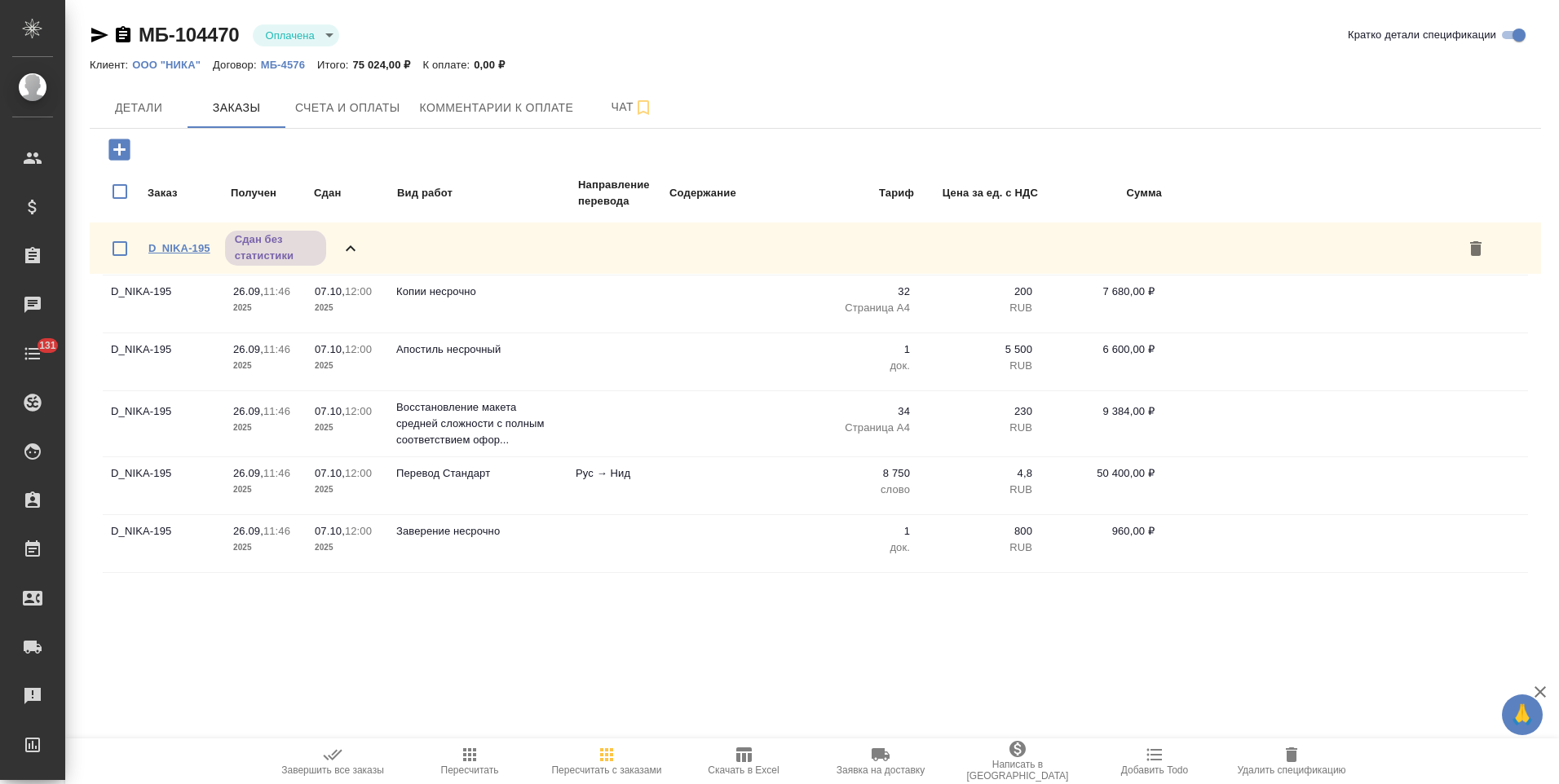
drag, startPoint x: 177, startPoint y: 244, endPoint x: 192, endPoint y: 242, distance: 15.1
click at [177, 244] on link "D_NIKA-195" at bounding box center [179, 247] width 62 height 12
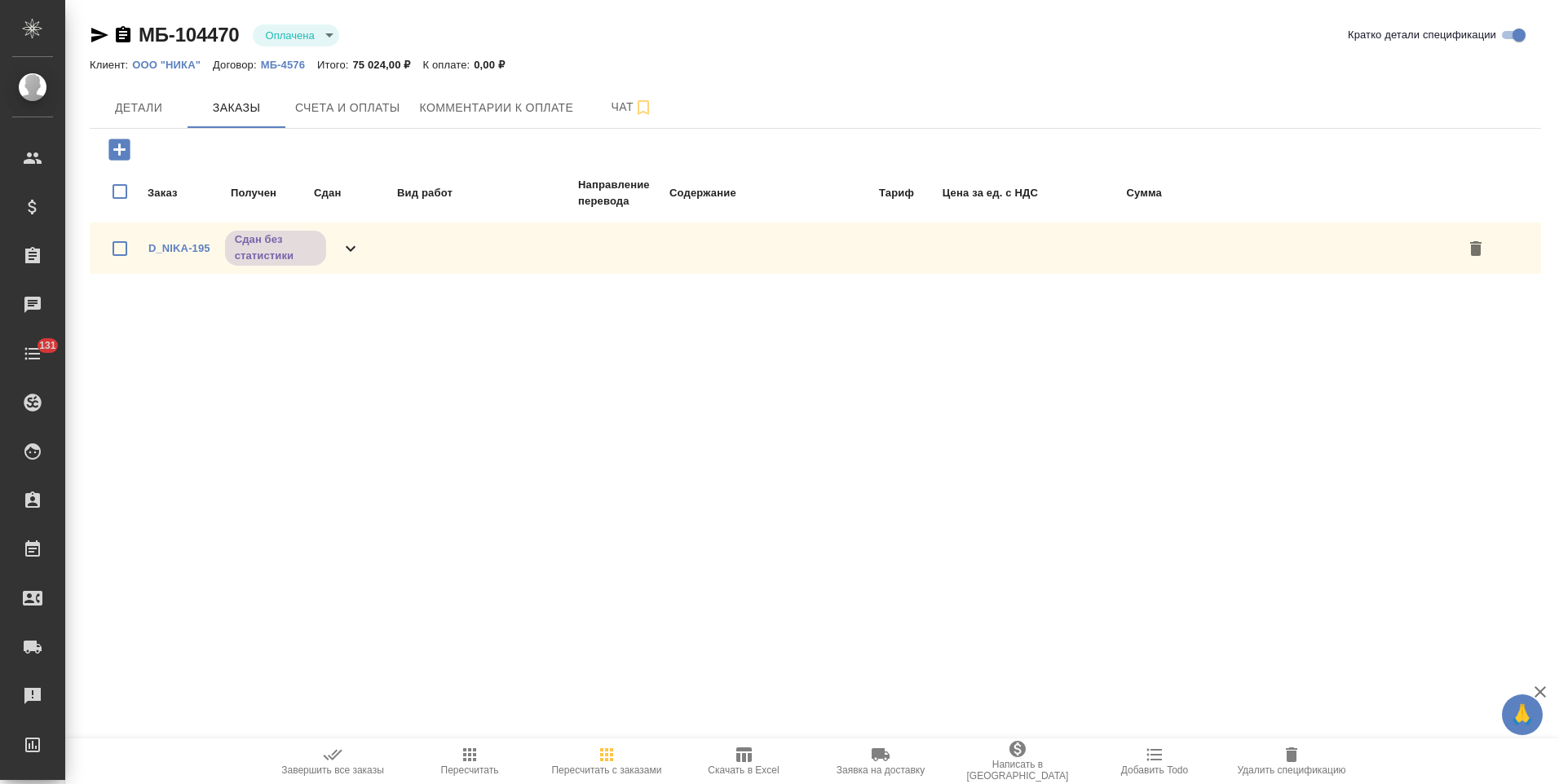
click at [325, 253] on span "Сдан без статистики" at bounding box center [275, 247] width 101 height 33
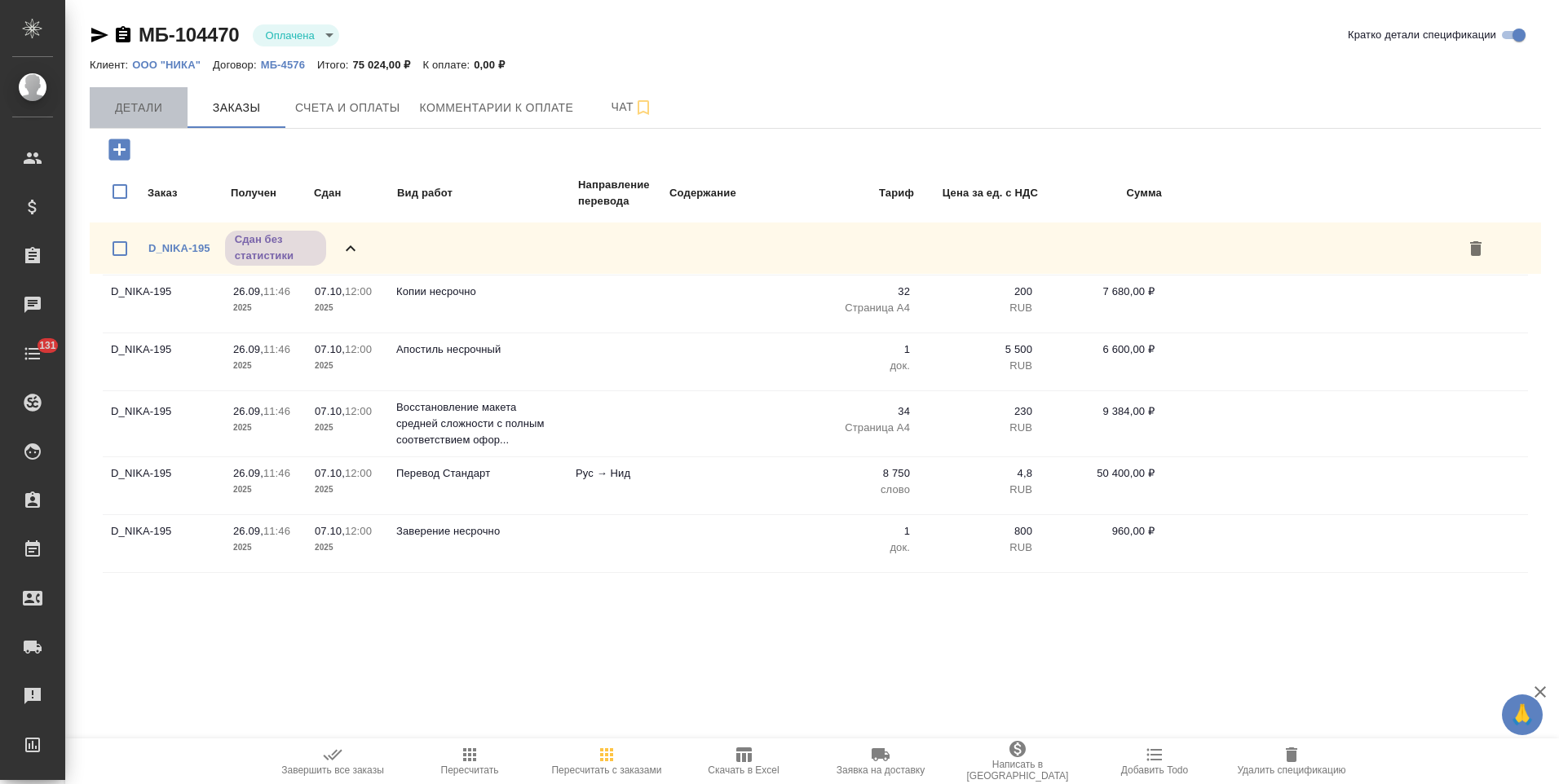
click at [150, 112] on span "Детали" at bounding box center [139, 108] width 78 height 21
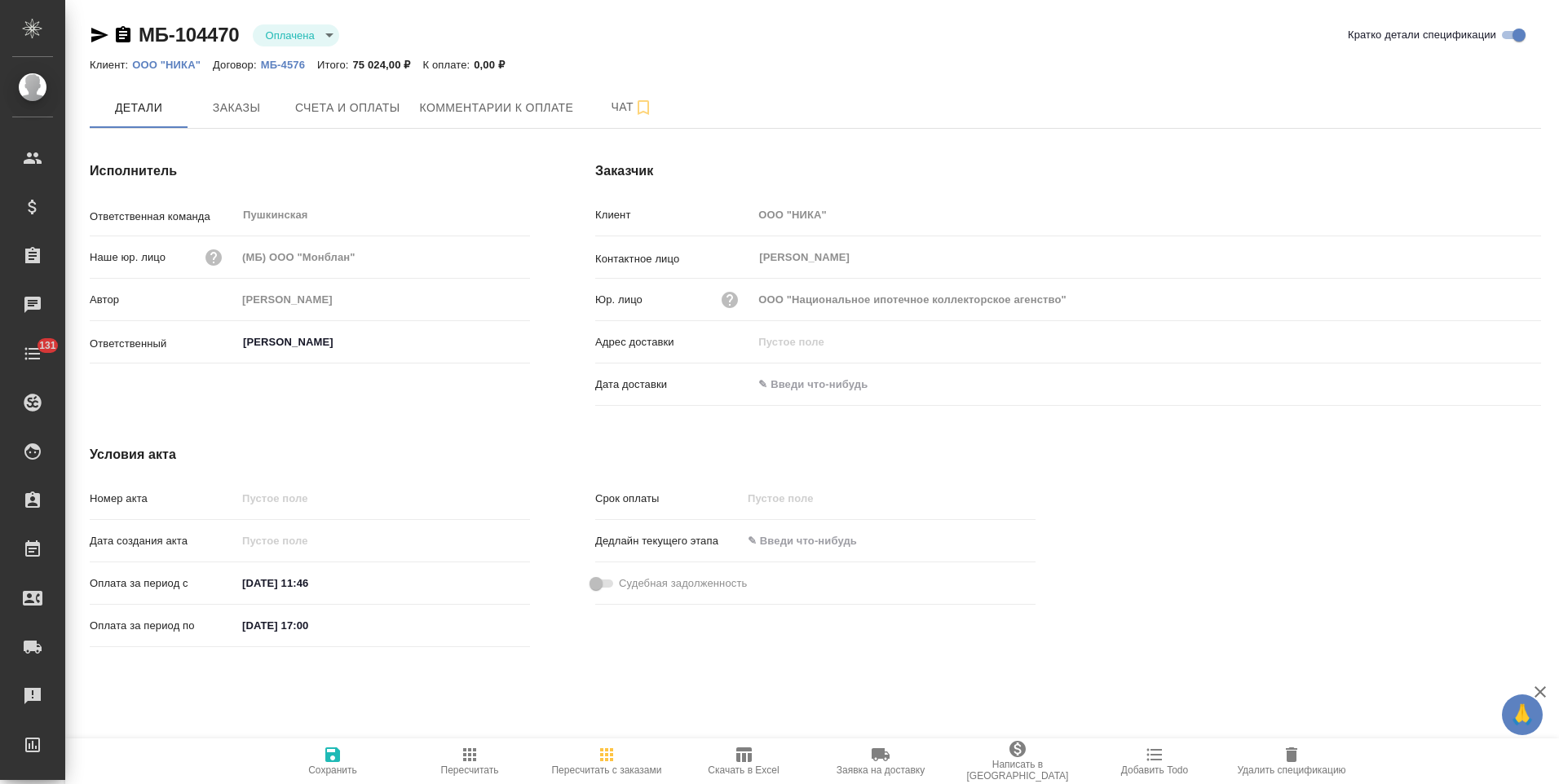
click at [256, 628] on input "08.10.2025 17:00" at bounding box center [307, 625] width 143 height 23
type input "07.10.2025 17:00"
click at [349, 757] on span "Сохранить" at bounding box center [332, 760] width 118 height 31
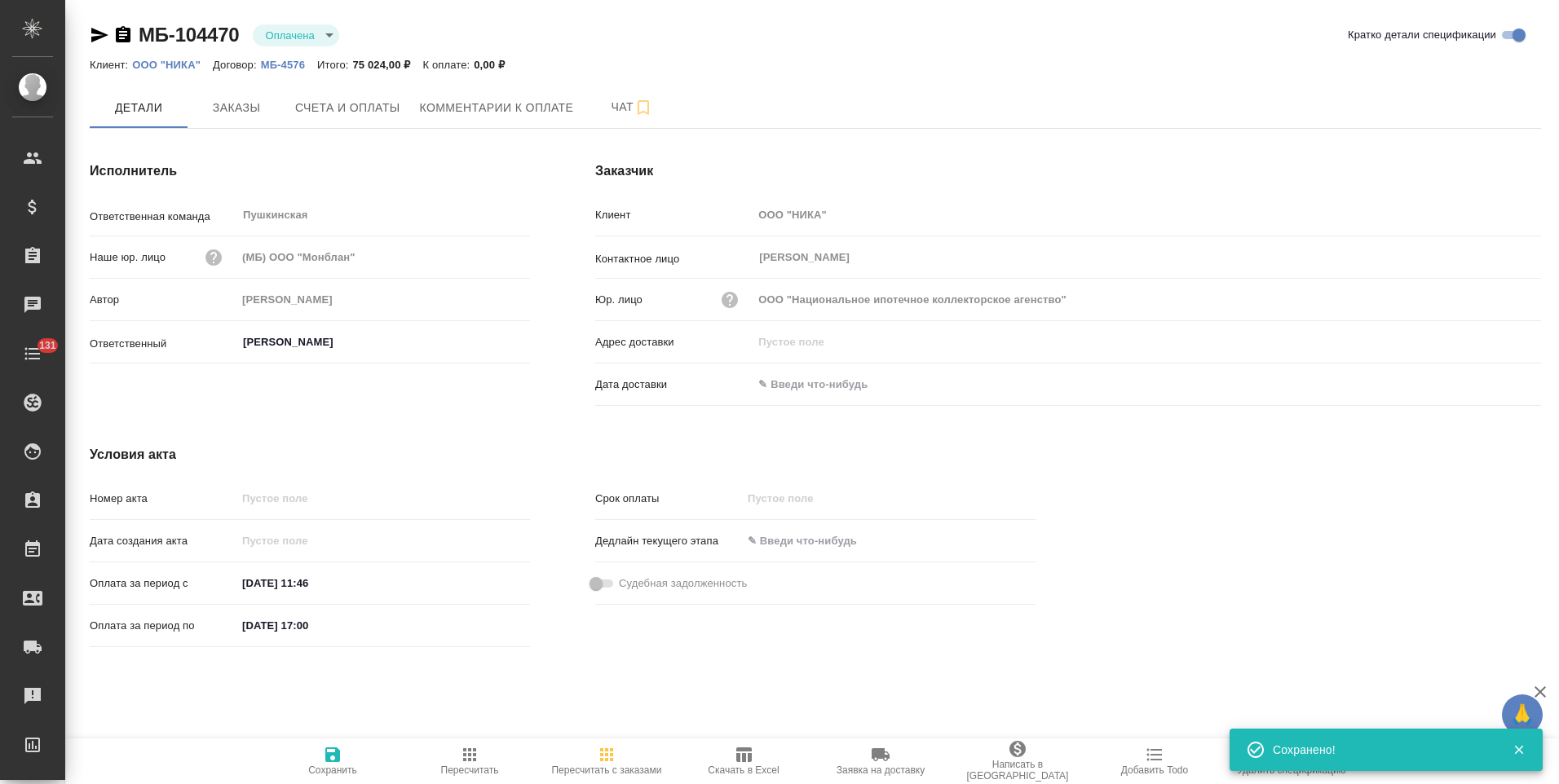
click at [124, 37] on icon "button" at bounding box center [123, 34] width 15 height 16
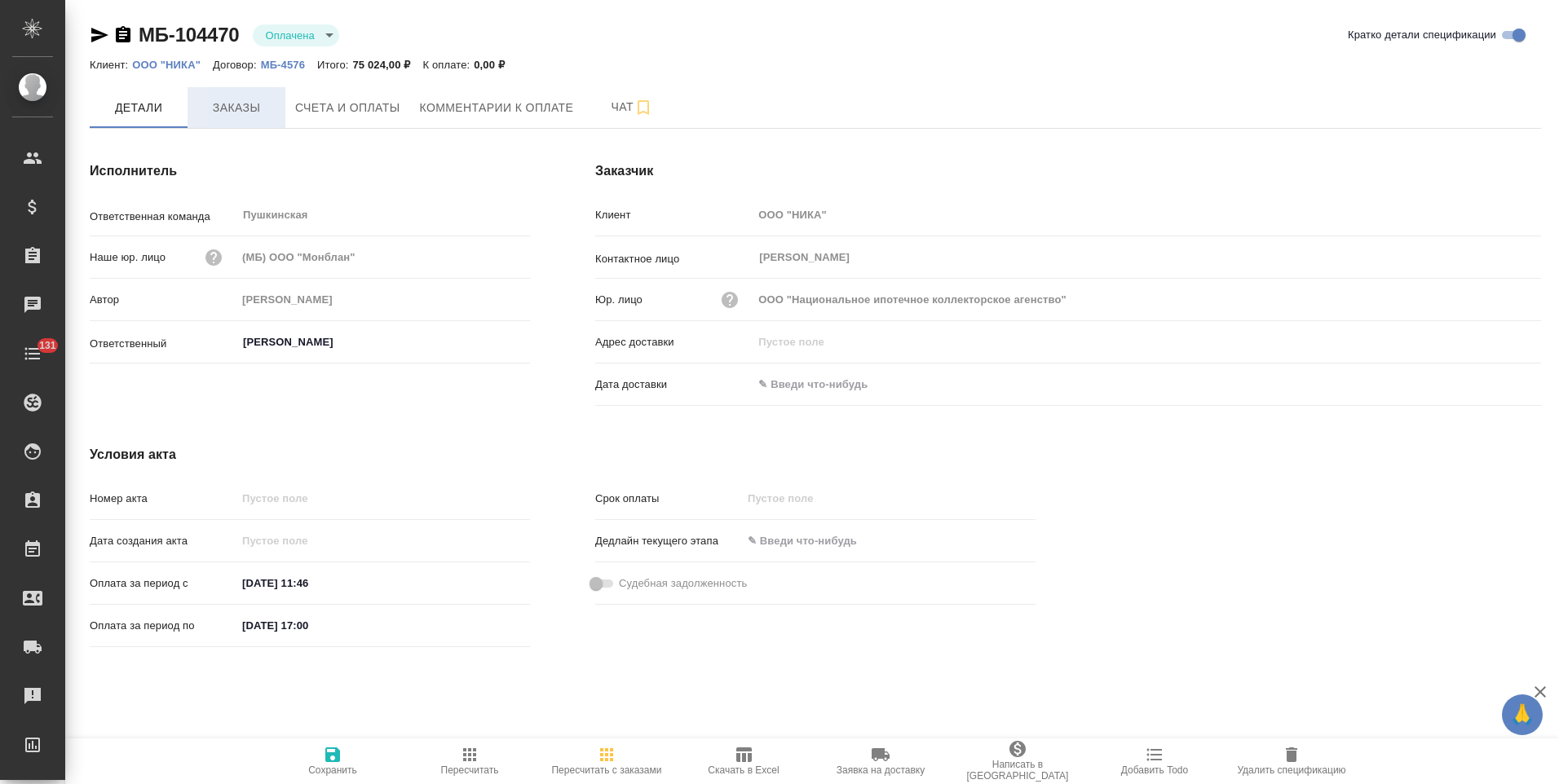
click at [253, 108] on span "Заказы" at bounding box center [236, 108] width 78 height 21
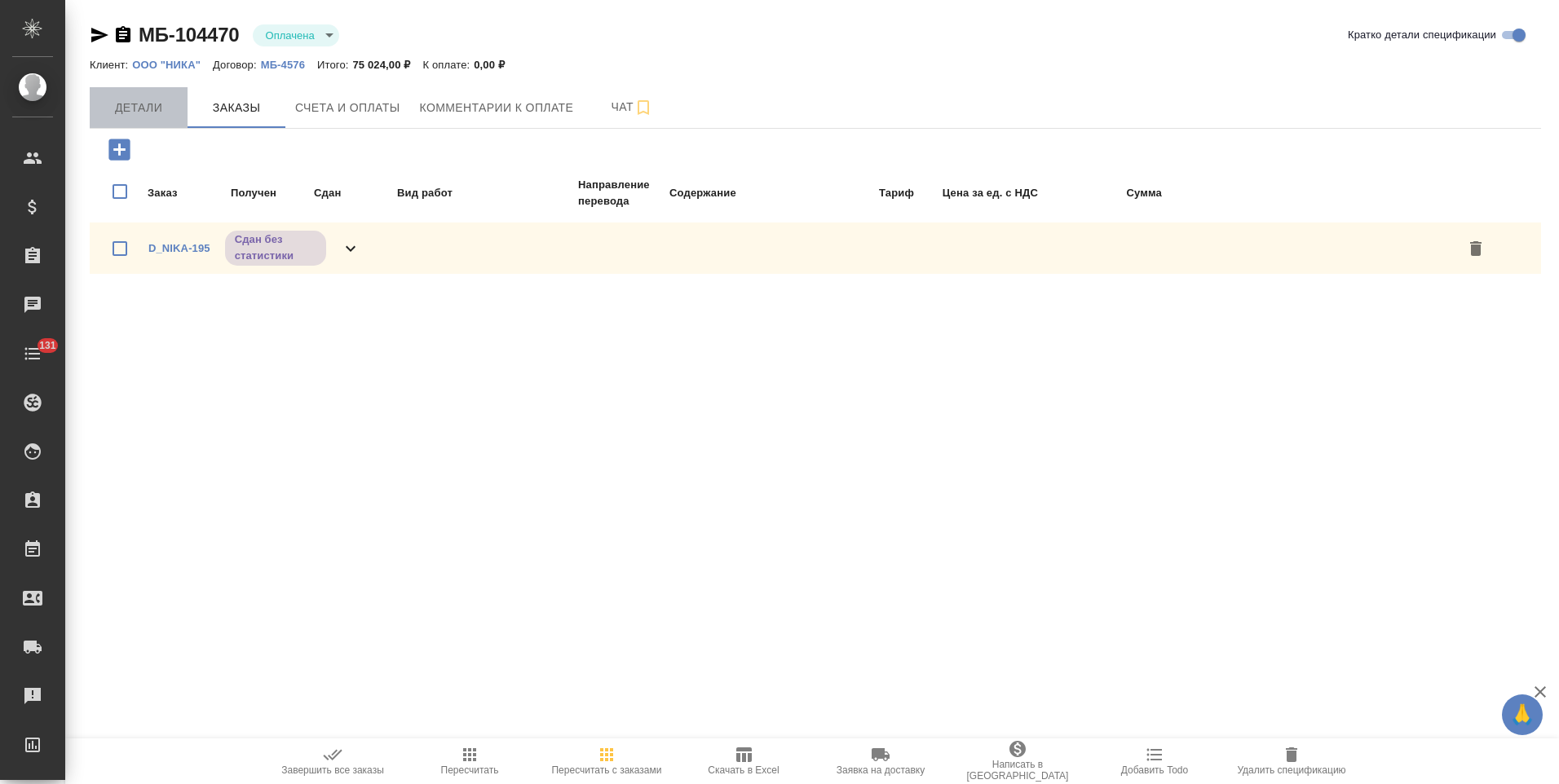
click at [142, 111] on span "Детали" at bounding box center [139, 108] width 78 height 21
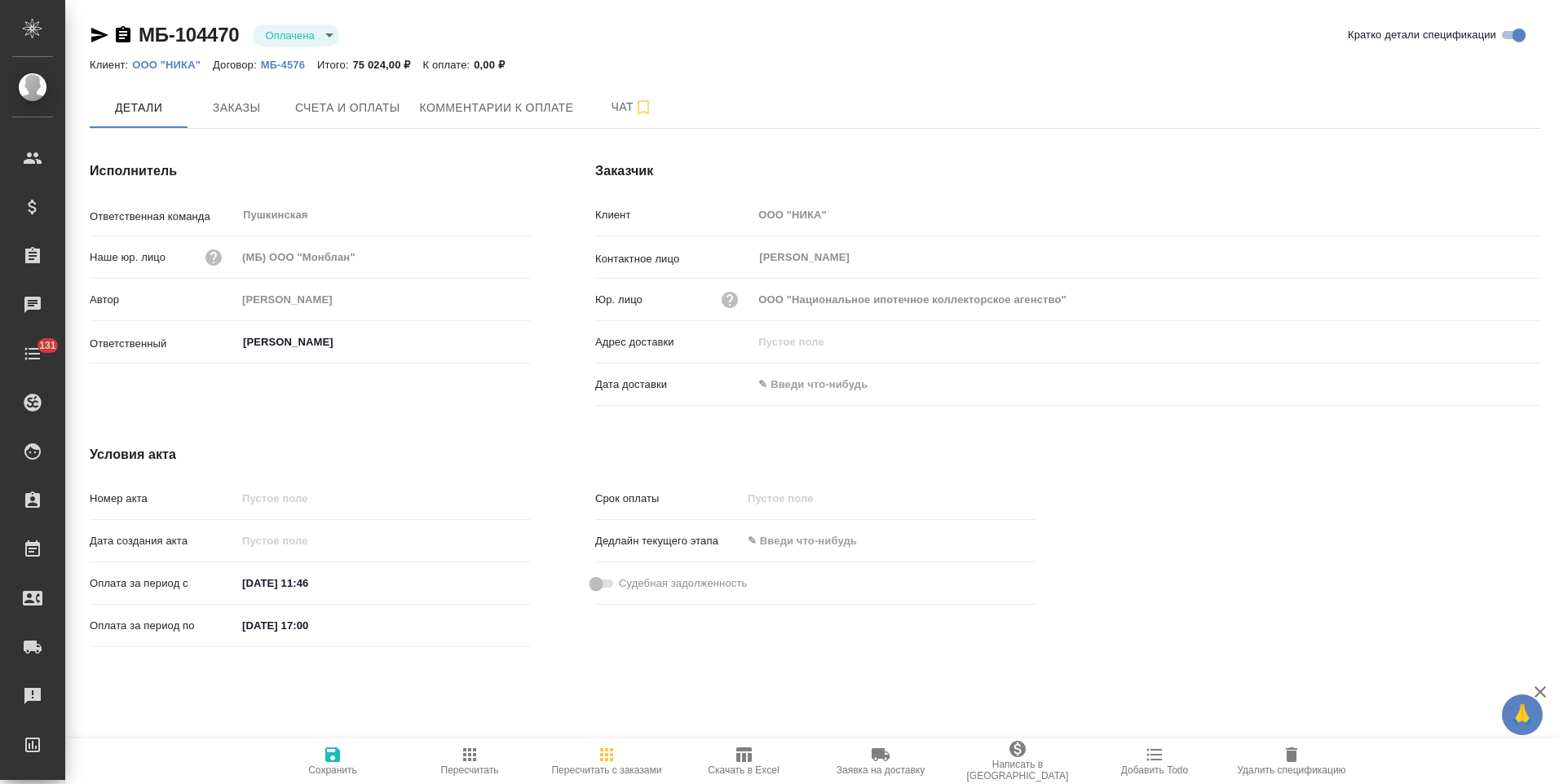
click at [126, 37] on icon "button" at bounding box center [123, 34] width 15 height 16
click at [386, 118] on span "Счета и оплаты" at bounding box center [347, 108] width 105 height 21
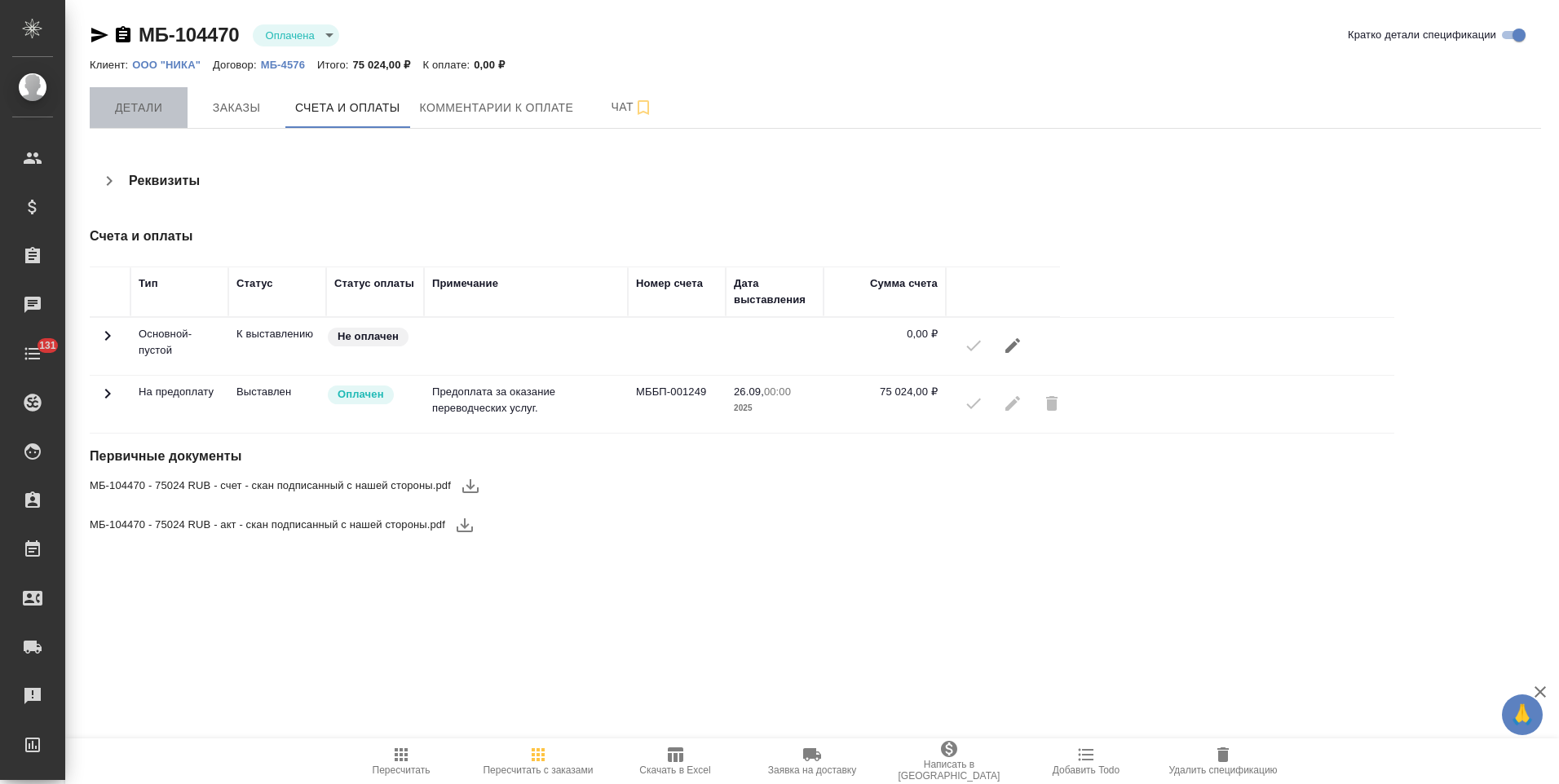
click at [140, 120] on button "Детали" at bounding box center [138, 107] width 98 height 41
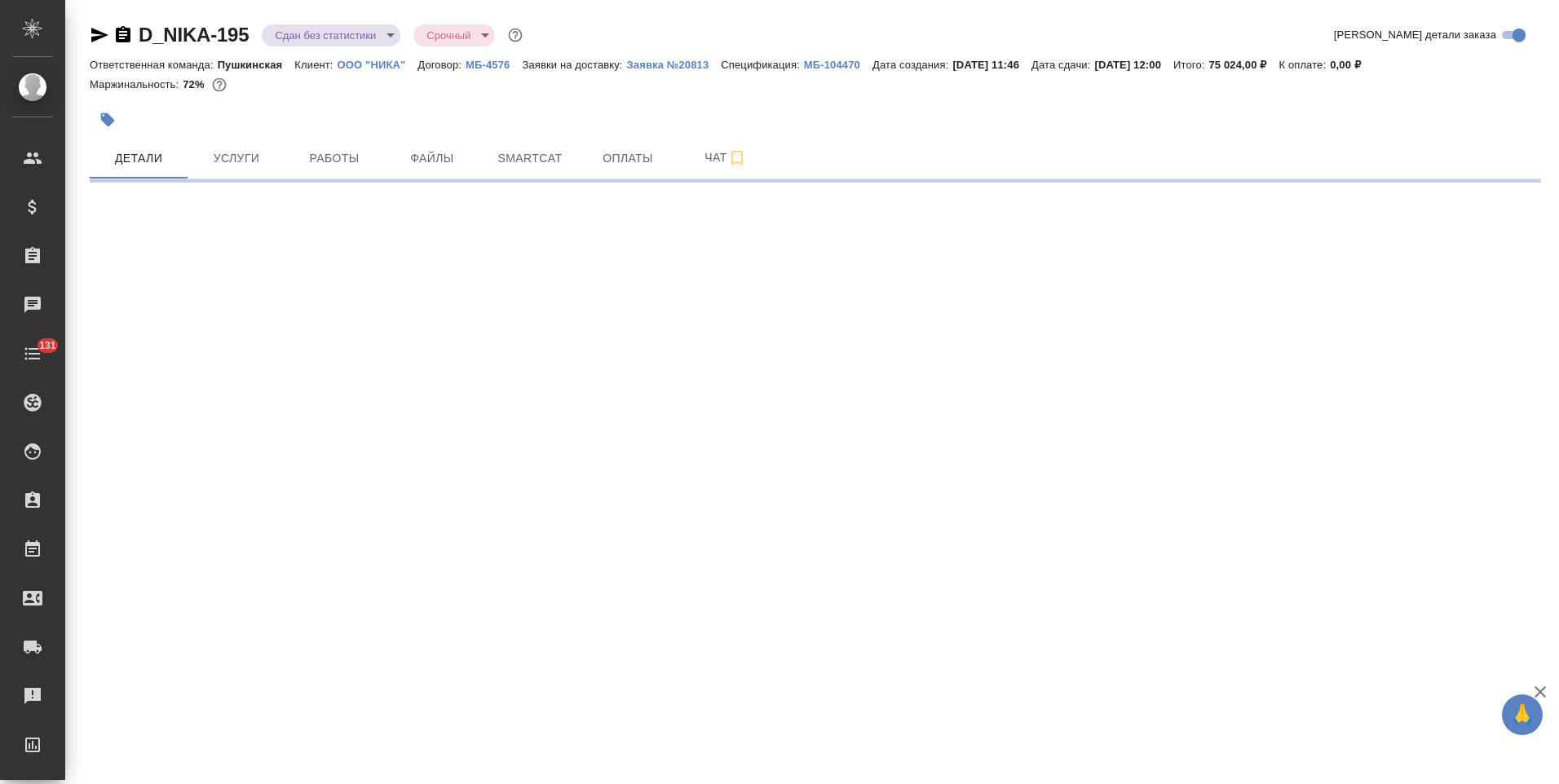
select select "RU"
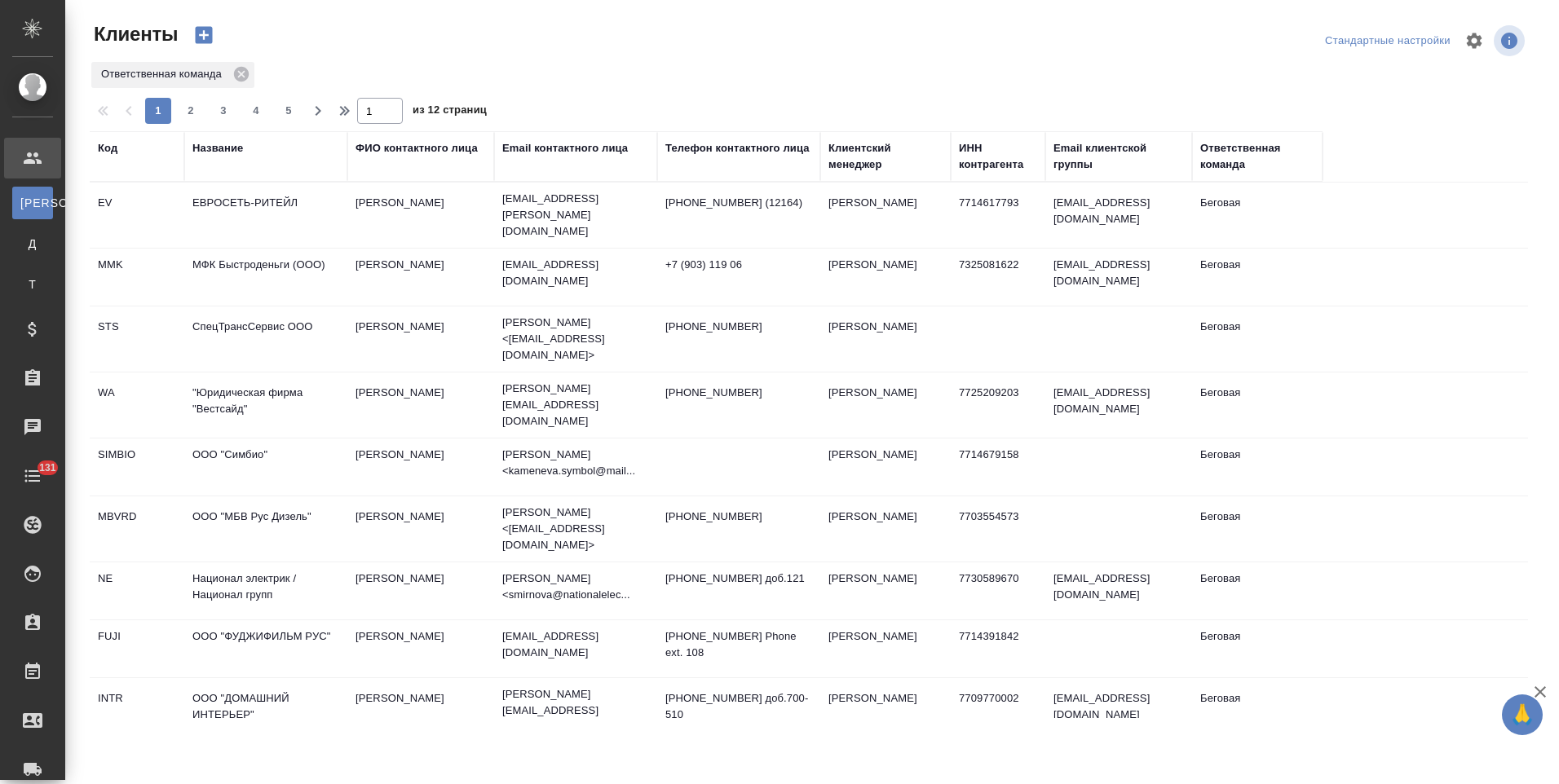
select select "RU"
click at [308, 207] on td "ЕВРОСЕТЬ-РИТЕЙЛ" at bounding box center [265, 215] width 163 height 57
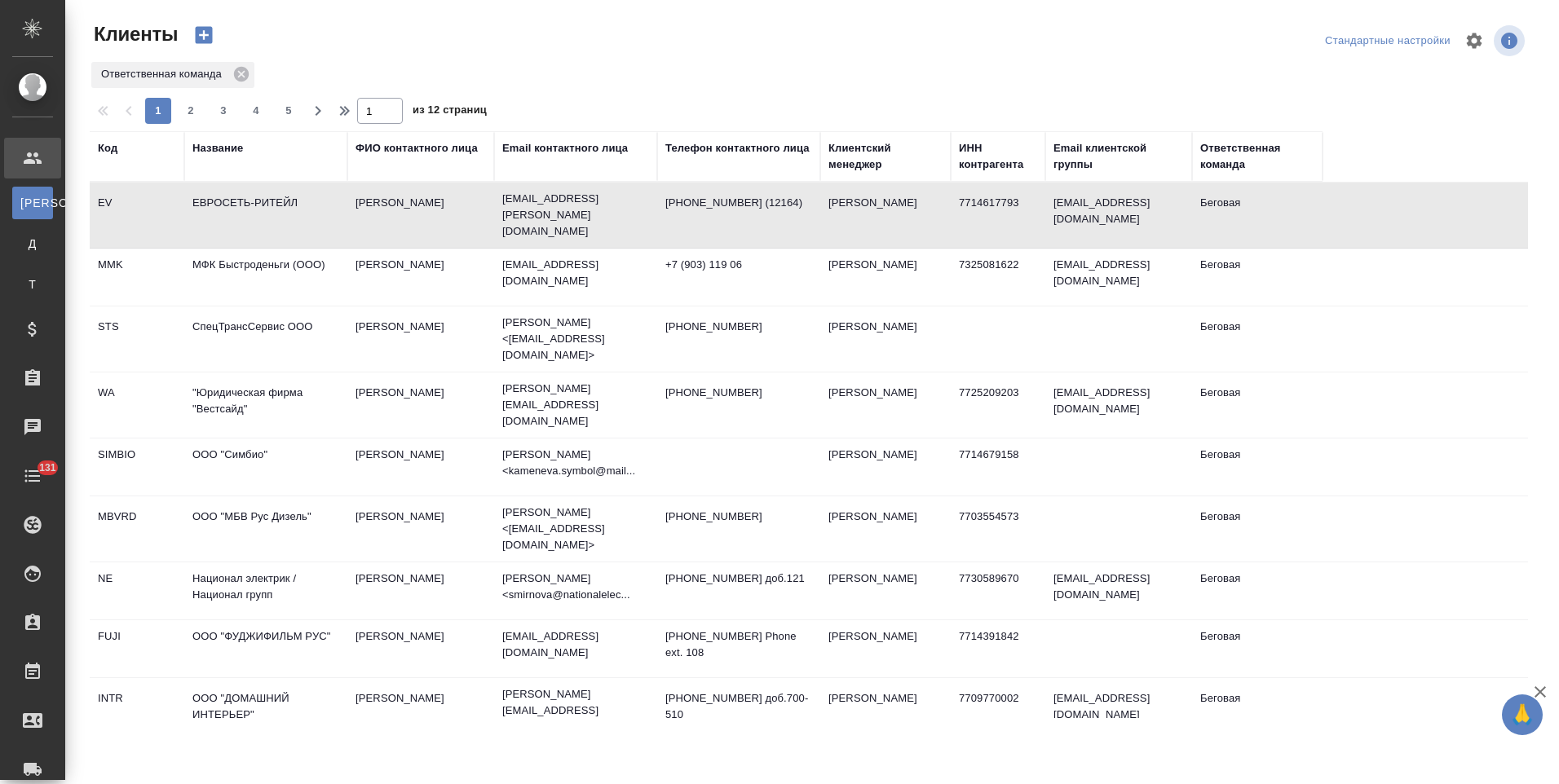
click at [308, 206] on td "ЕВРОСЕТЬ-РИТЕЙЛ" at bounding box center [265, 215] width 163 height 57
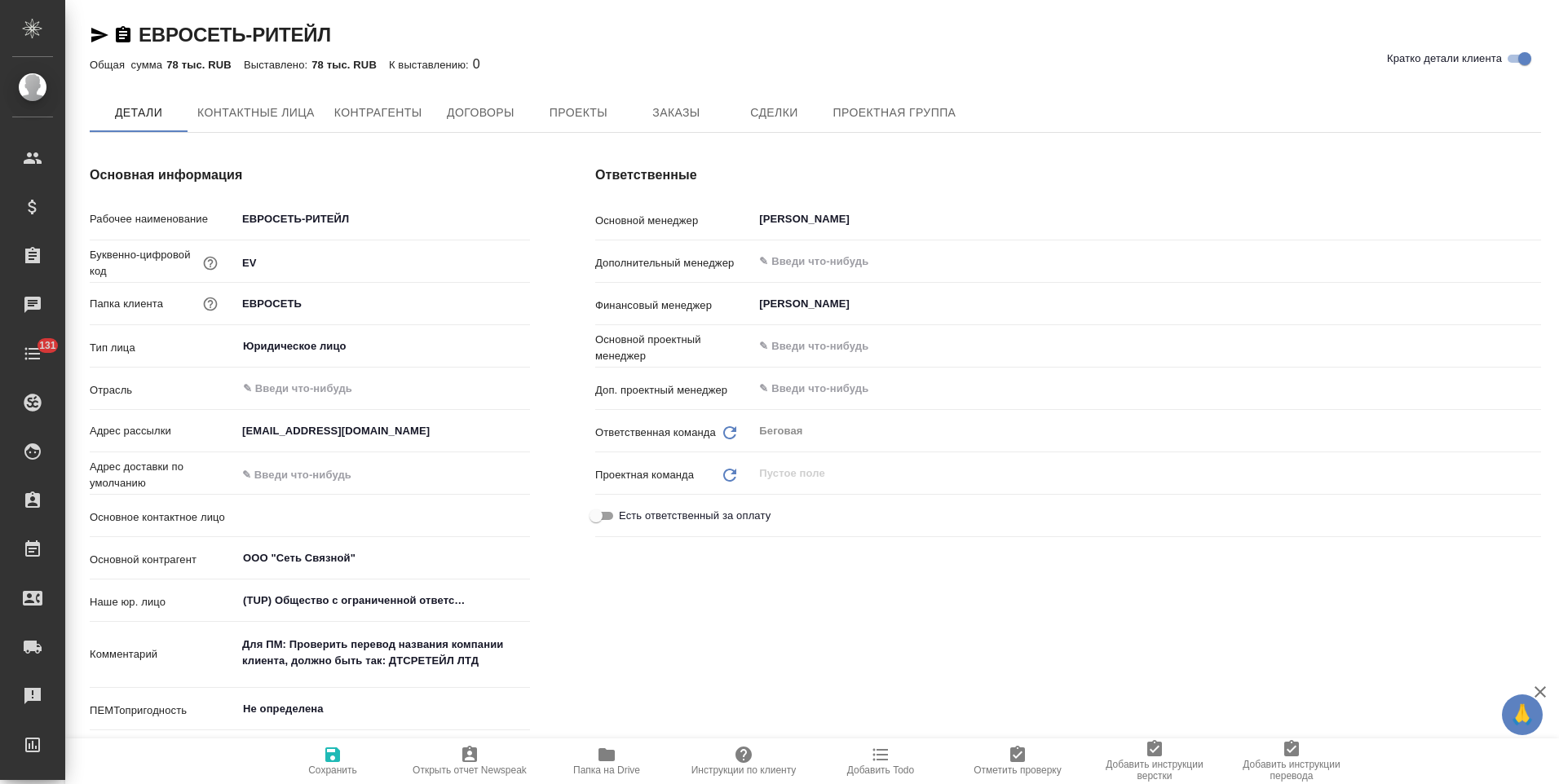
type textarea "x"
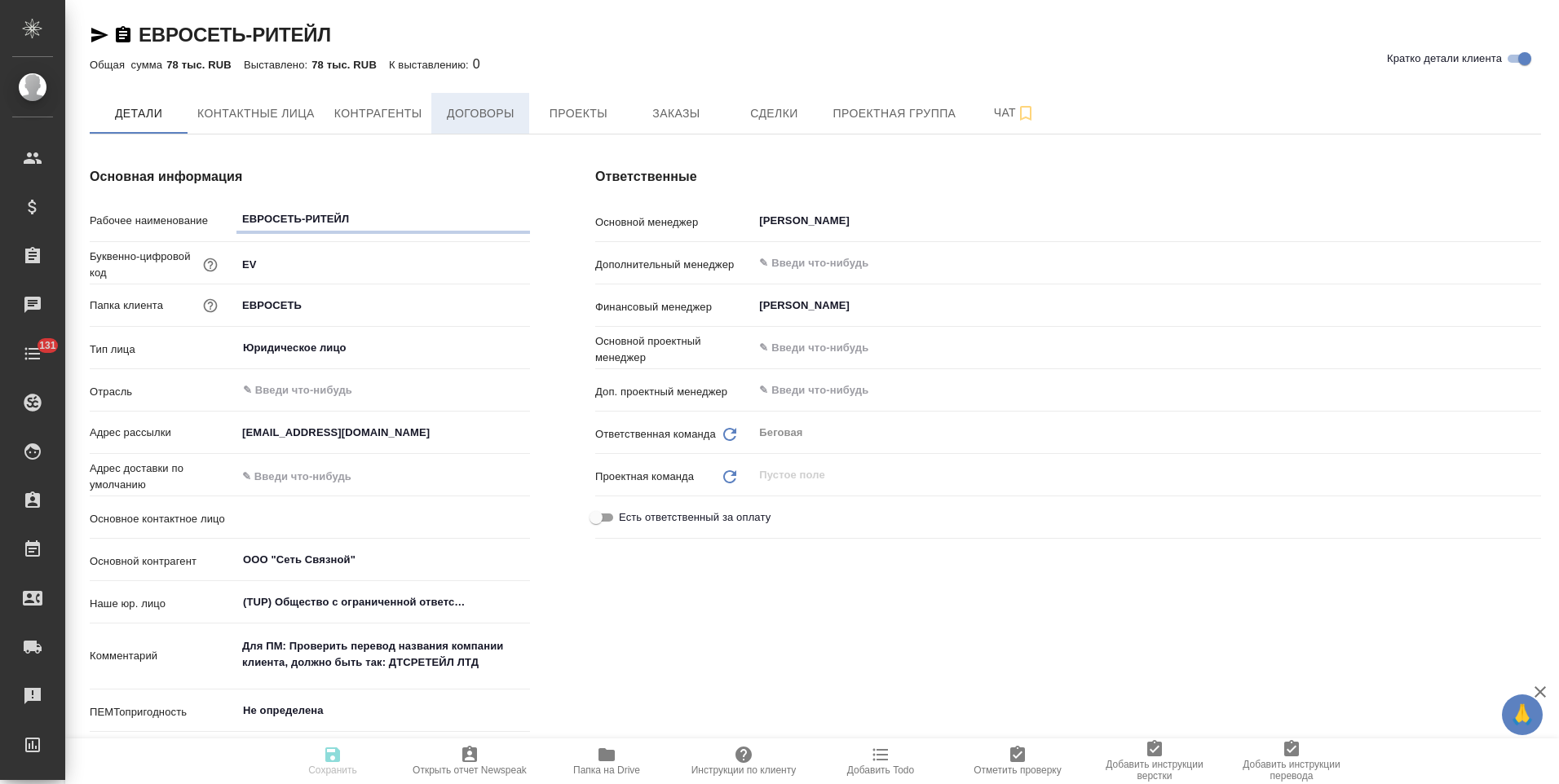
type textarea "x"
click at [478, 114] on span "Договоры" at bounding box center [481, 114] width 78 height 21
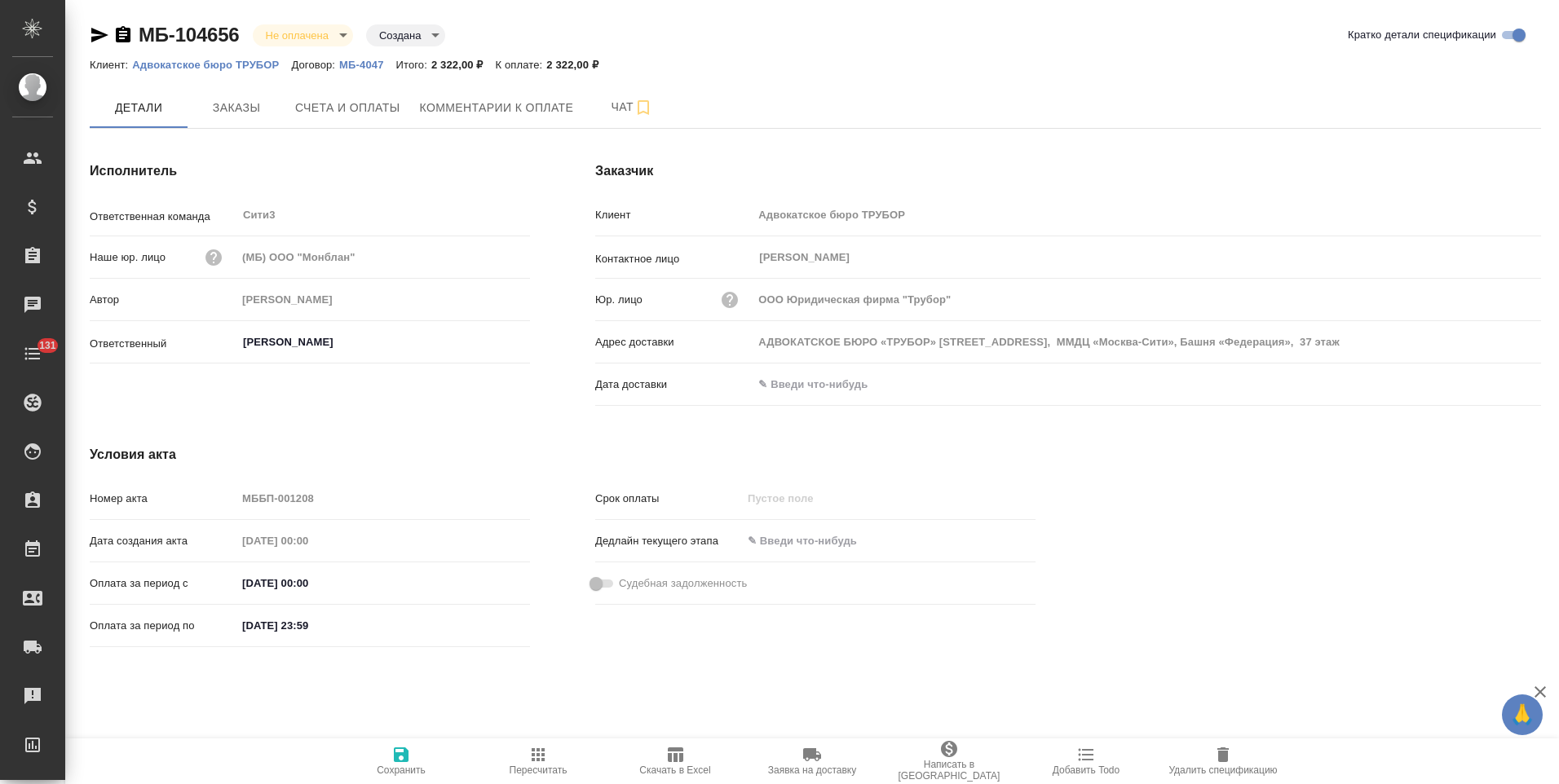
click at [124, 35] on icon "button" at bounding box center [123, 34] width 15 height 16
click at [382, 120] on button "Счета и оплаты" at bounding box center [348, 107] width 125 height 41
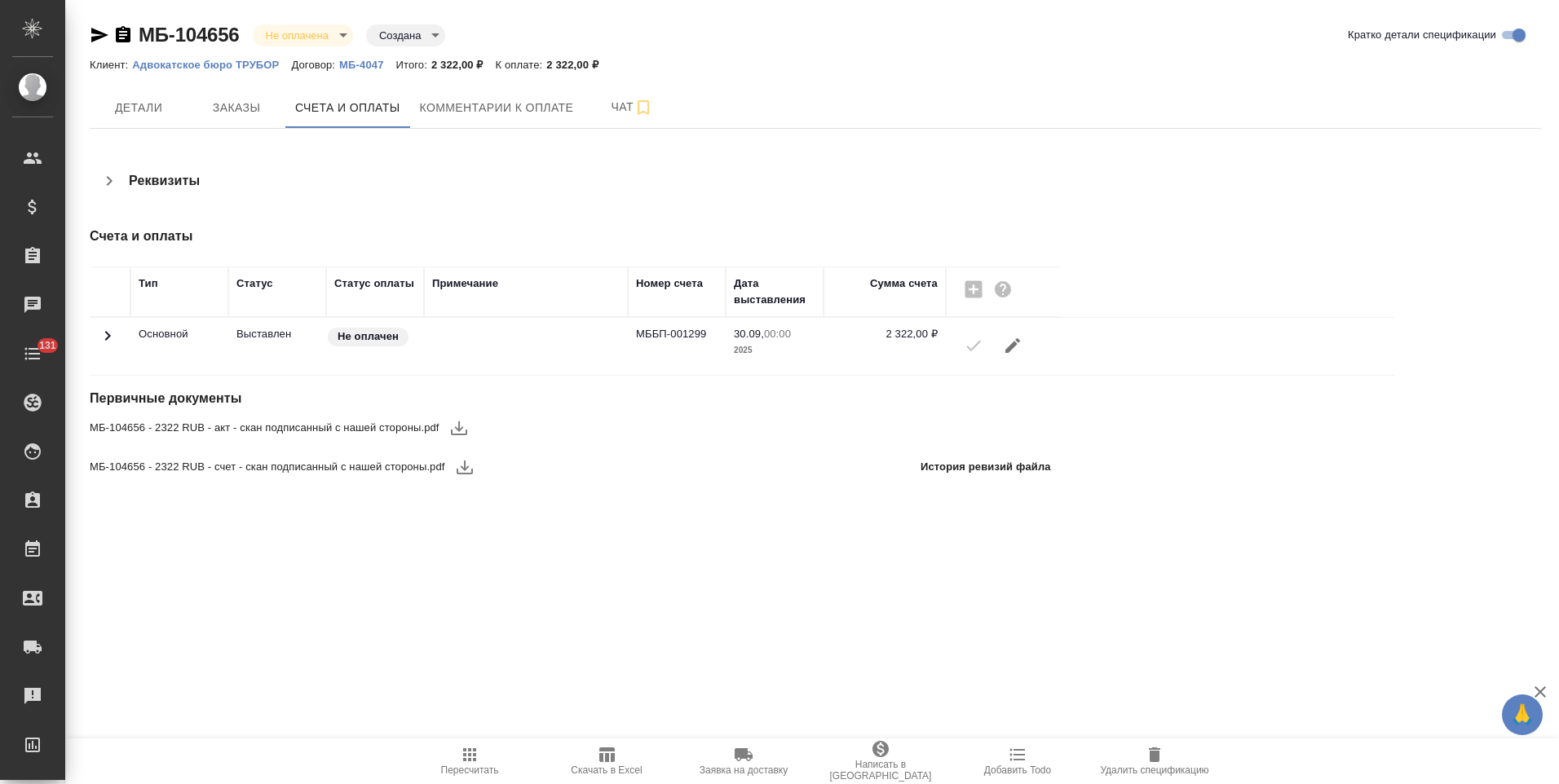
click at [170, 118] on span "Детали" at bounding box center [139, 108] width 78 height 21
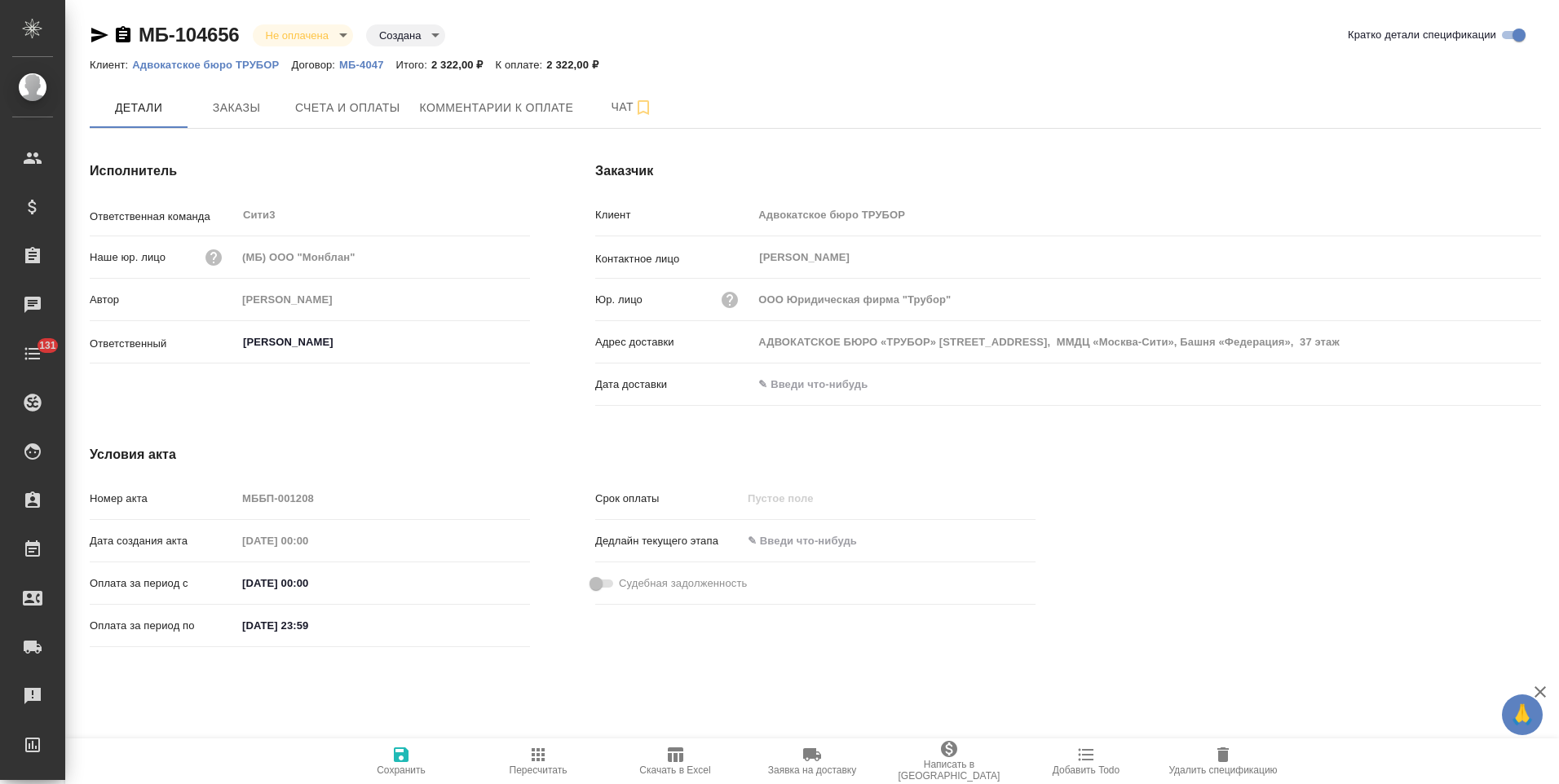
drag, startPoint x: 795, startPoint y: 384, endPoint x: 1006, endPoint y: 387, distance: 211.0
click at [796, 384] on input "text" at bounding box center [823, 384] width 143 height 23
click at [1498, 384] on icon "button" at bounding box center [1494, 383] width 20 height 20
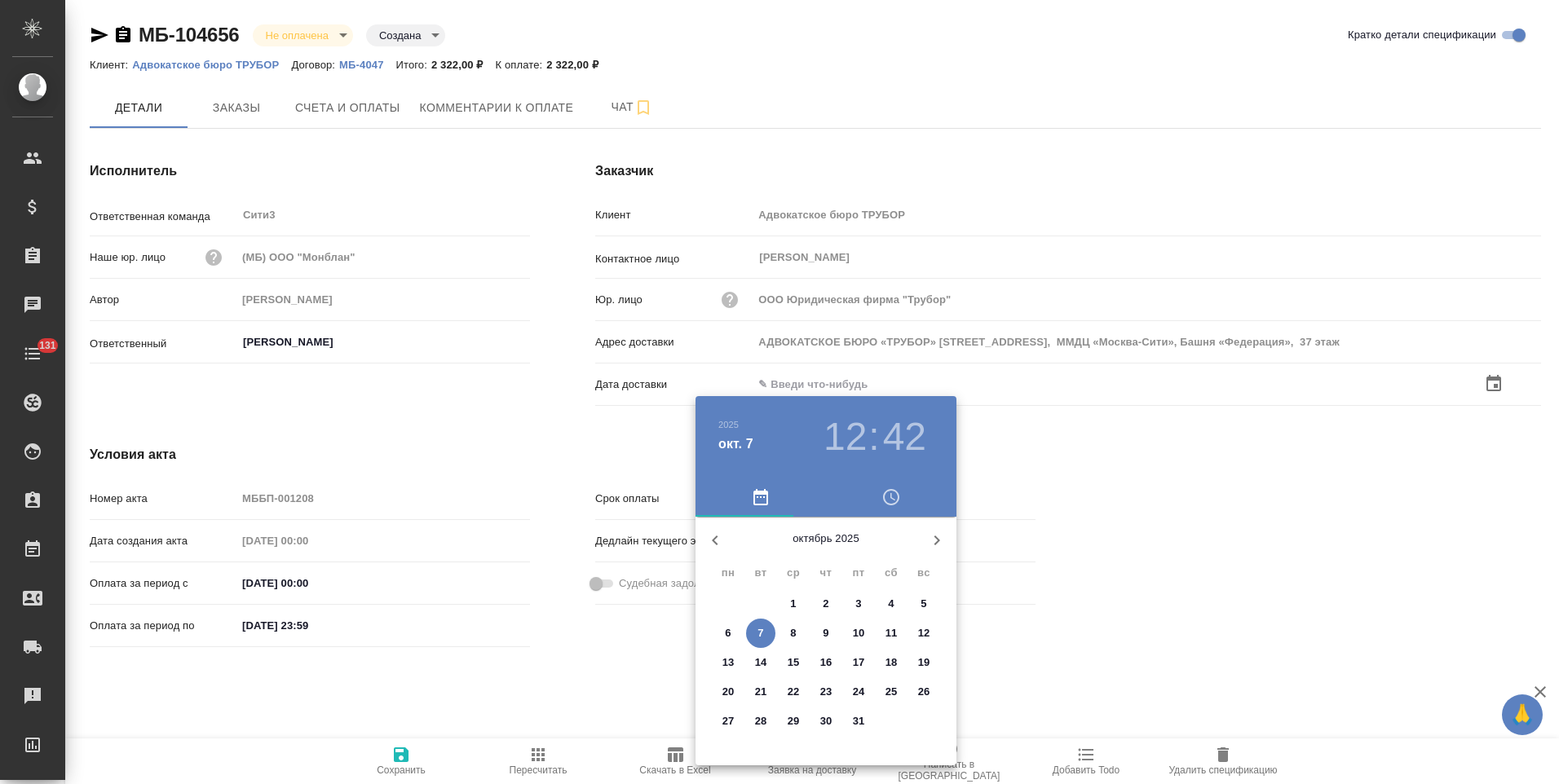
click at [764, 641] on button "7" at bounding box center [760, 633] width 29 height 29
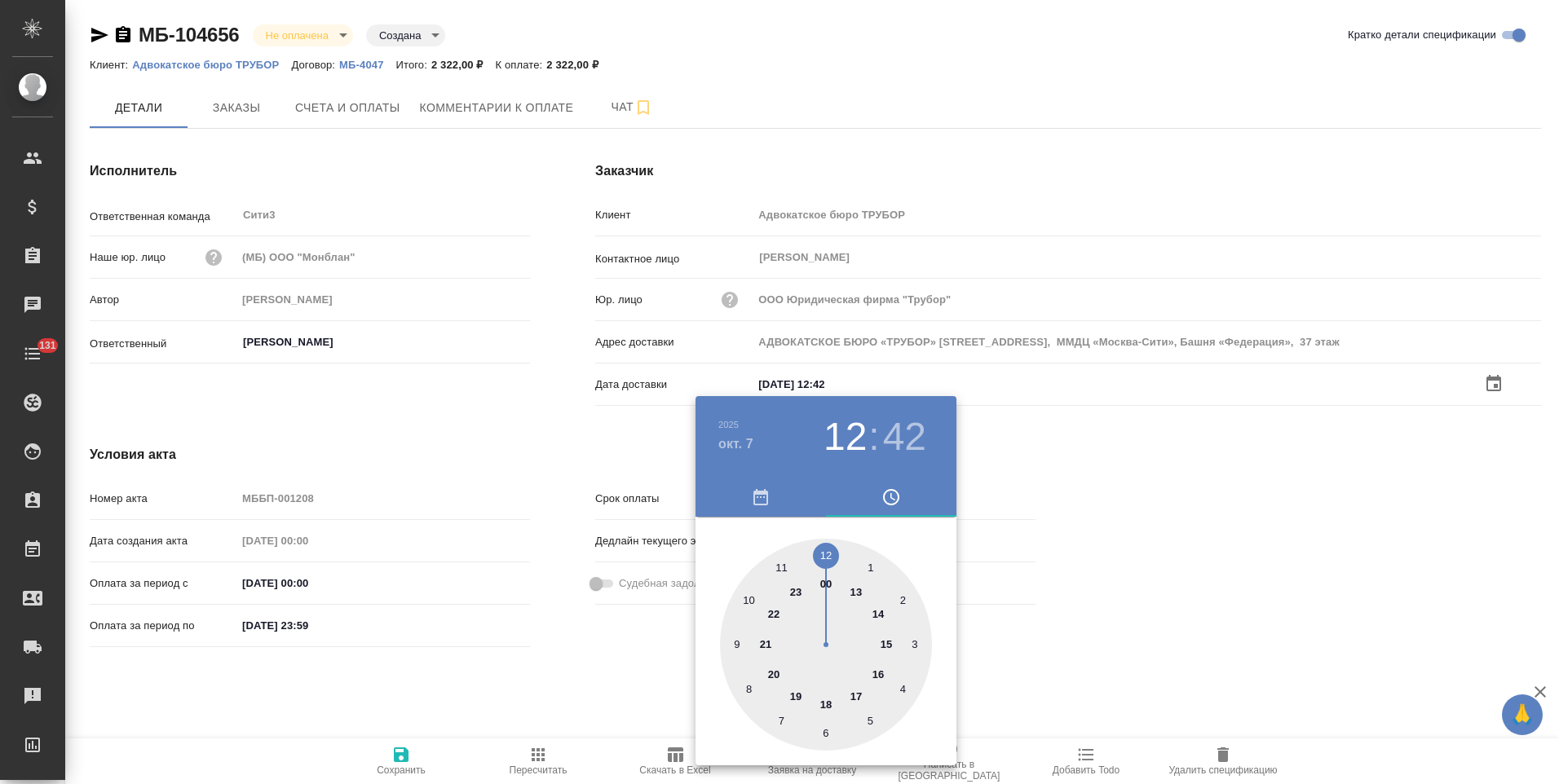
type input "07.10.2025 12:42"
drag, startPoint x: 613, startPoint y: 669, endPoint x: 525, endPoint y: 708, distance: 96.3
click at [593, 676] on div at bounding box center [780, 392] width 1559 height 784
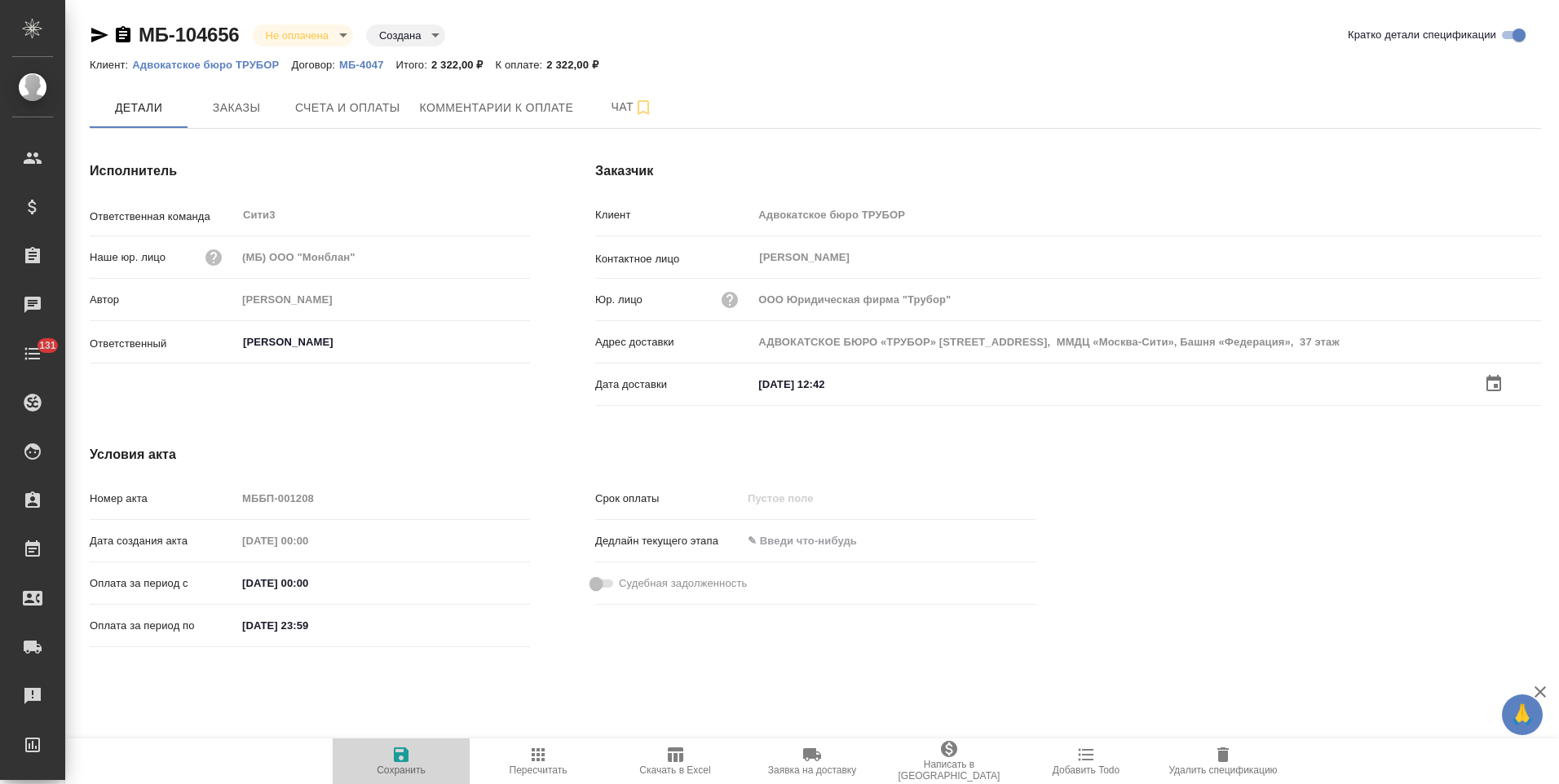
click at [402, 763] on icon "button" at bounding box center [401, 755] width 15 height 15
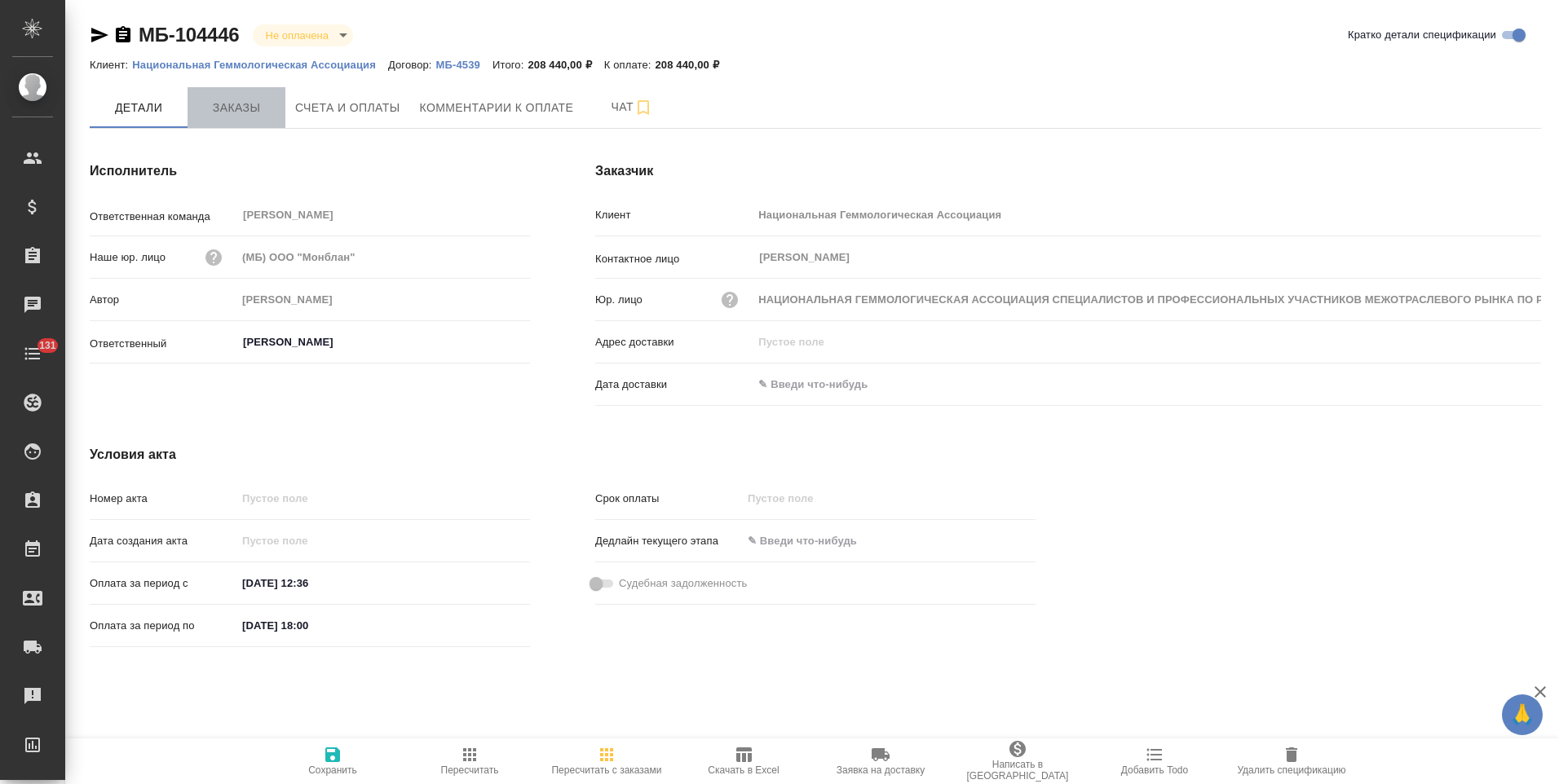
click at [249, 117] on span "Заказы" at bounding box center [236, 108] width 78 height 21
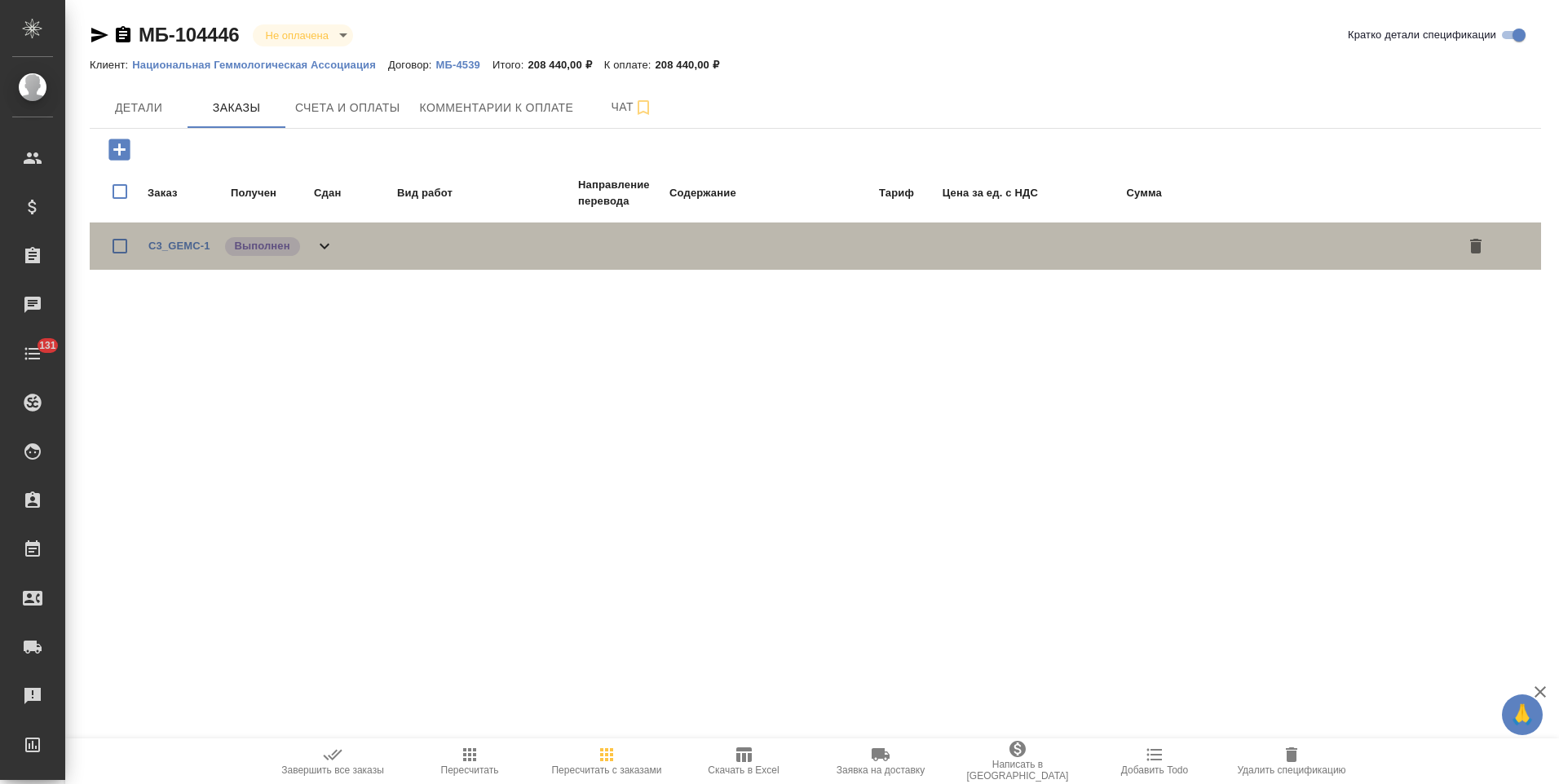
click at [338, 243] on div "C3_GEMC-1 Выполнен" at bounding box center [815, 245] width 1452 height 48
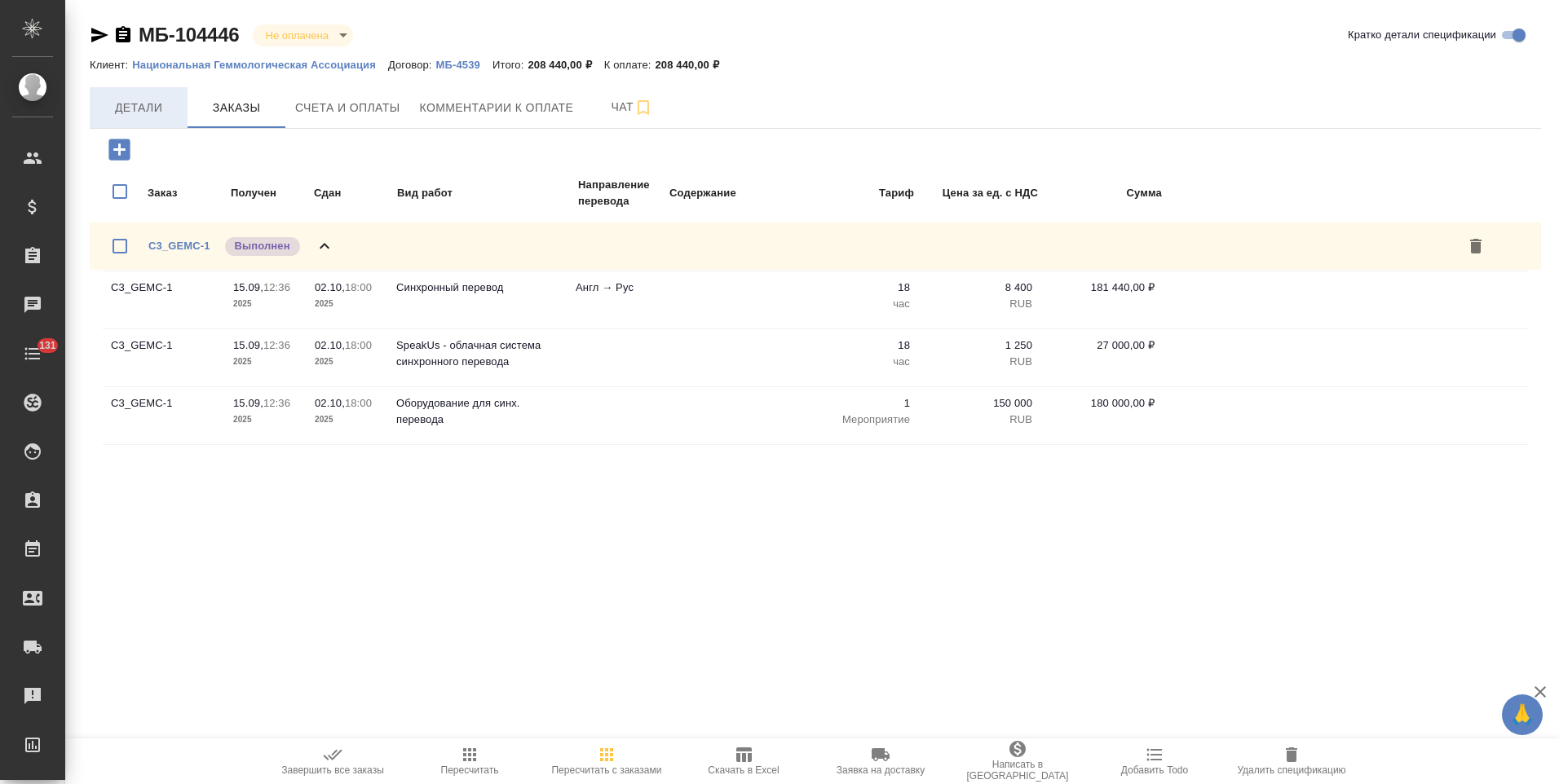
click at [161, 107] on span "Детали" at bounding box center [139, 108] width 78 height 21
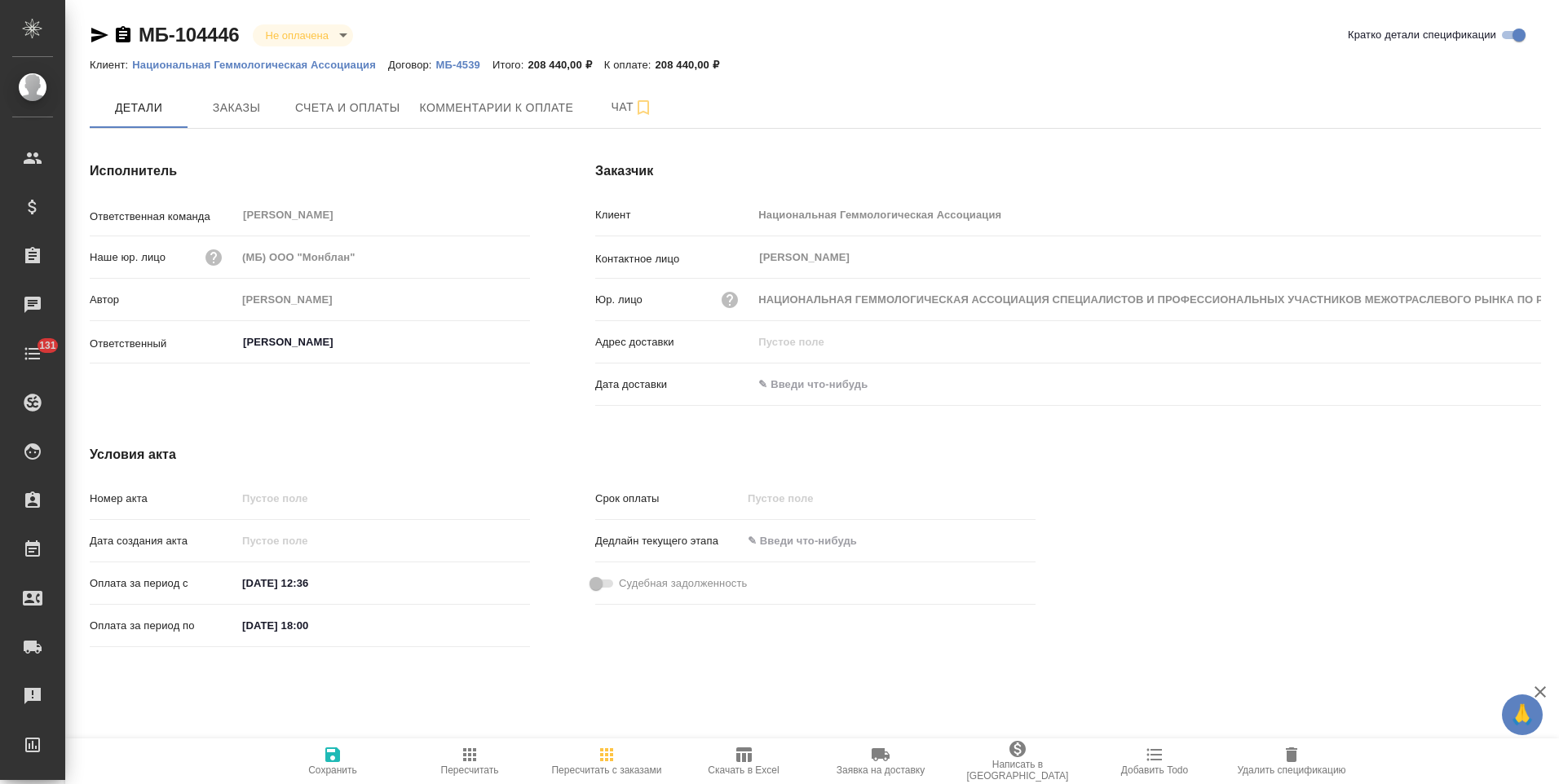
click at [232, 65] on p "Национальная Геммологическая Ассоциация" at bounding box center [260, 64] width 256 height 12
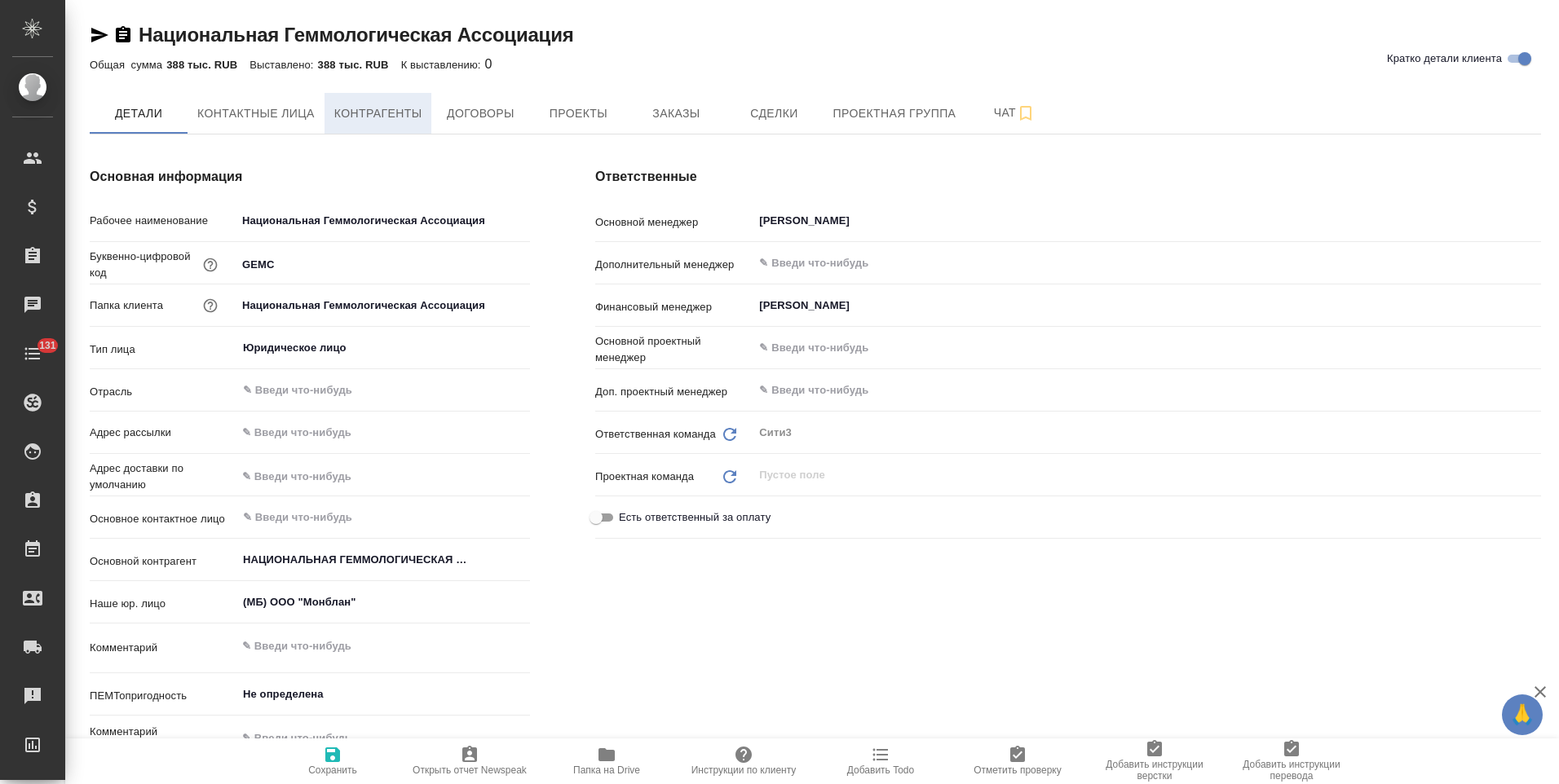
click at [397, 115] on span "Контрагенты" at bounding box center [378, 114] width 88 height 21
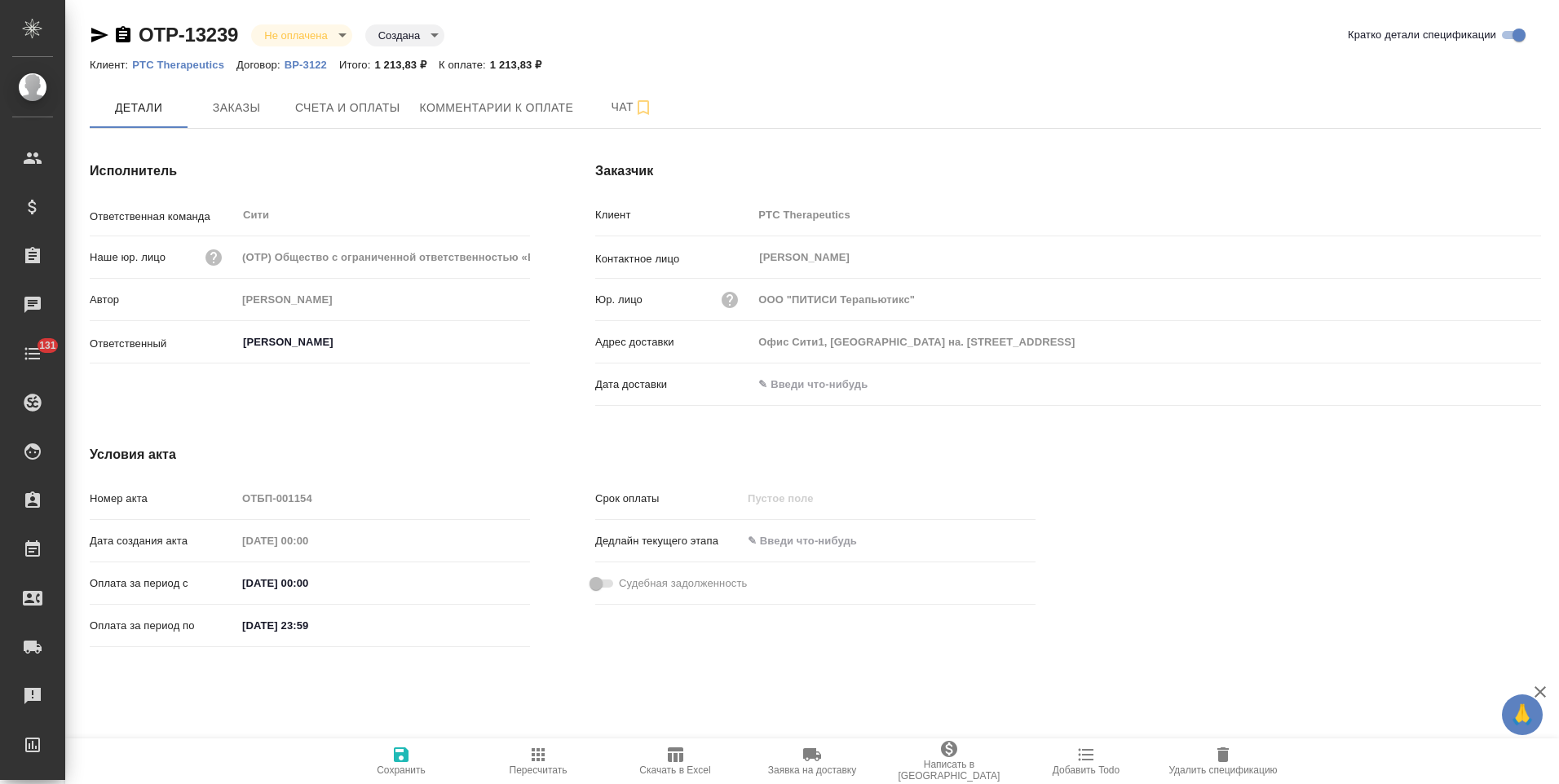
drag, startPoint x: 126, startPoint y: 39, endPoint x: 138, endPoint y: 65, distance: 28.6
click at [126, 39] on icon "button" at bounding box center [123, 34] width 15 height 16
click at [124, 35] on icon "button" at bounding box center [123, 34] width 15 height 16
